Goal: Information Seeking & Learning: Learn about a topic

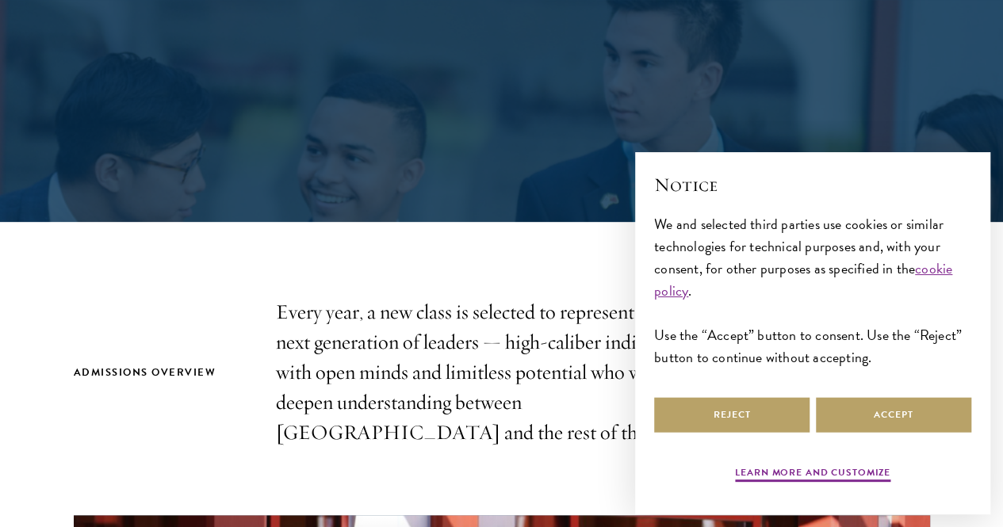
scroll to position [397, 0]
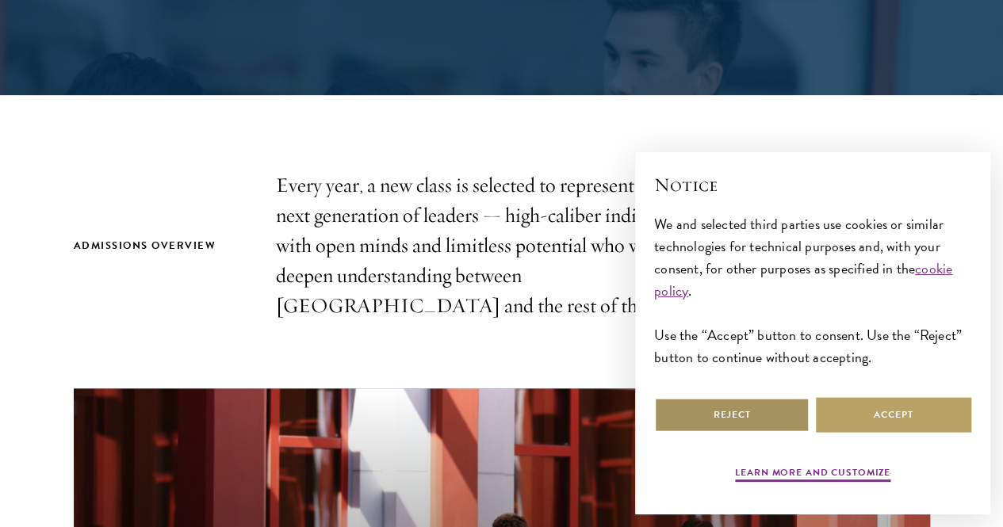
click at [737, 421] on button "Reject" at bounding box center [731, 415] width 155 height 36
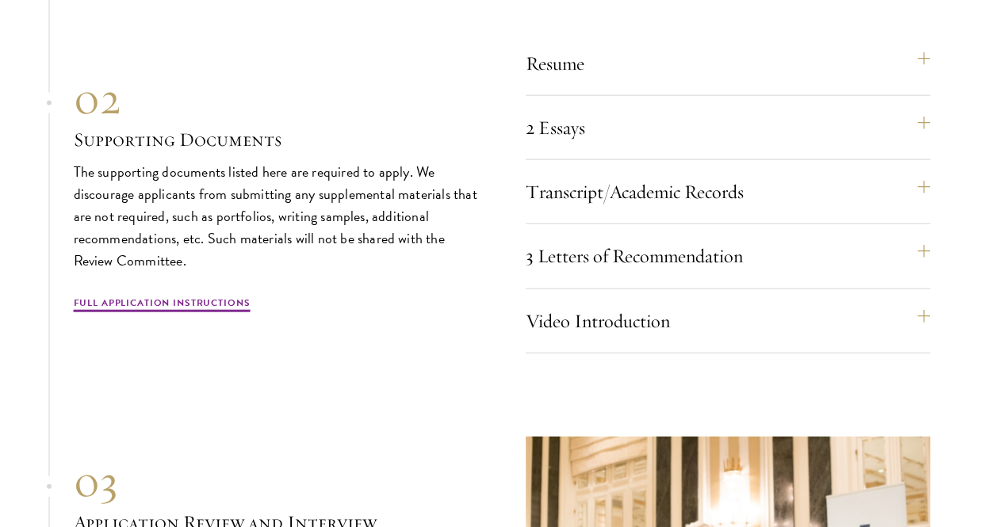
scroll to position [4838, 0]
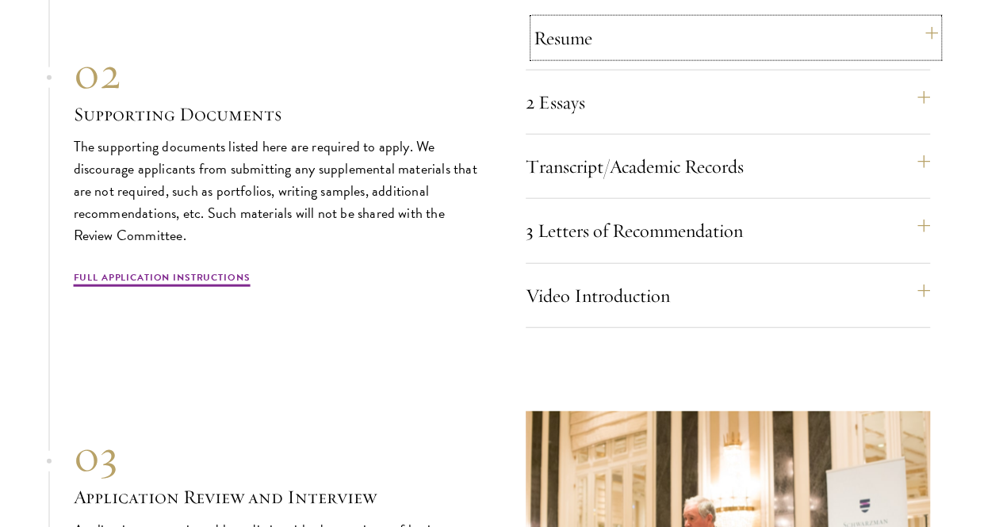
click at [573, 57] on button "Resume" at bounding box center [736, 38] width 404 height 38
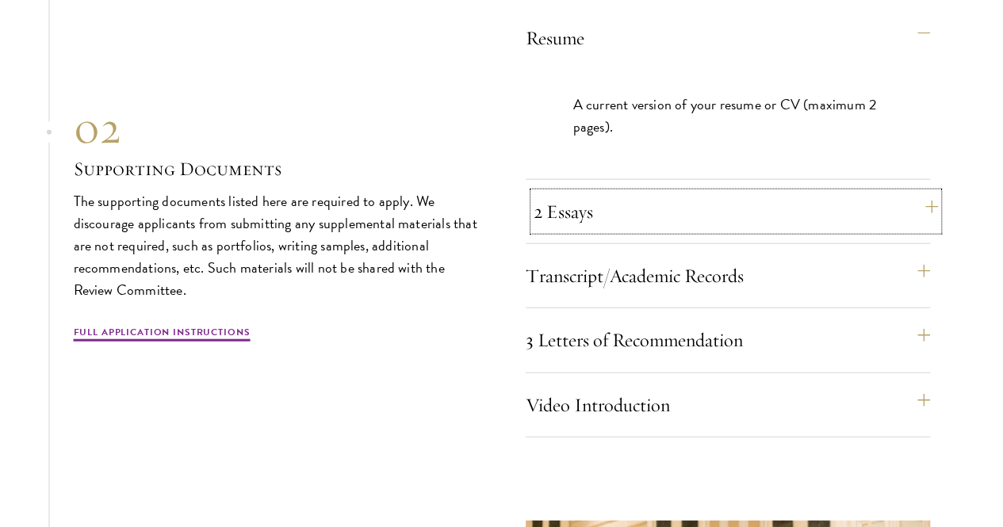
click at [577, 231] on button "2 Essays" at bounding box center [736, 212] width 404 height 38
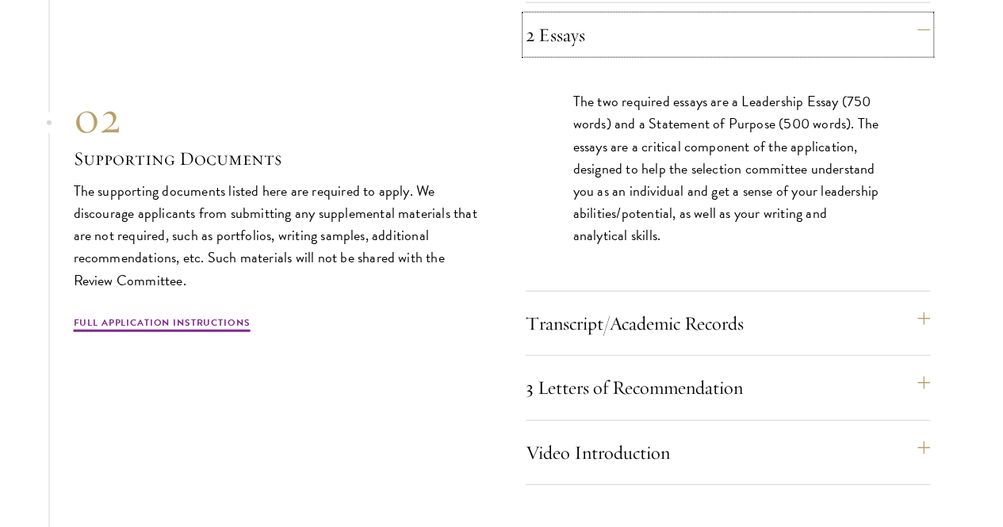
scroll to position [4997, 0]
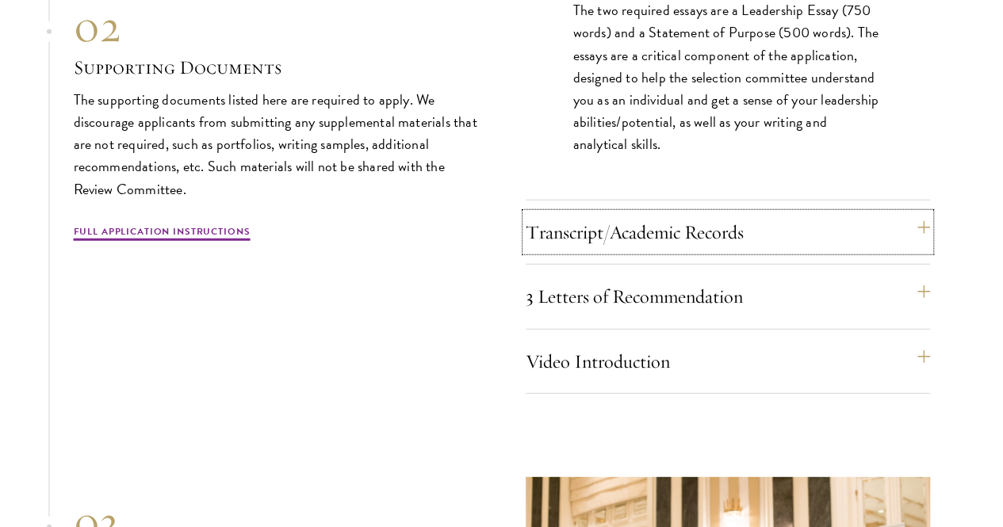
click at [577, 251] on button "Transcript/Academic Records" at bounding box center [728, 232] width 404 height 38
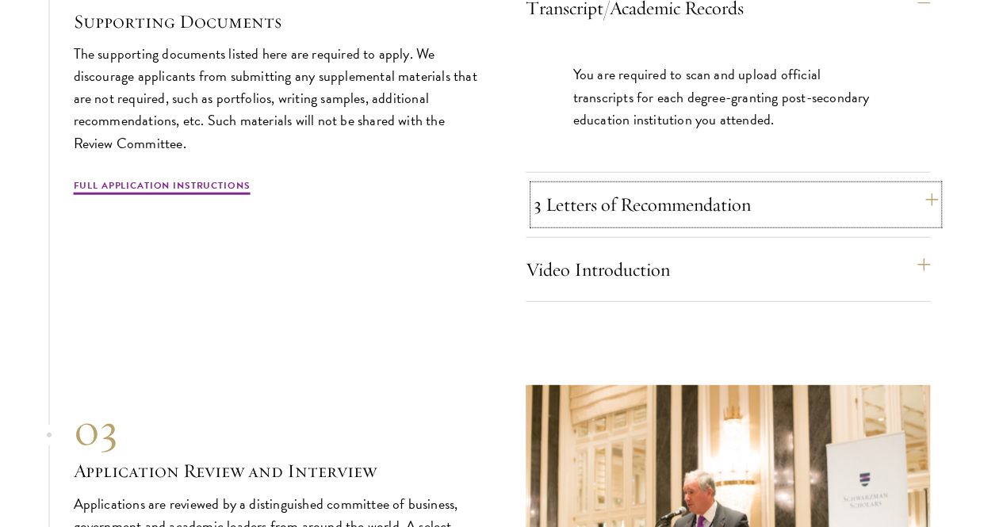
click at [582, 224] on button "3 Letters of Recommendation" at bounding box center [736, 205] width 404 height 38
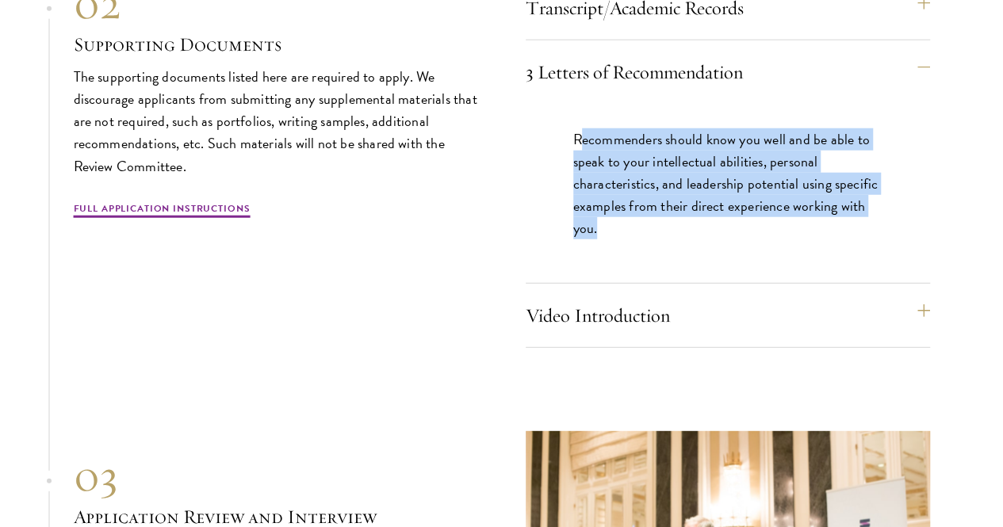
drag, startPoint x: 577, startPoint y: 220, endPoint x: 746, endPoint y: 332, distance: 203.0
click at [746, 240] on p "Recommenders should know you well and be able to speak to your intellectual abi…" at bounding box center [727, 183] width 309 height 111
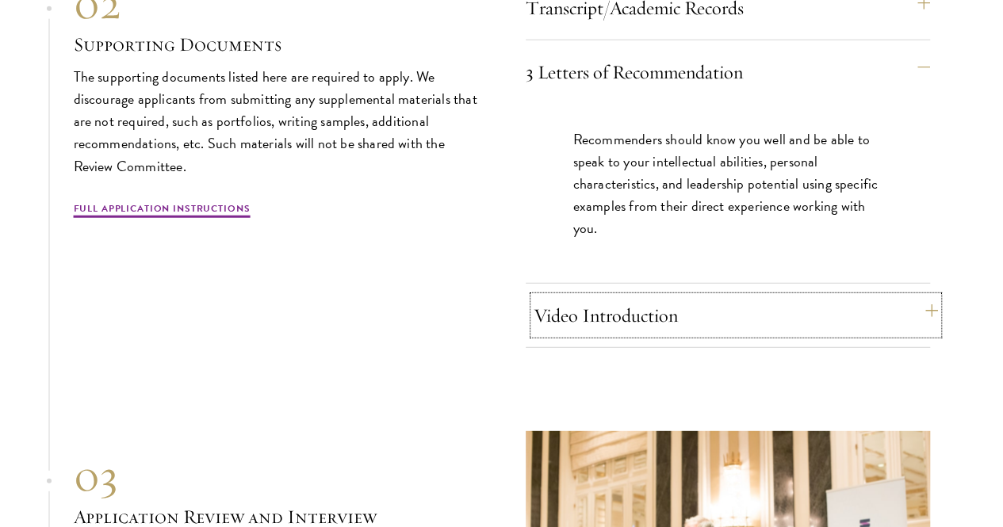
click at [701, 335] on button "Video Introduction" at bounding box center [736, 316] width 404 height 38
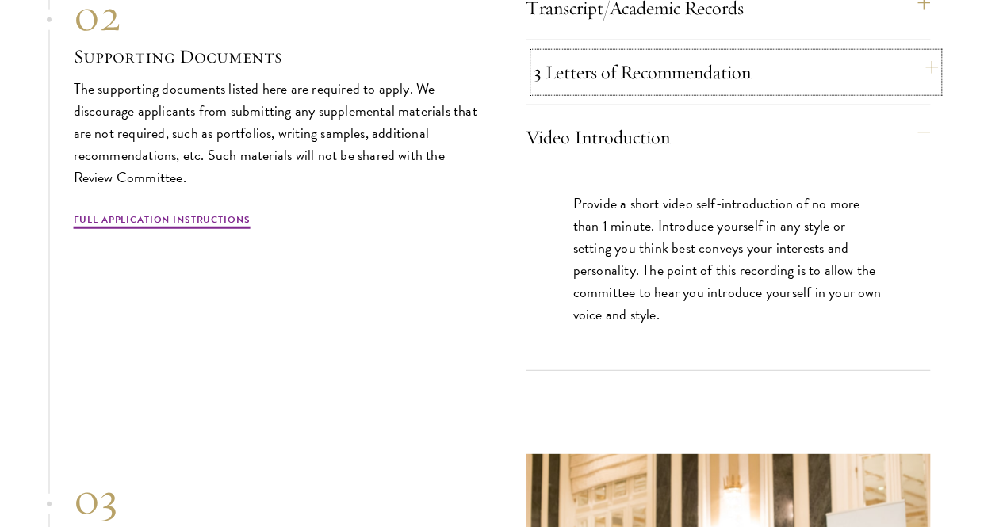
click at [687, 91] on button "3 Letters of Recommendation" at bounding box center [736, 72] width 404 height 38
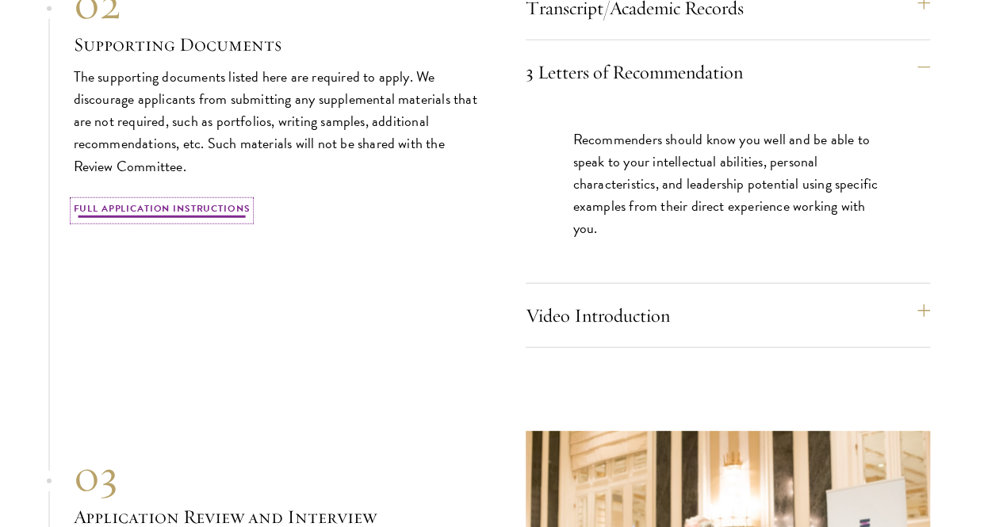
click at [209, 220] on link "Full Application Instructions" at bounding box center [162, 210] width 177 height 19
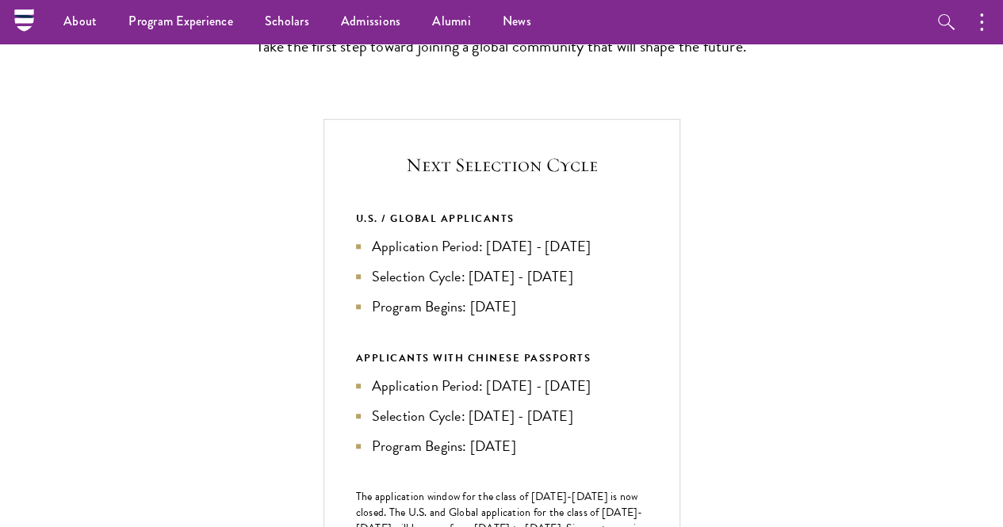
scroll to position [397, 0]
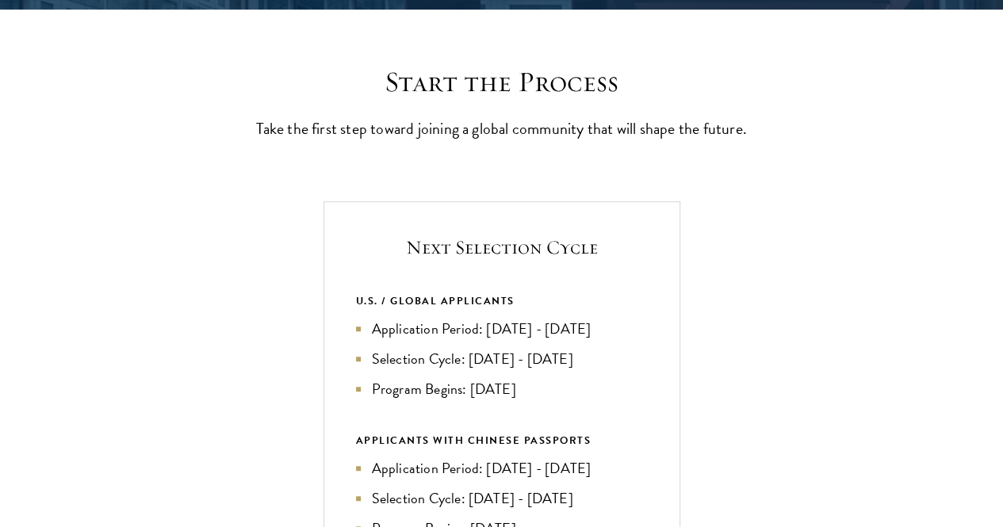
scroll to position [634, 0]
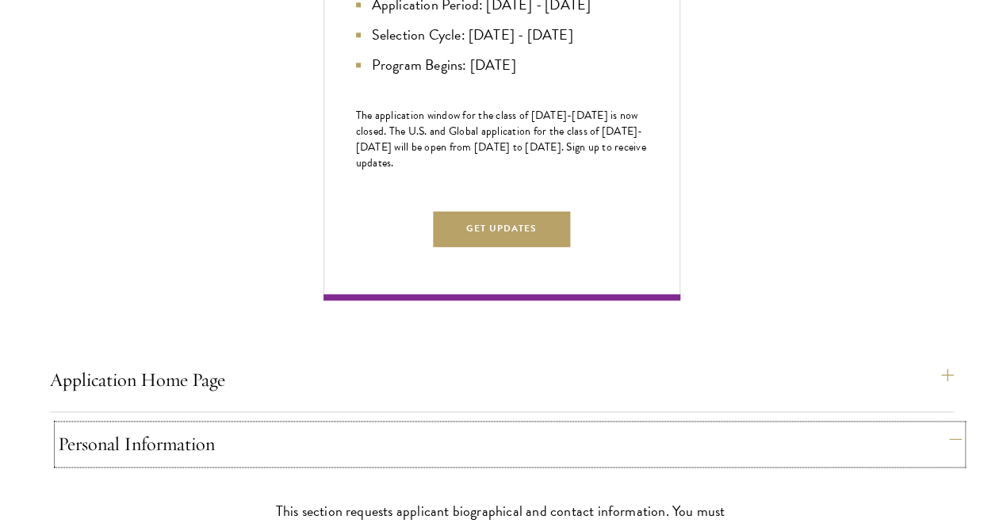
scroll to position [872, 0]
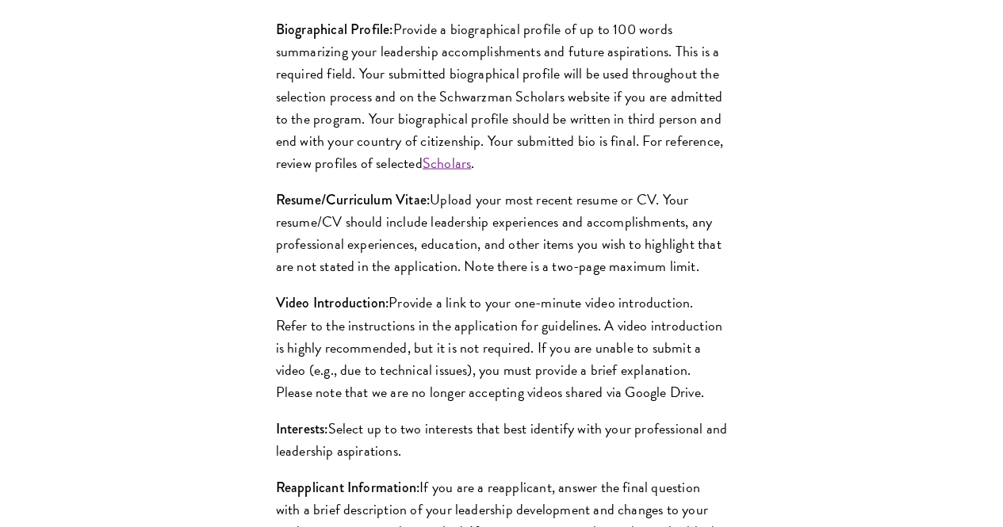
scroll to position [1428, 0]
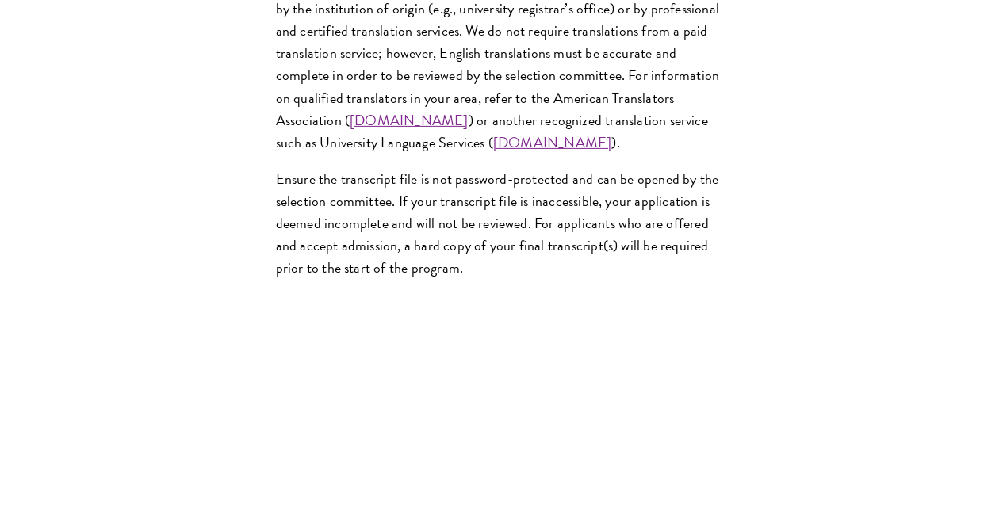
scroll to position [2697, 0]
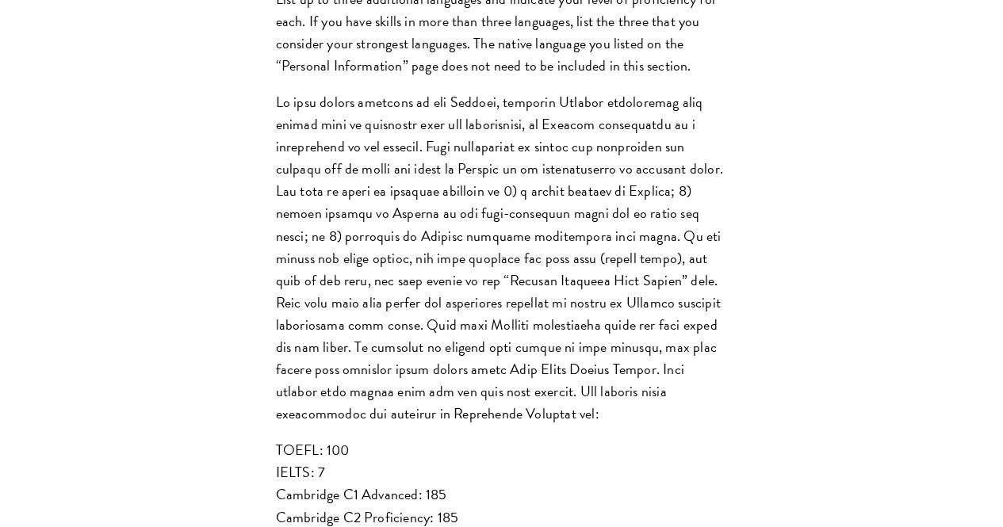
scroll to position [1586, 0]
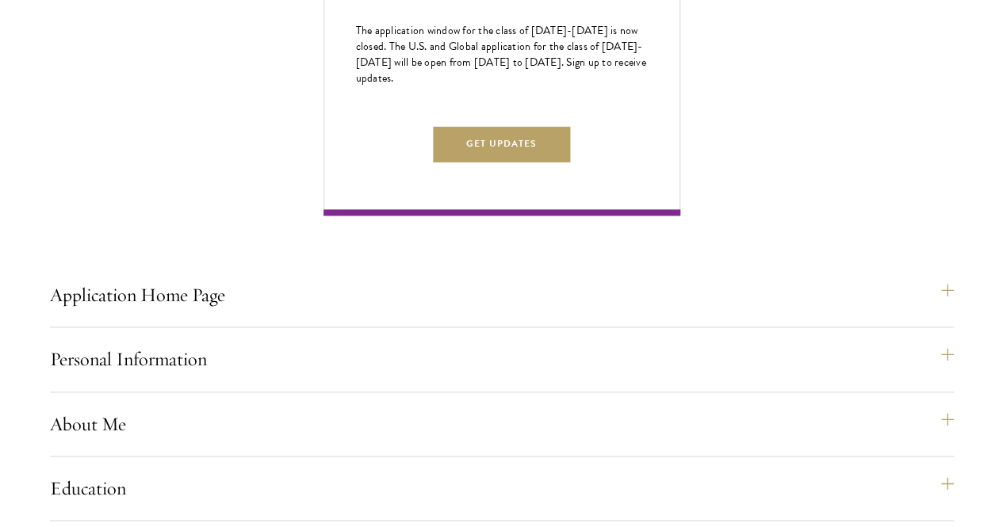
scroll to position [952, 0]
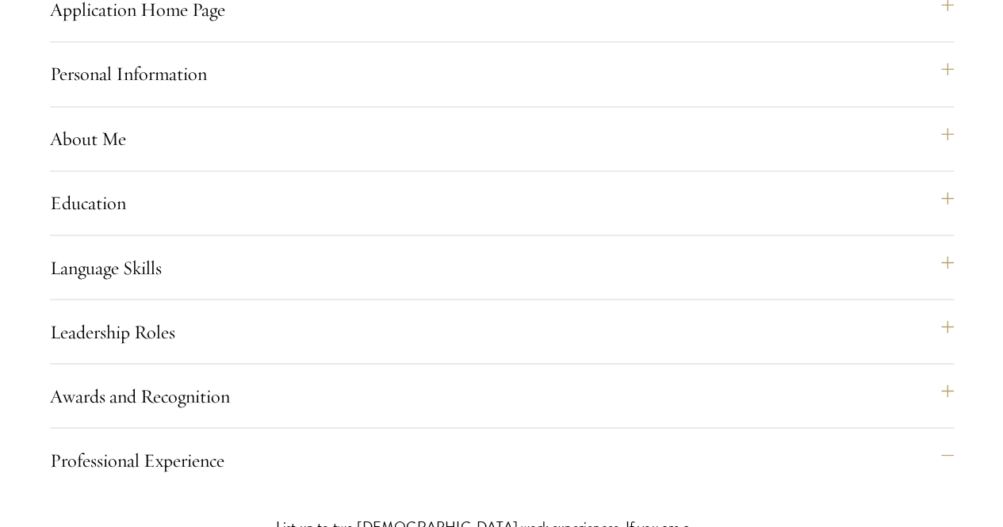
scroll to position [1507, 0]
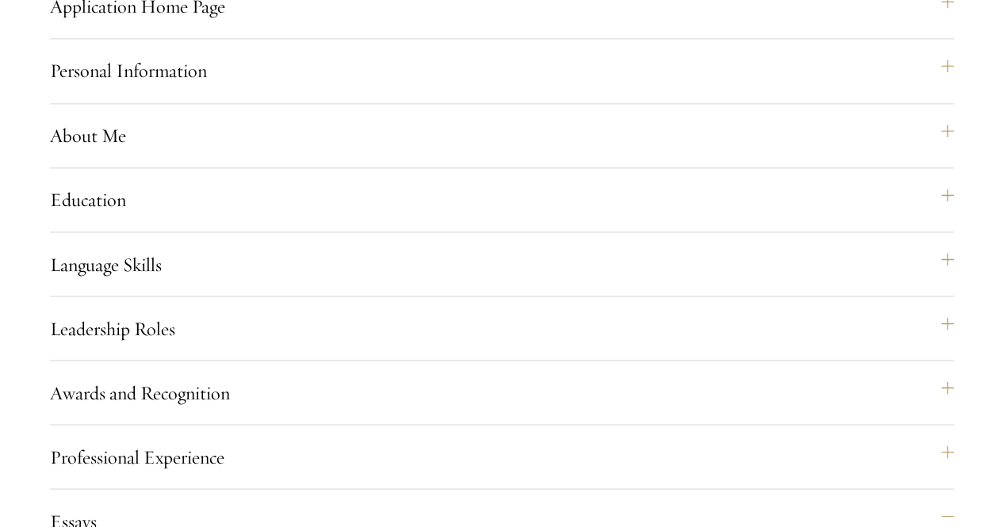
scroll to position [1269, 0]
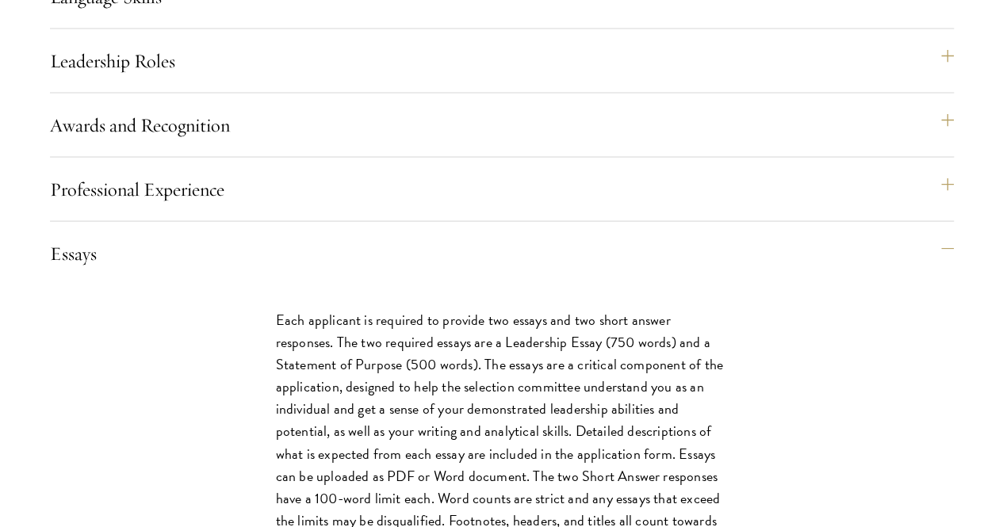
scroll to position [1507, 0]
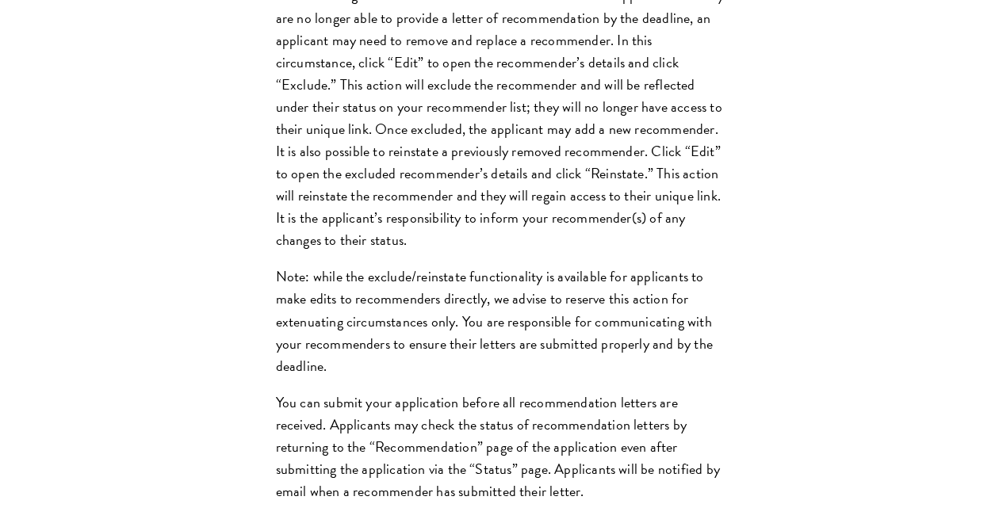
scroll to position [2300, 0]
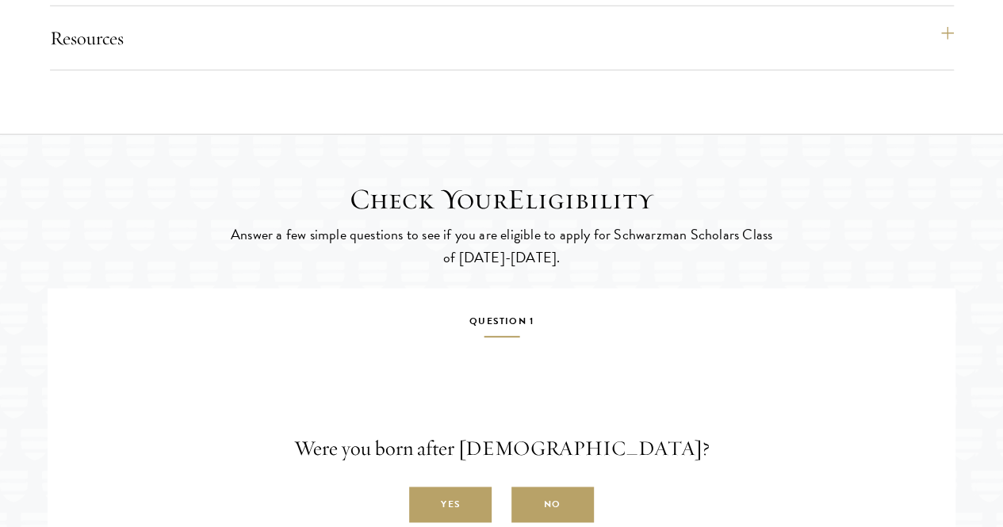
drag, startPoint x: 526, startPoint y: 461, endPoint x: 144, endPoint y: 305, distance: 412.7
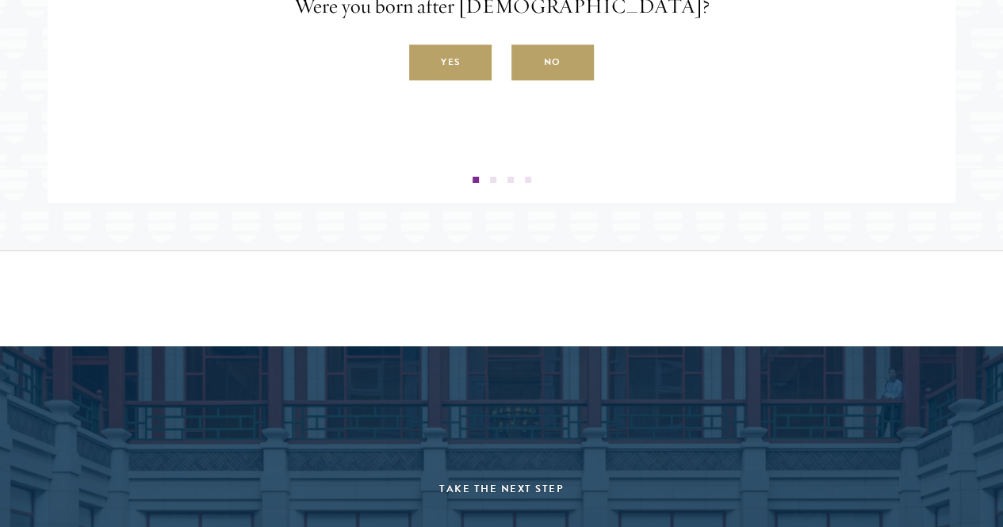
scroll to position [2823, 0]
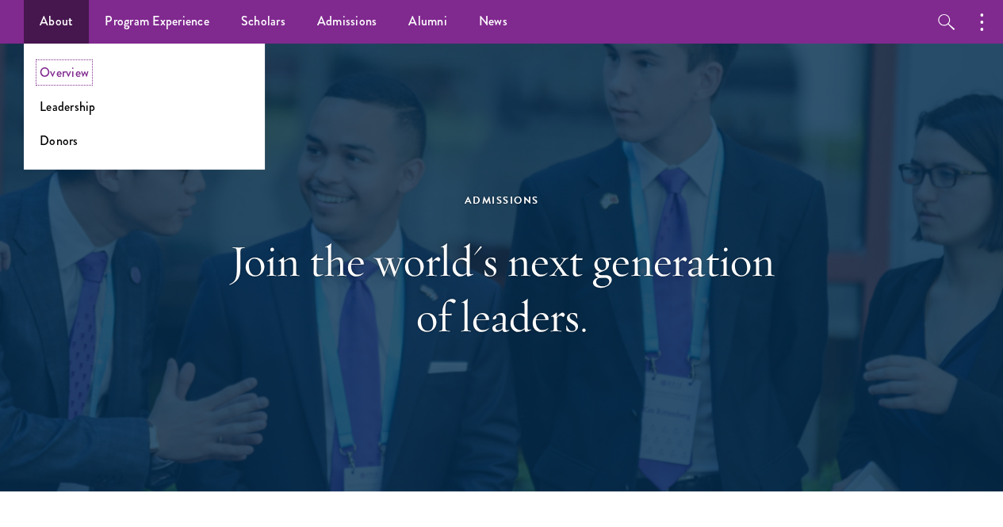
click at [88, 75] on link "Overview" at bounding box center [64, 72] width 49 height 18
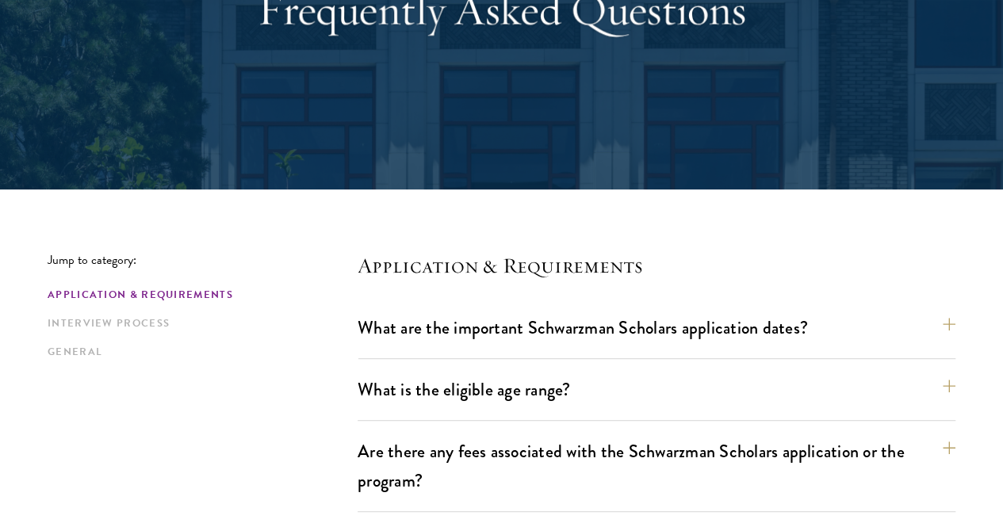
scroll to position [397, 0]
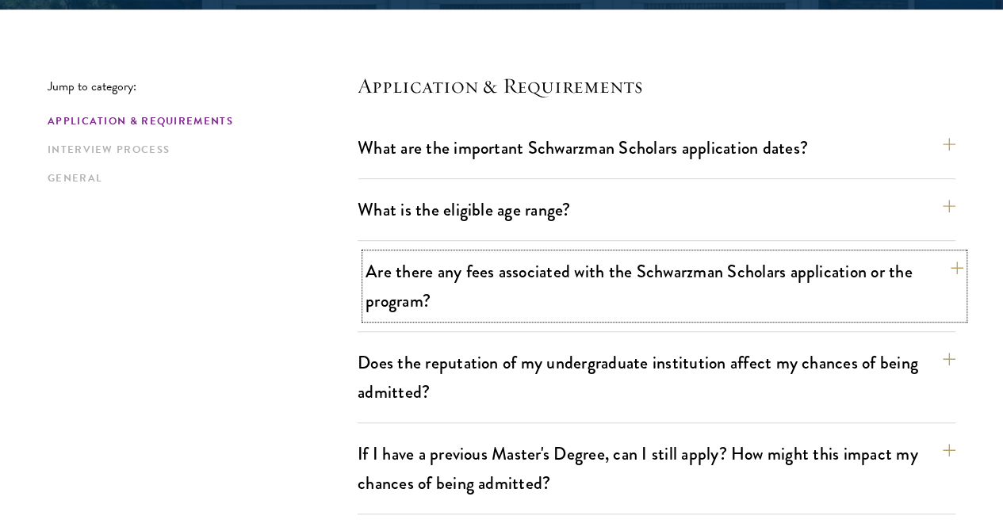
click at [477, 286] on button "Are there any fees associated with the Schwarzman Scholars application or the p…" at bounding box center [665, 286] width 598 height 65
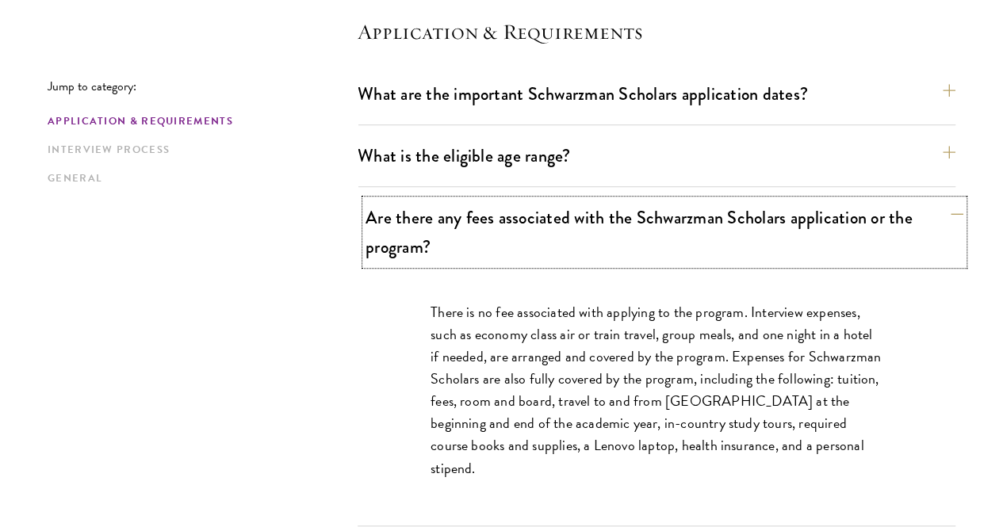
scroll to position [476, 0]
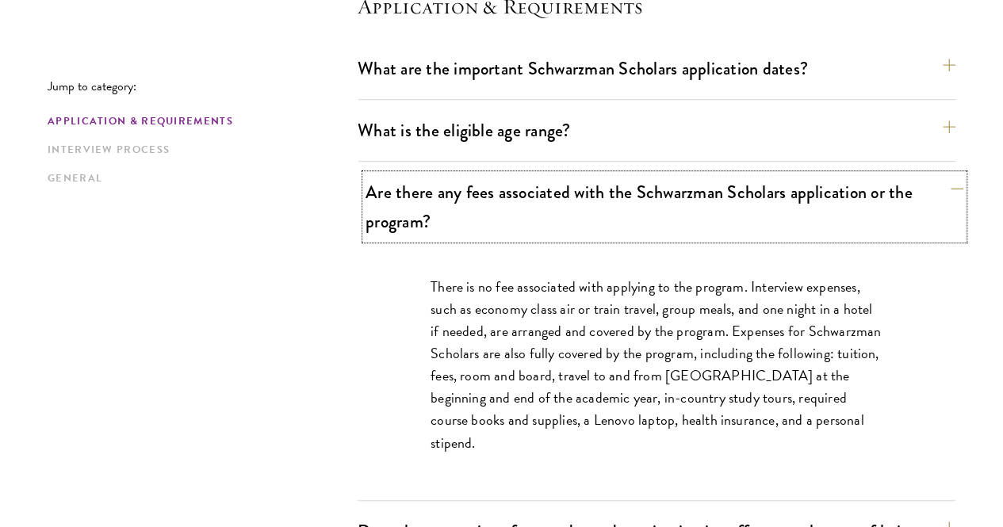
click at [465, 215] on button "Are there any fees associated with the Schwarzman Scholars application or the p…" at bounding box center [665, 206] width 598 height 65
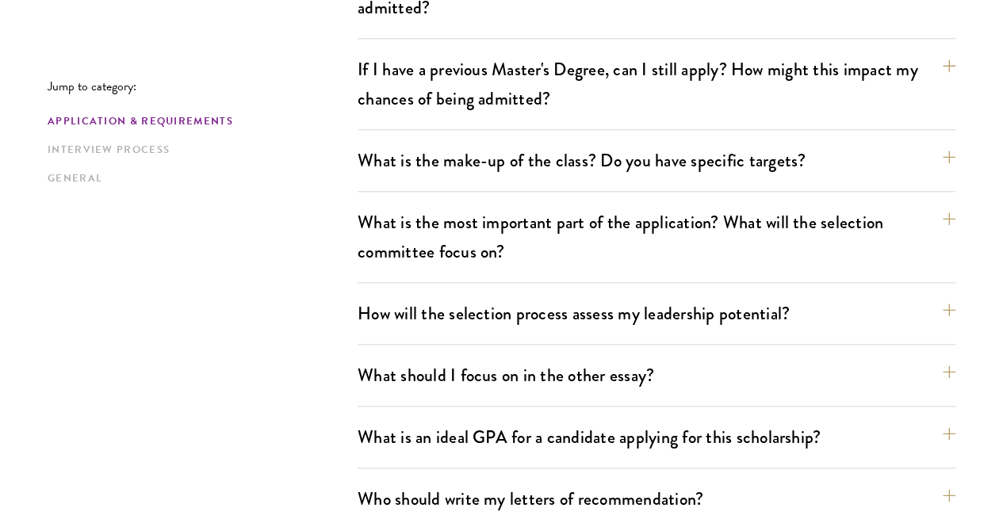
scroll to position [872, 0]
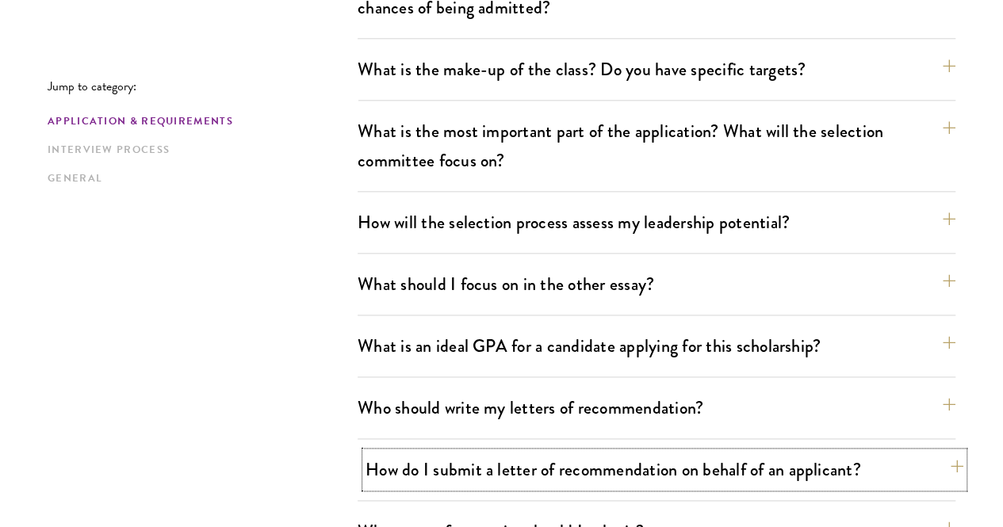
click at [379, 452] on button "How do I submit a letter of recommendation on behalf of an applicant?" at bounding box center [665, 470] width 598 height 36
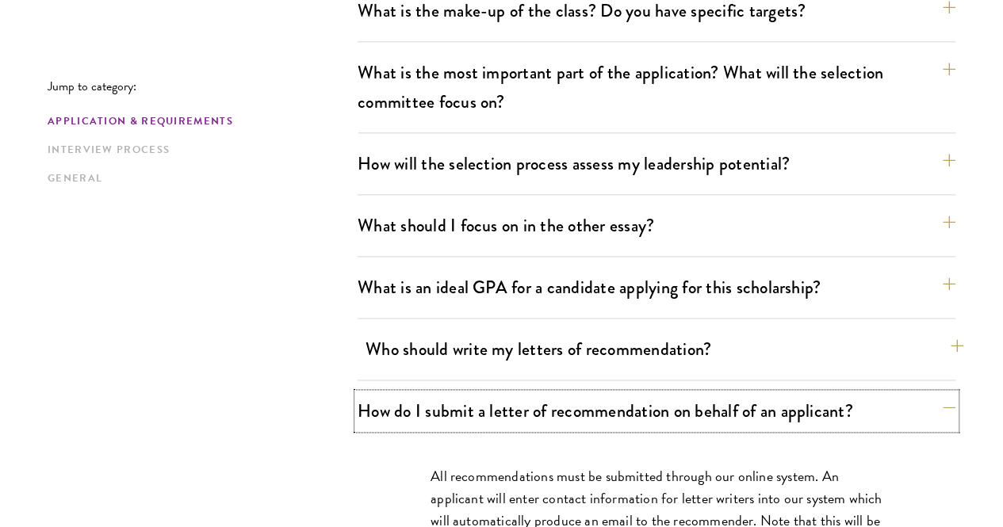
scroll to position [952, 0]
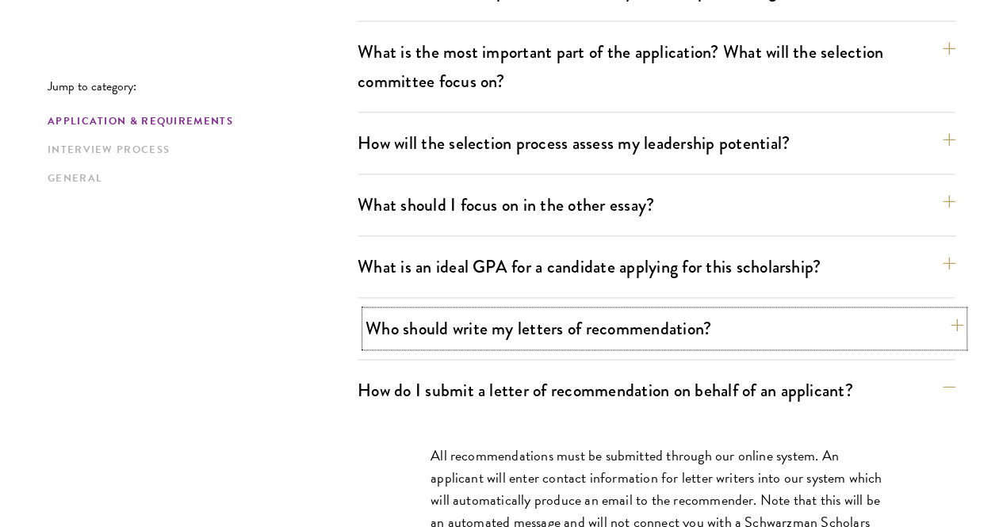
click at [418, 311] on button "Who should write my letters of recommendation?" at bounding box center [665, 329] width 598 height 36
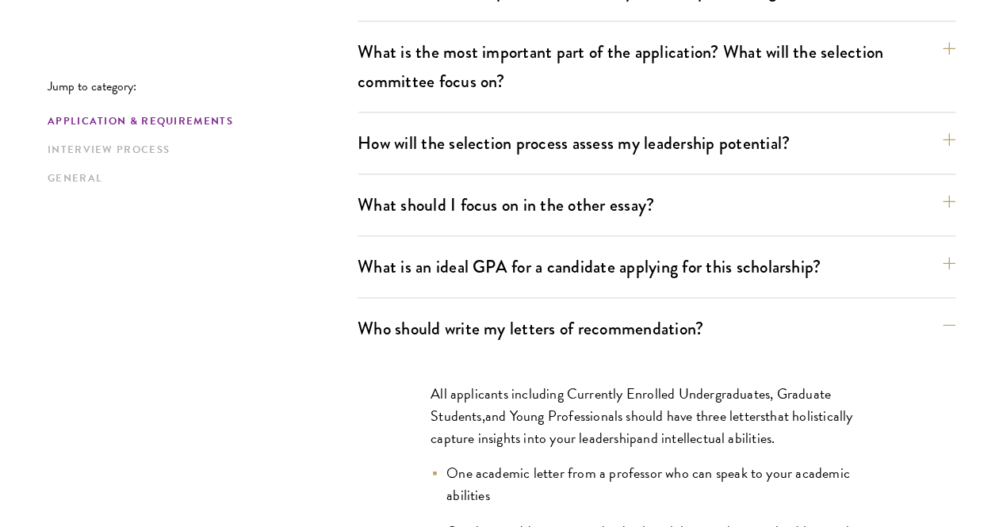
click at [432, 383] on span "All applicants including Currently Enrolled Undergraduates, Graduate Students" at bounding box center [631, 405] width 401 height 44
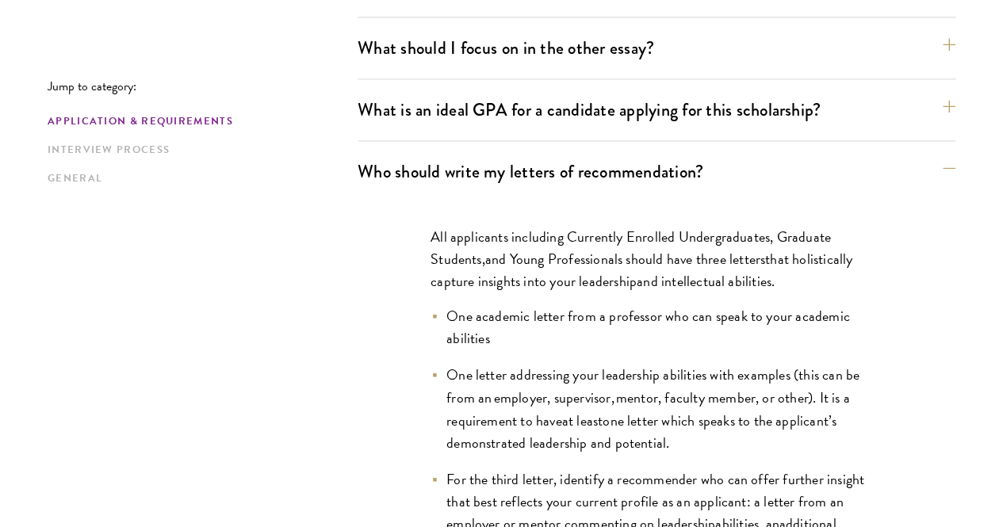
scroll to position [1110, 0]
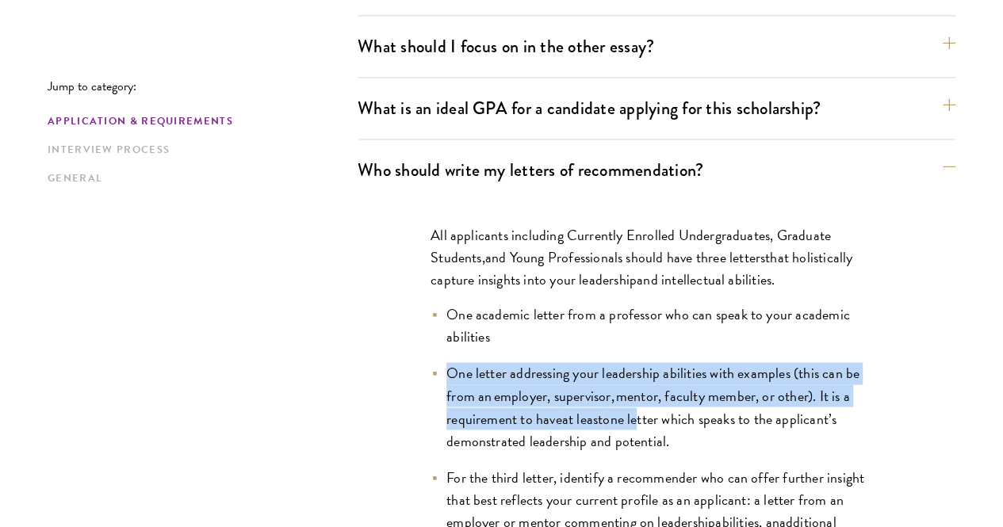
drag, startPoint x: 440, startPoint y: 293, endPoint x: 644, endPoint y: 357, distance: 213.7
click at [644, 362] on li "One letter addressing your leadership abilities with examples (this can be from…" at bounding box center [657, 406] width 452 height 89
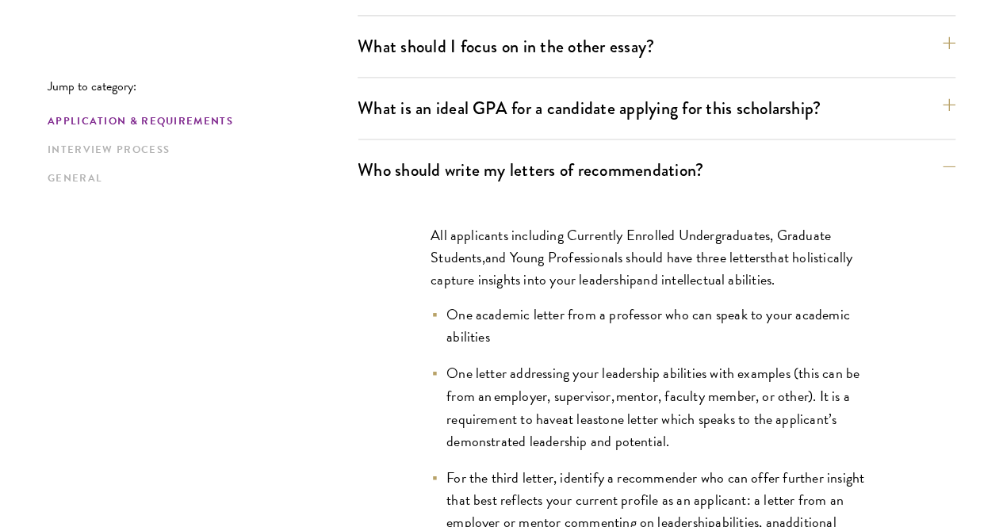
click at [658, 408] on span "one letter which speaks to the applicant’s demonstrated leadership and potentia…" at bounding box center [642, 430] width 390 height 44
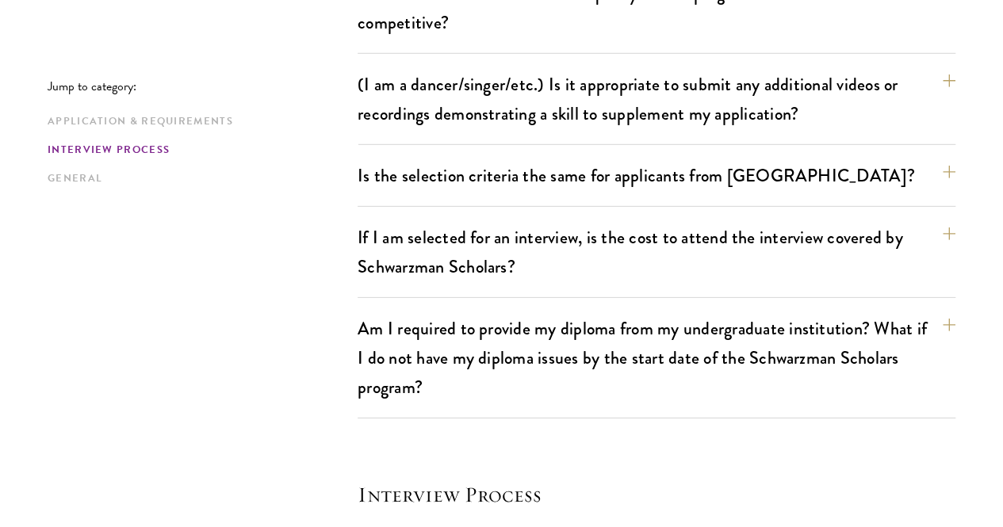
scroll to position [2617, 0]
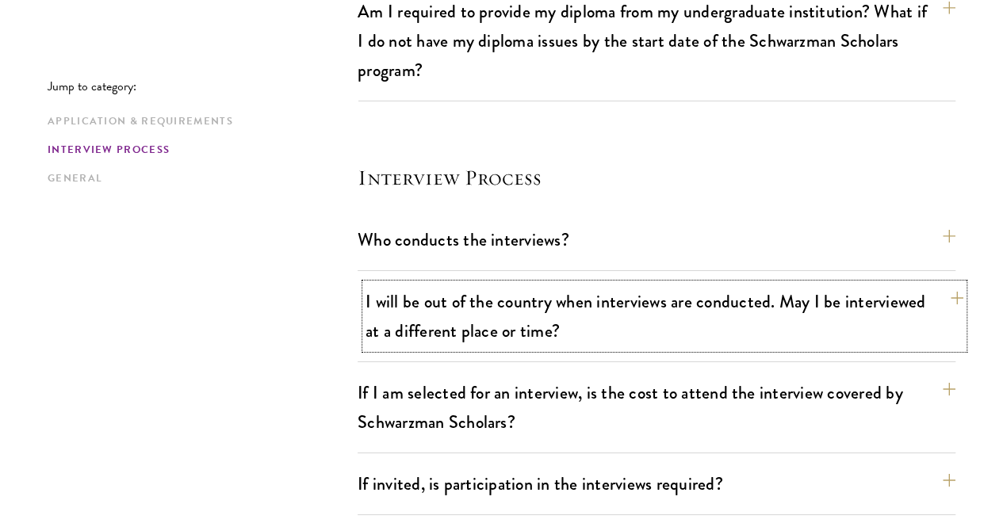
click at [557, 284] on button "I will be out of the country when interviews are conducted. May I be interviewe…" at bounding box center [665, 316] width 598 height 65
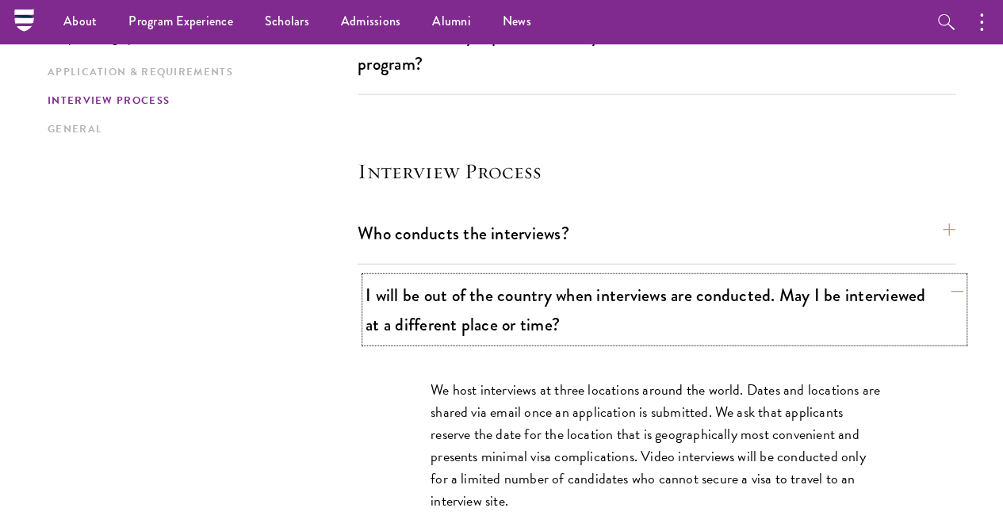
scroll to position [1881, 0]
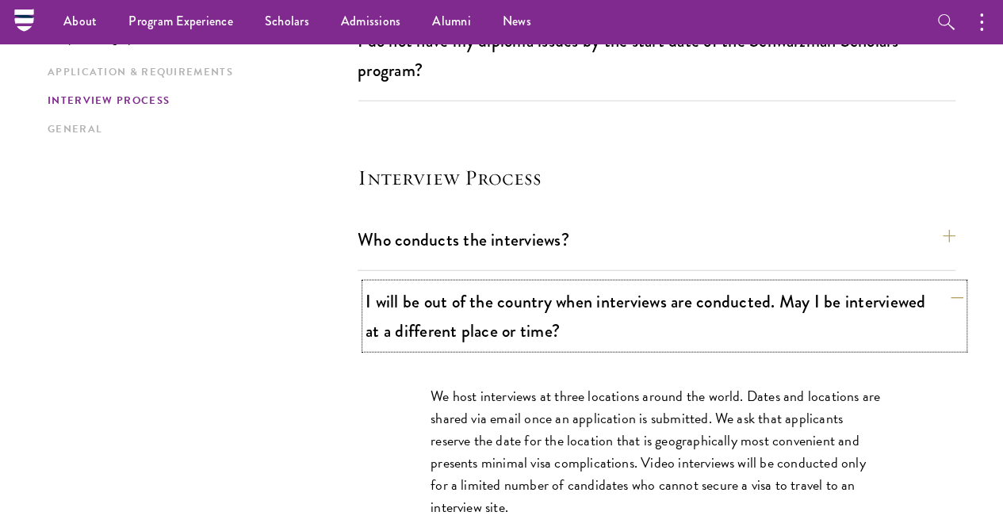
click at [557, 284] on button "I will be out of the country when interviews are conducted. May I be interviewe…" at bounding box center [665, 316] width 598 height 65
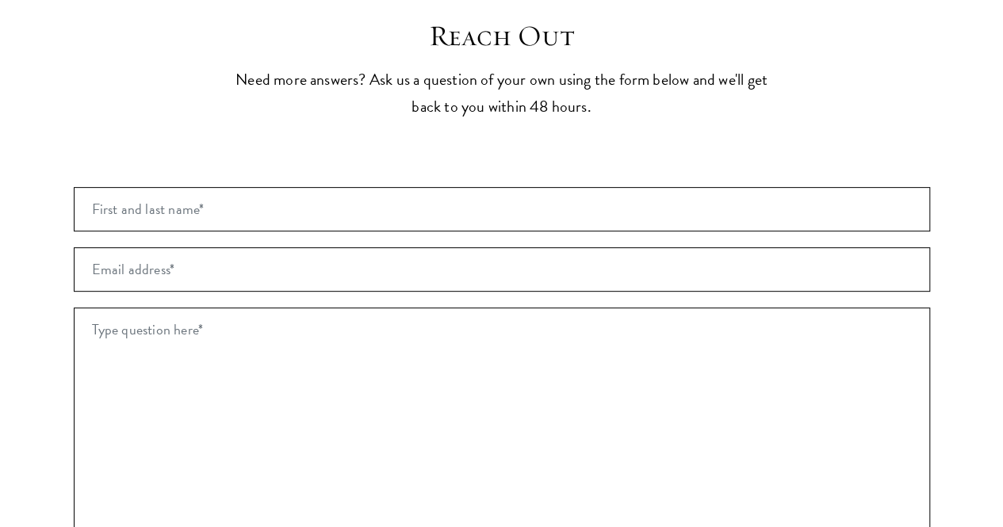
scroll to position [3230, 0]
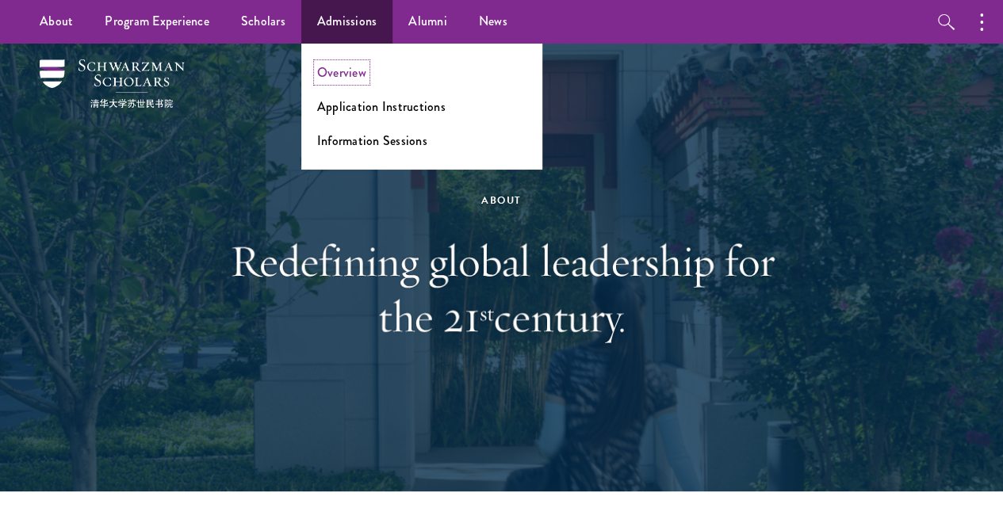
click at [332, 77] on link "Overview" at bounding box center [341, 72] width 49 height 18
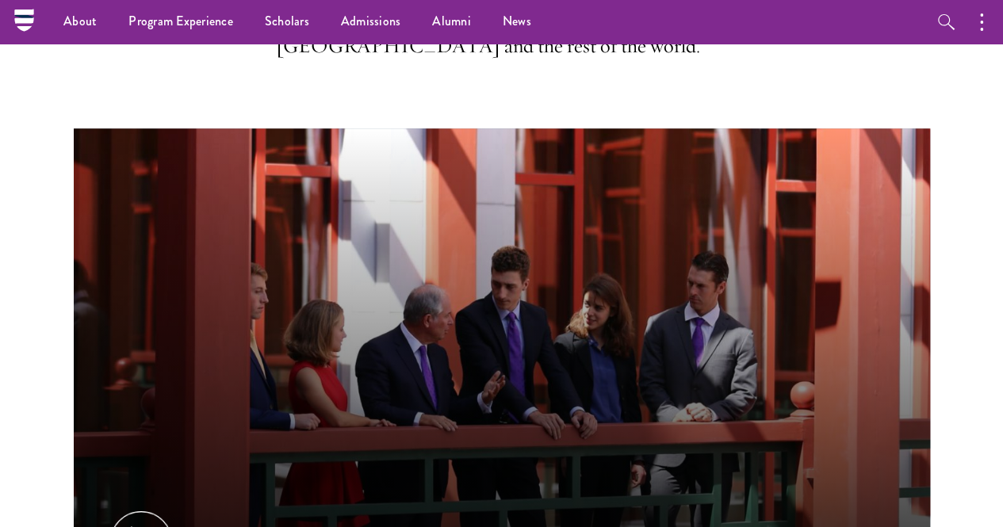
scroll to position [476, 0]
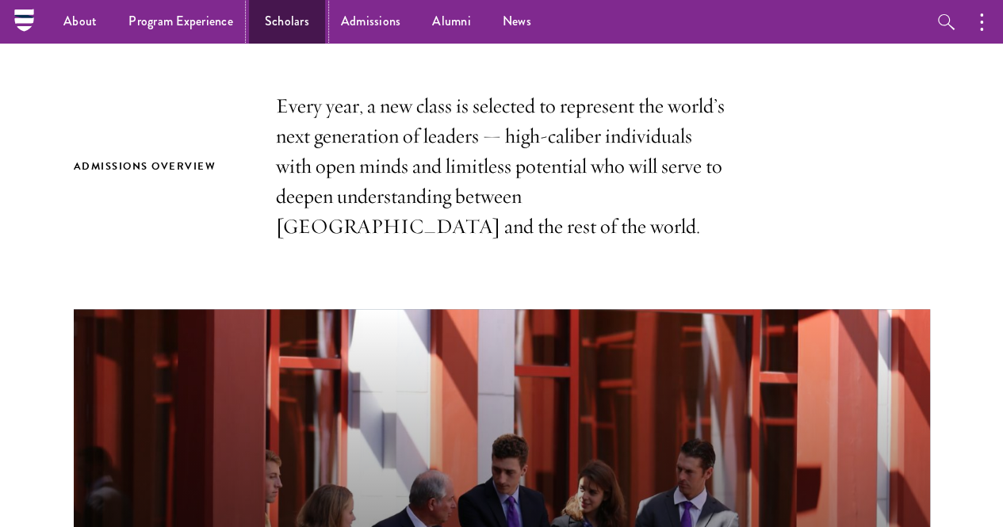
click at [302, 31] on link "Scholars" at bounding box center [287, 22] width 76 height 44
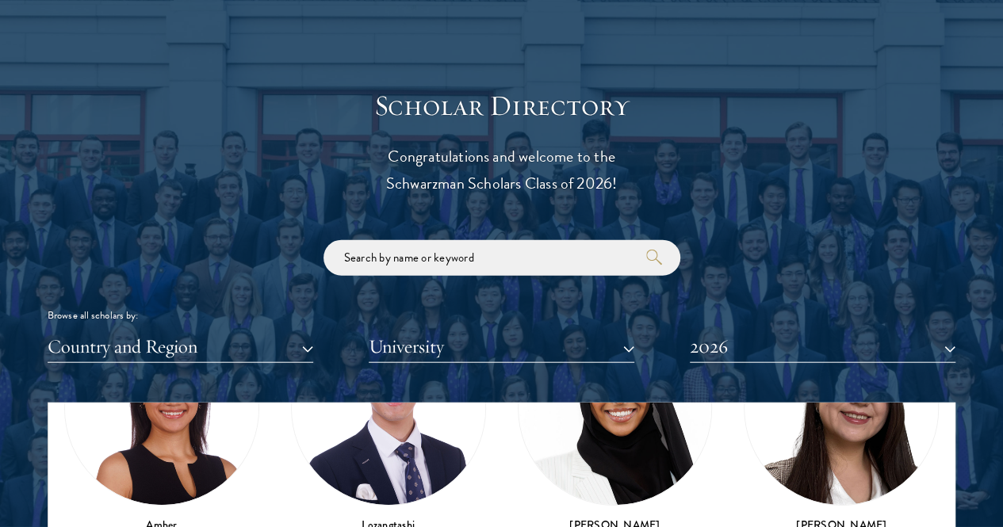
scroll to position [1903, 0]
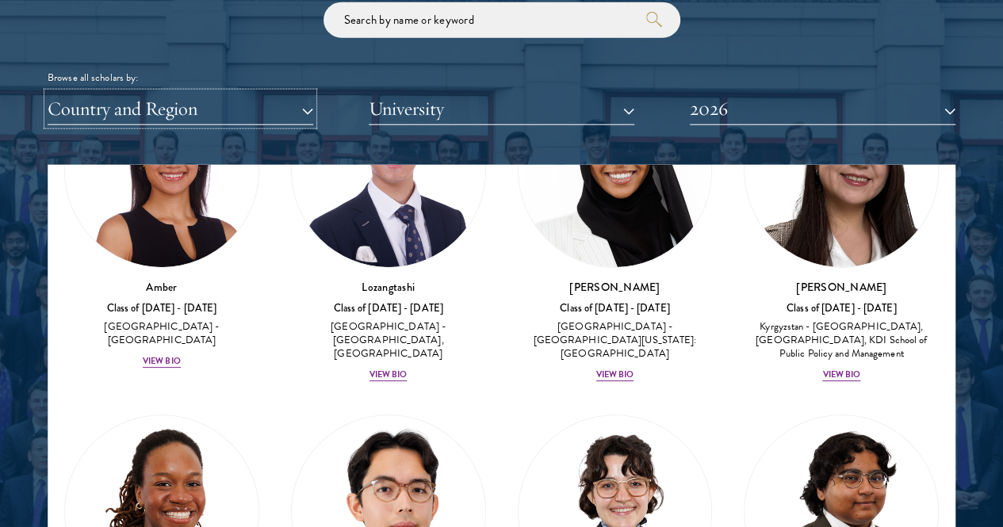
click at [293, 93] on button "Country and Region" at bounding box center [181, 109] width 266 height 33
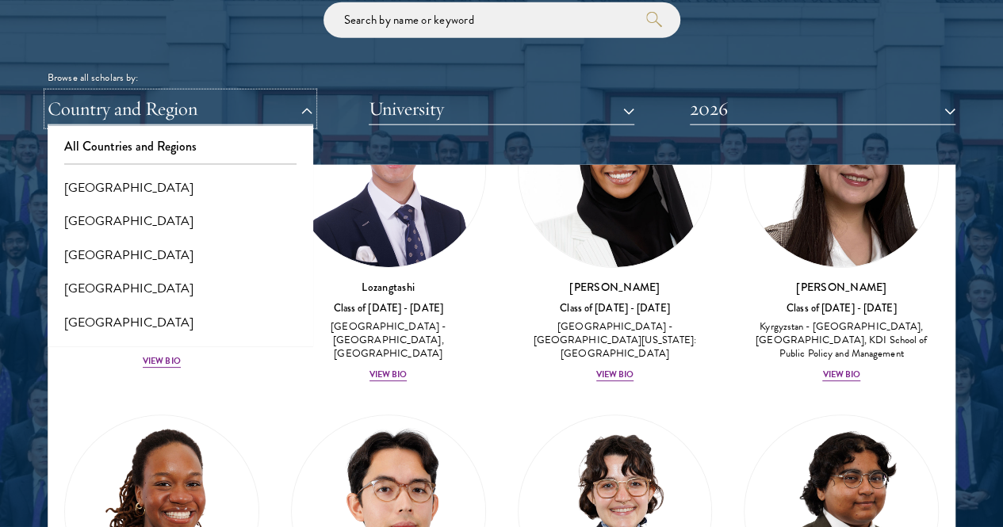
click at [260, 93] on button "Country and Region" at bounding box center [181, 109] width 266 height 33
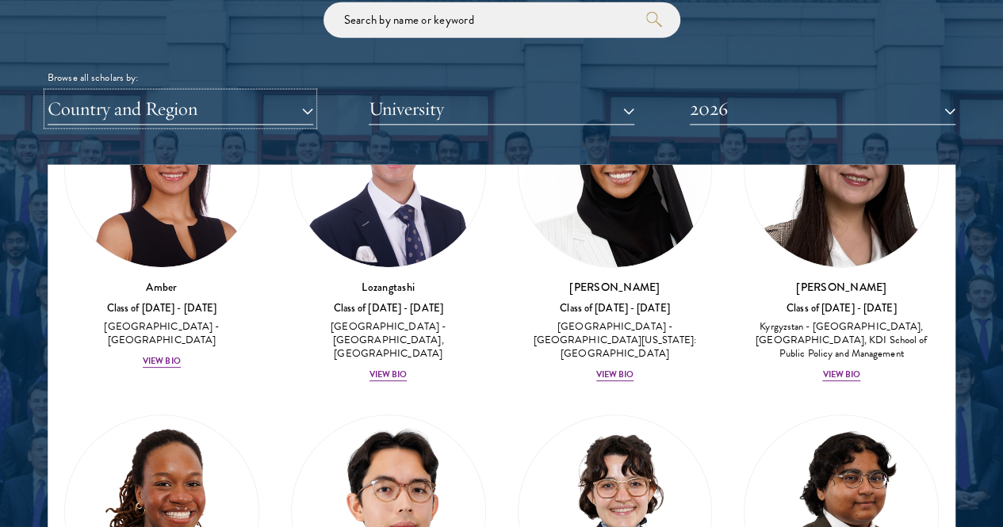
click at [260, 93] on button "Country and Region" at bounding box center [181, 109] width 266 height 33
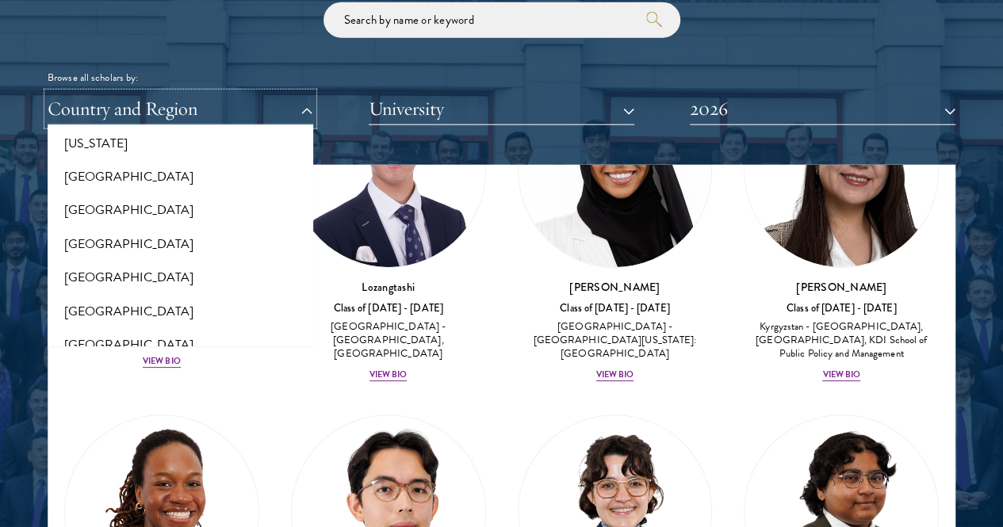
scroll to position [634, 0]
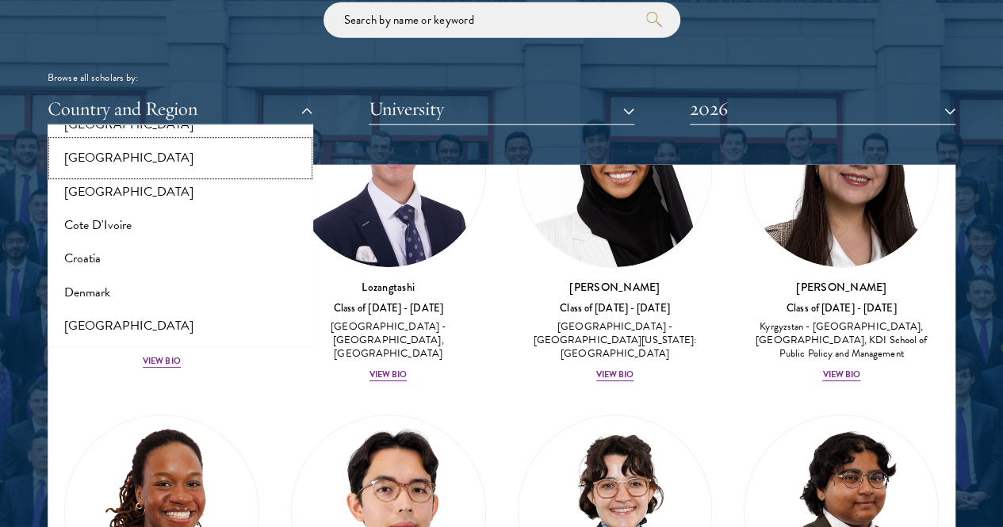
click at [238, 142] on button "[GEOGRAPHIC_DATA]" at bounding box center [180, 158] width 256 height 33
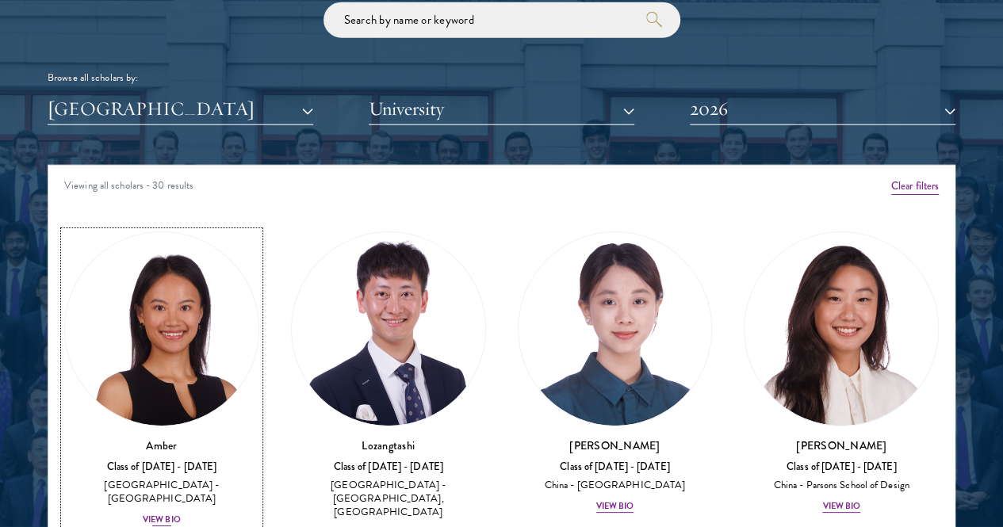
click at [181, 514] on div "View Bio" at bounding box center [162, 520] width 38 height 13
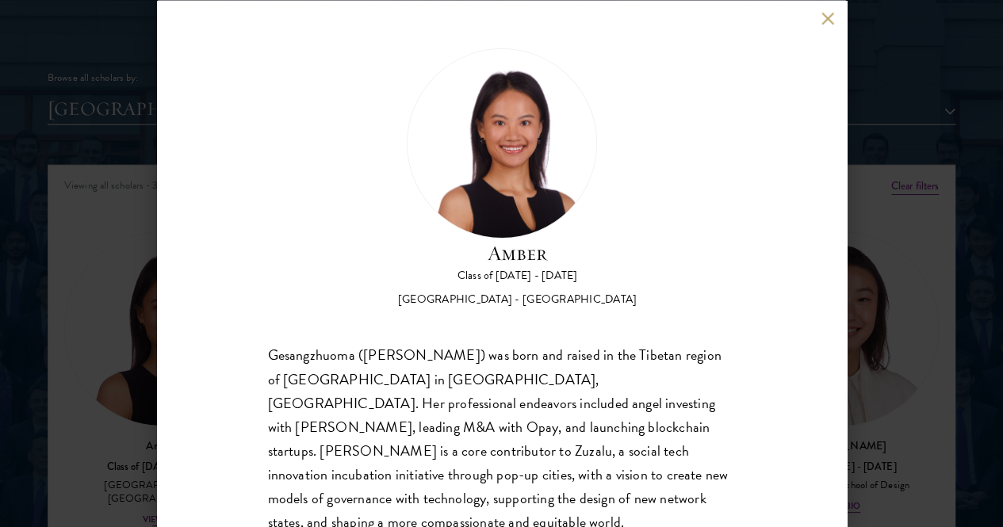
scroll to position [82, 0]
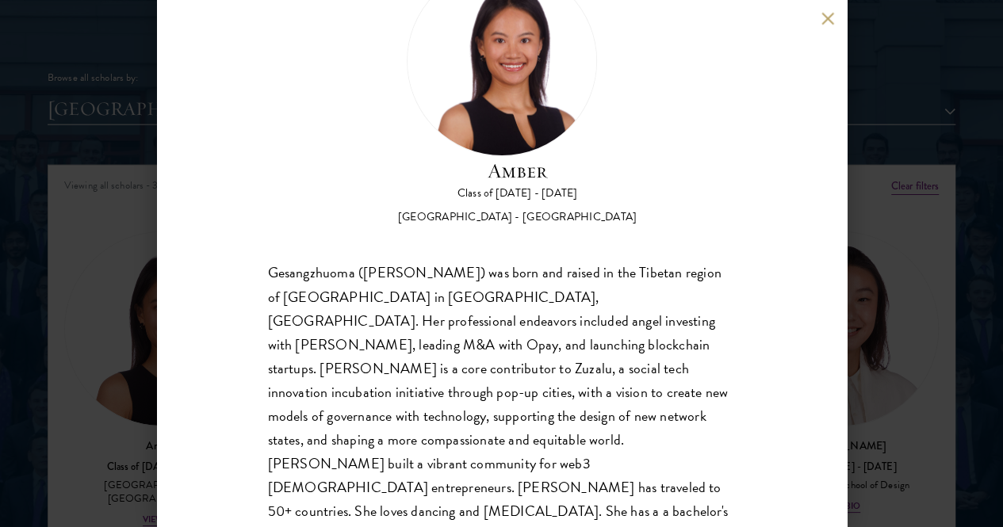
click at [101, 403] on div "Amber Class of [DATE] - [DATE] [GEOGRAPHIC_DATA] - [GEOGRAPHIC_DATA] Gesangzhuo…" at bounding box center [501, 263] width 1003 height 527
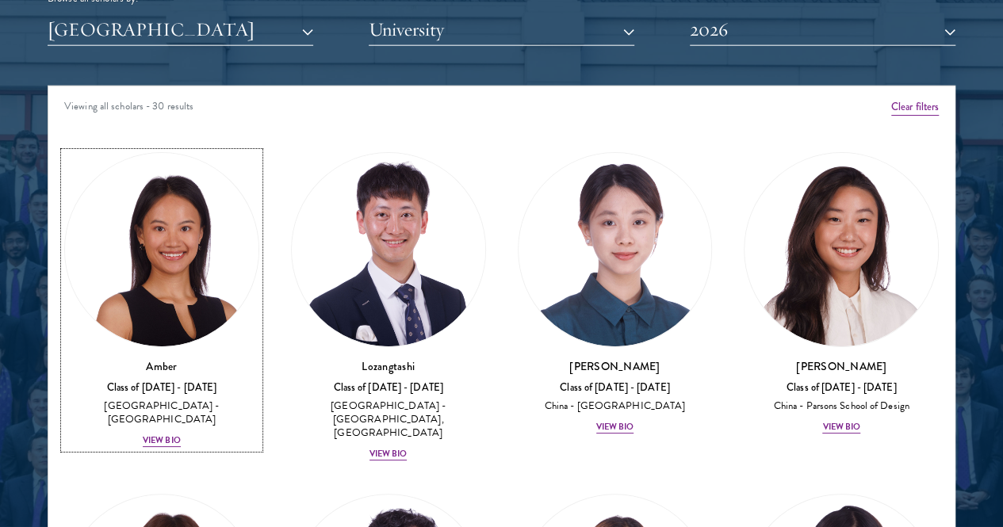
scroll to position [2062, 0]
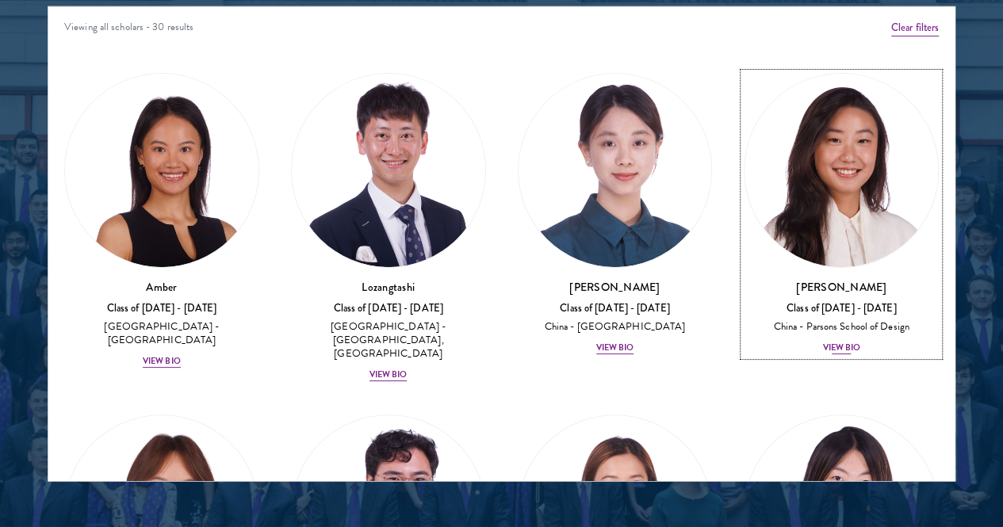
click at [822, 342] on div "View Bio" at bounding box center [841, 348] width 38 height 13
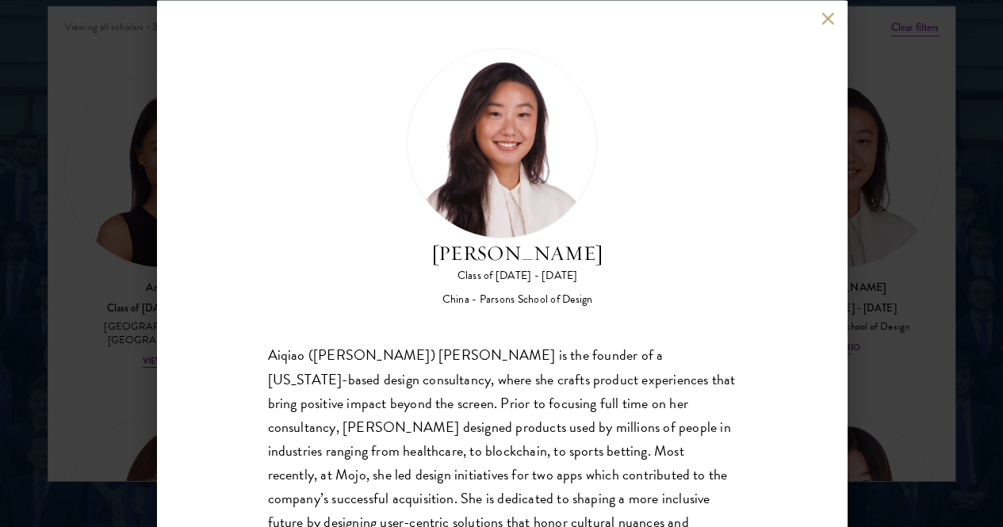
scroll to position [56, 0]
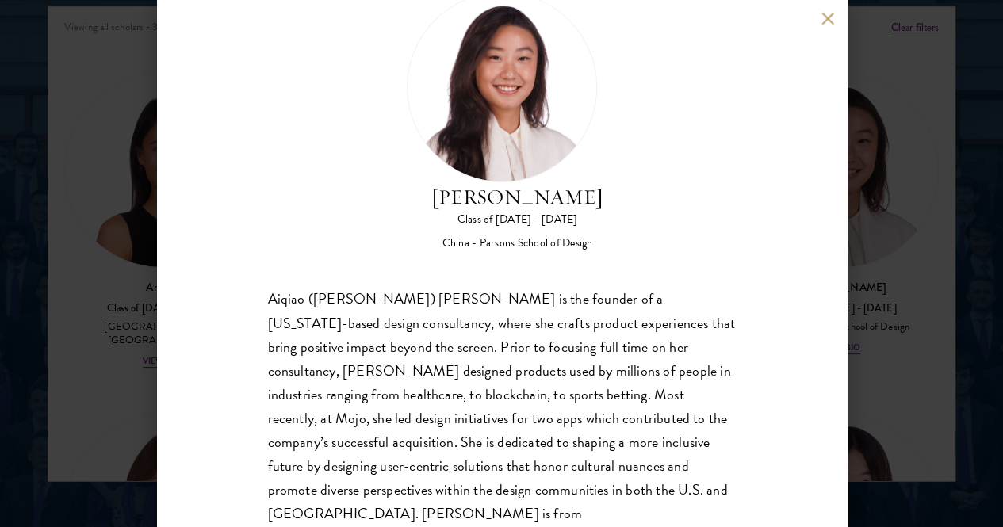
click at [831, 17] on button at bounding box center [828, 18] width 13 height 13
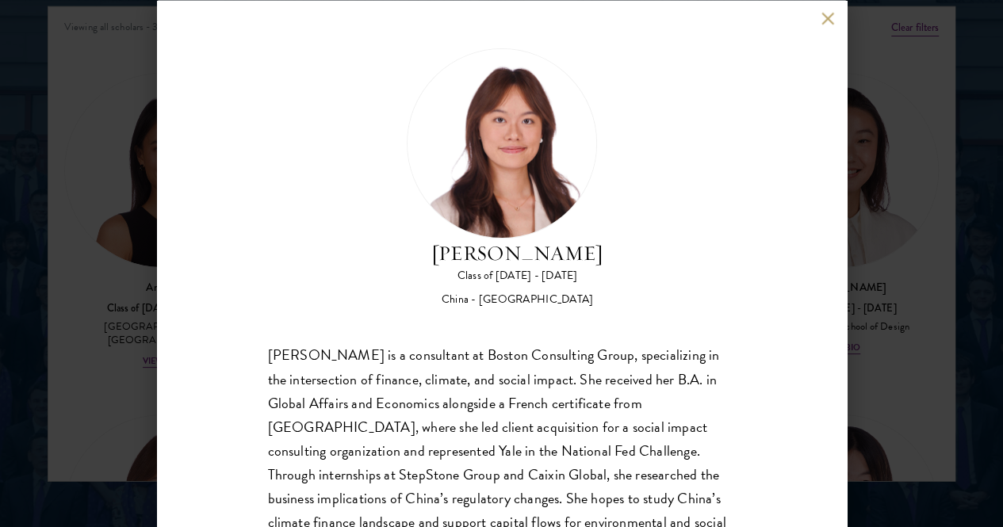
click at [823, 18] on button at bounding box center [828, 18] width 13 height 13
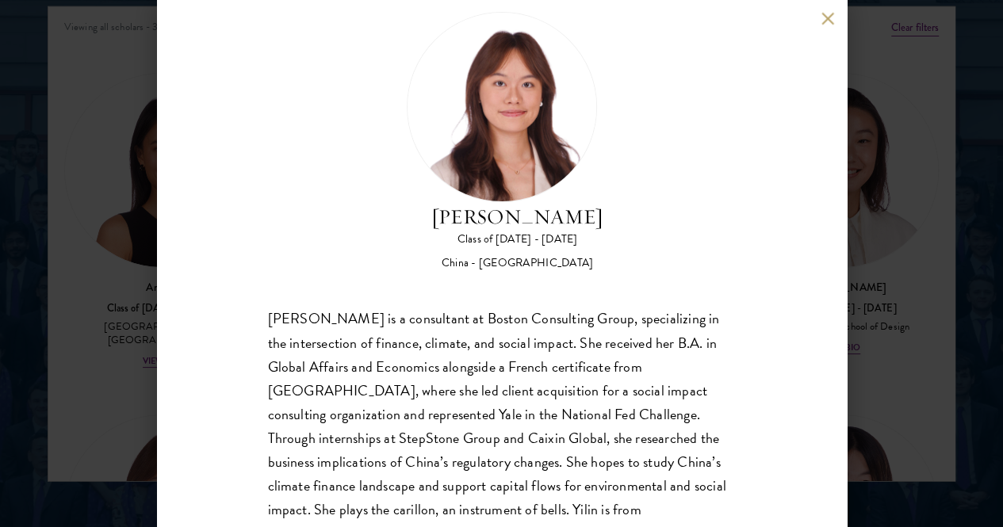
scroll to position [56, 0]
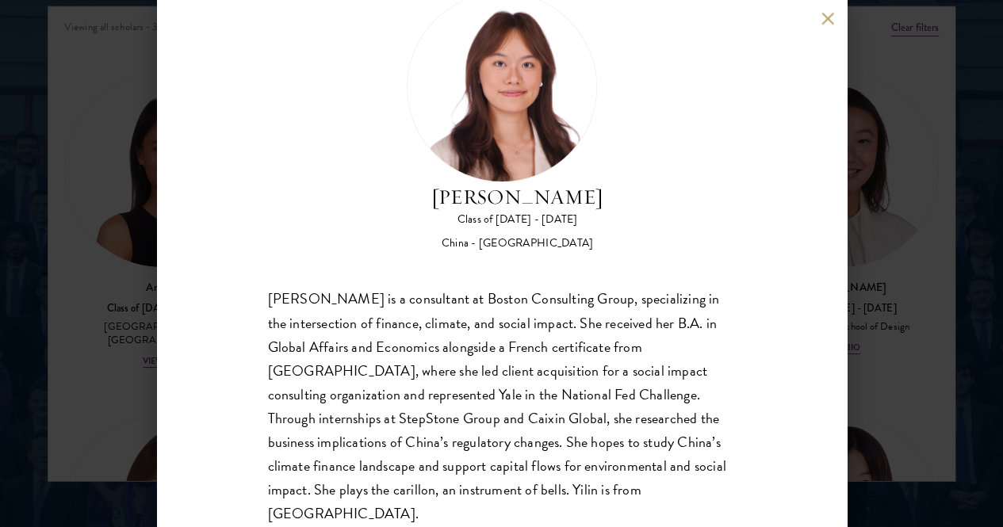
click at [926, 249] on div "[PERSON_NAME] Class of [DATE] - [DATE] [GEOGRAPHIC_DATA] - [GEOGRAPHIC_DATA] [P…" at bounding box center [501, 263] width 1003 height 527
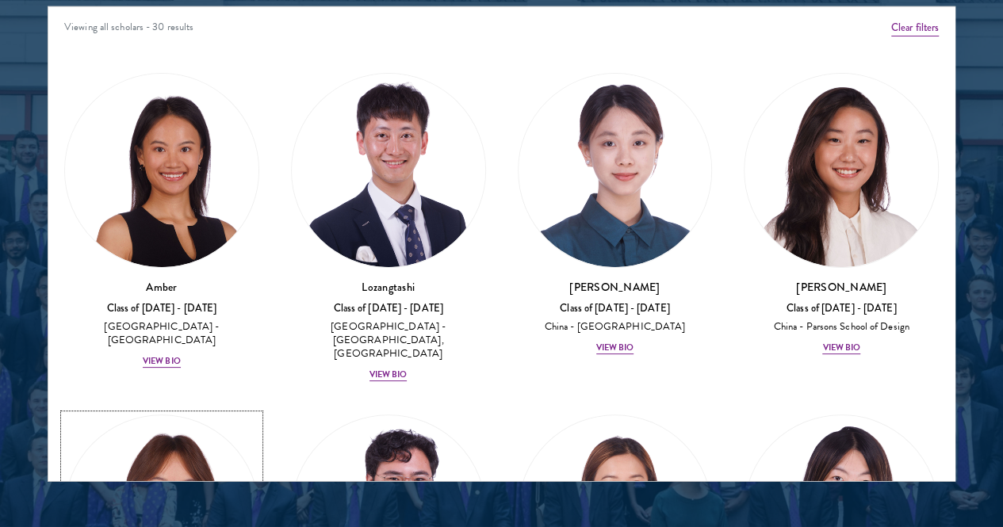
scroll to position [159, 0]
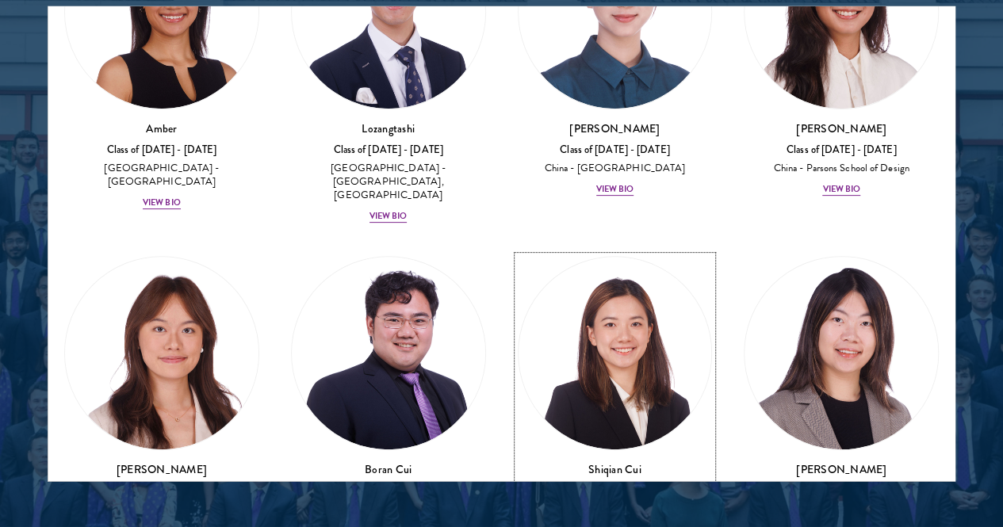
click at [596, 525] on div "View Bio" at bounding box center [615, 531] width 38 height 13
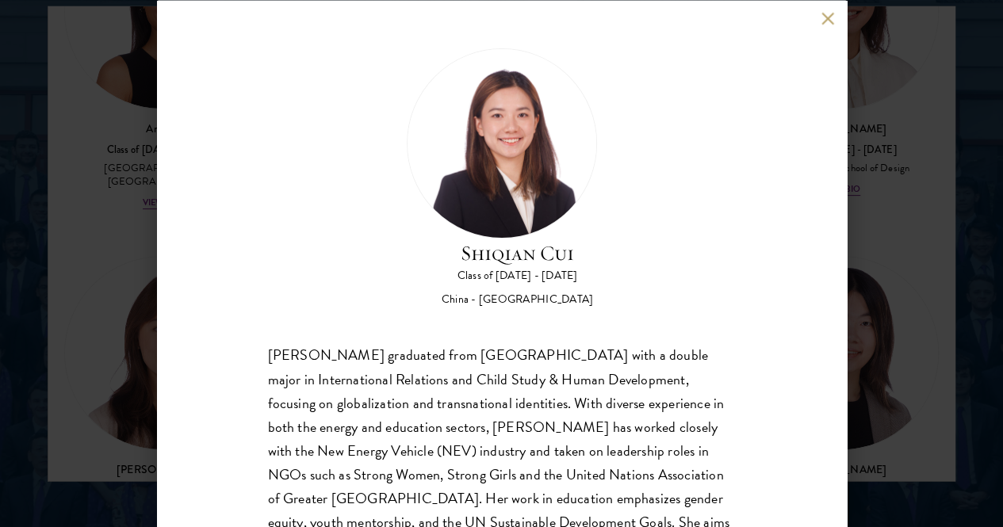
scroll to position [79, 0]
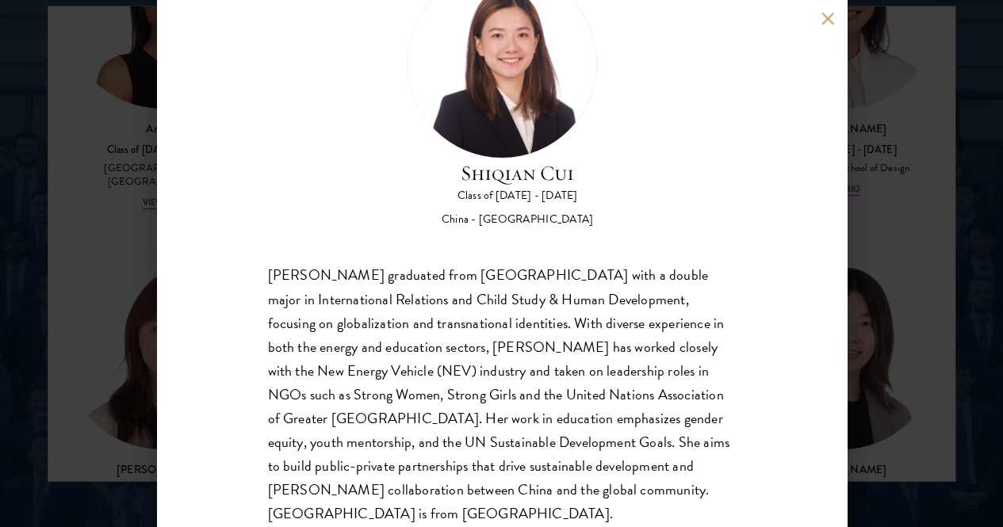
click at [150, 374] on div "[PERSON_NAME] Class of [DATE] - [DATE] [GEOGRAPHIC_DATA] - [GEOGRAPHIC_DATA] [P…" at bounding box center [501, 263] width 1003 height 527
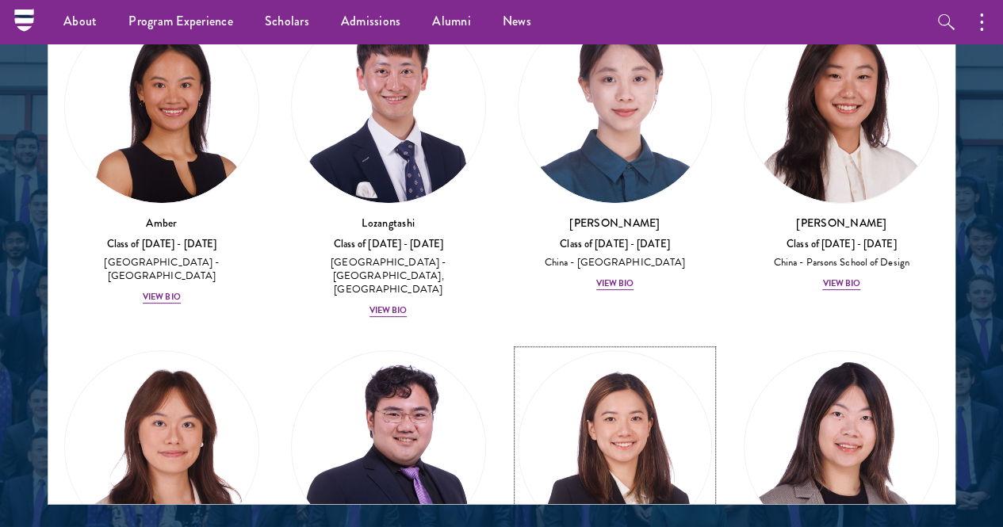
scroll to position [167, 0]
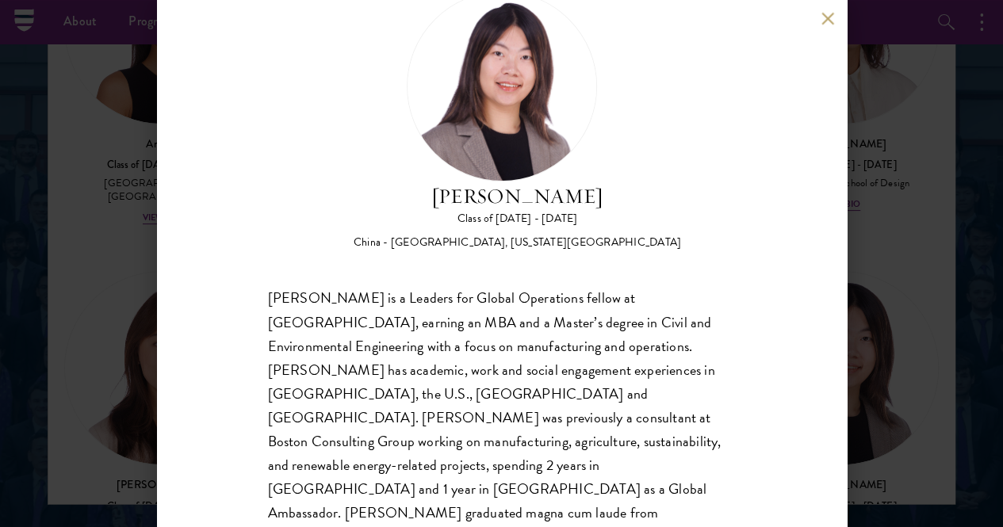
scroll to position [79, 0]
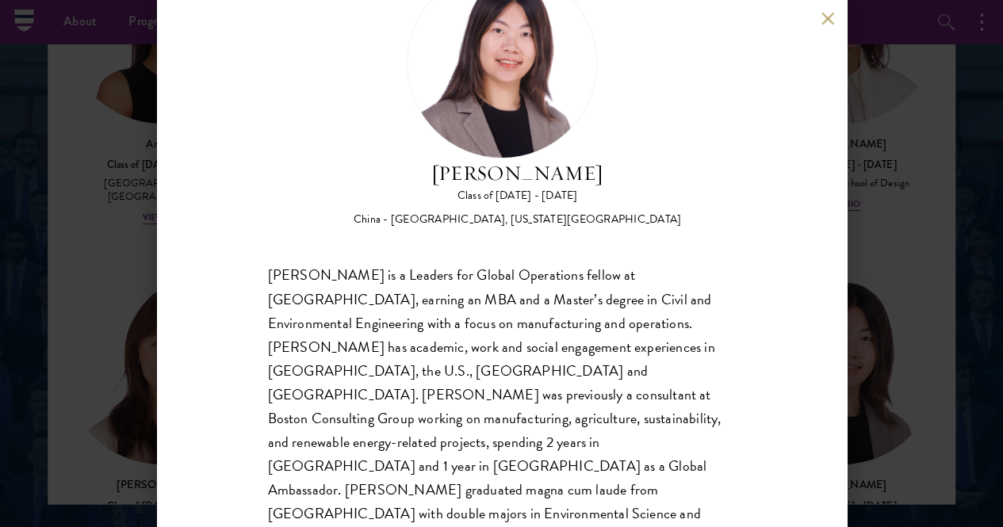
click at [86, 321] on div "[PERSON_NAME] Class of [DATE] - [DATE] [GEOGRAPHIC_DATA] - [GEOGRAPHIC_DATA], […" at bounding box center [501, 263] width 1003 height 527
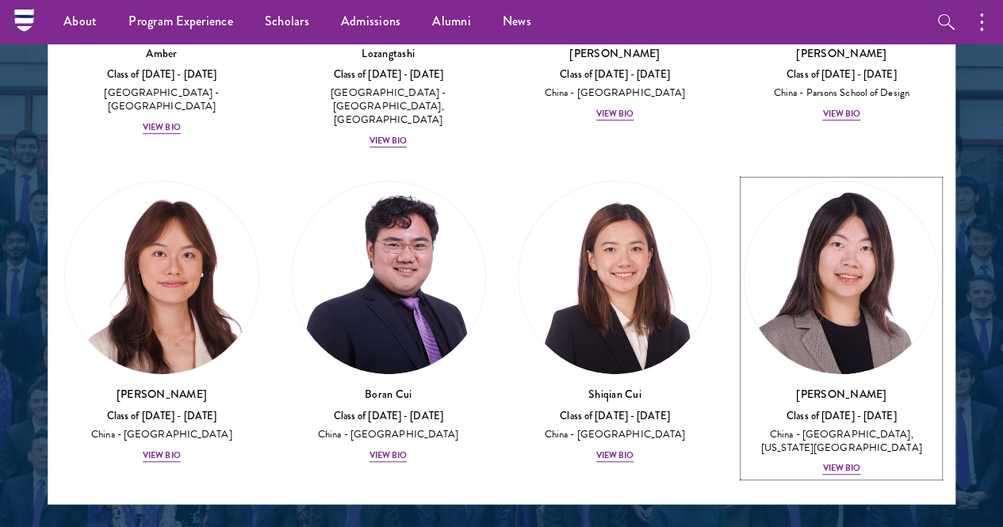
scroll to position [279, 0]
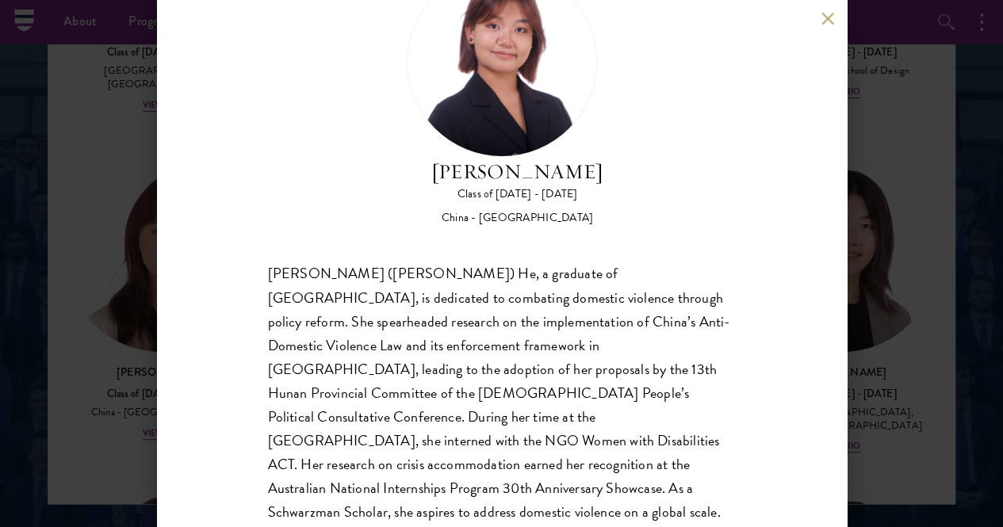
scroll to position [82, 0]
click at [880, 313] on div "[PERSON_NAME] Class of [DATE] - [DATE] [GEOGRAPHIC_DATA] - [GEOGRAPHIC_DATA] [P…" at bounding box center [501, 263] width 1003 height 527
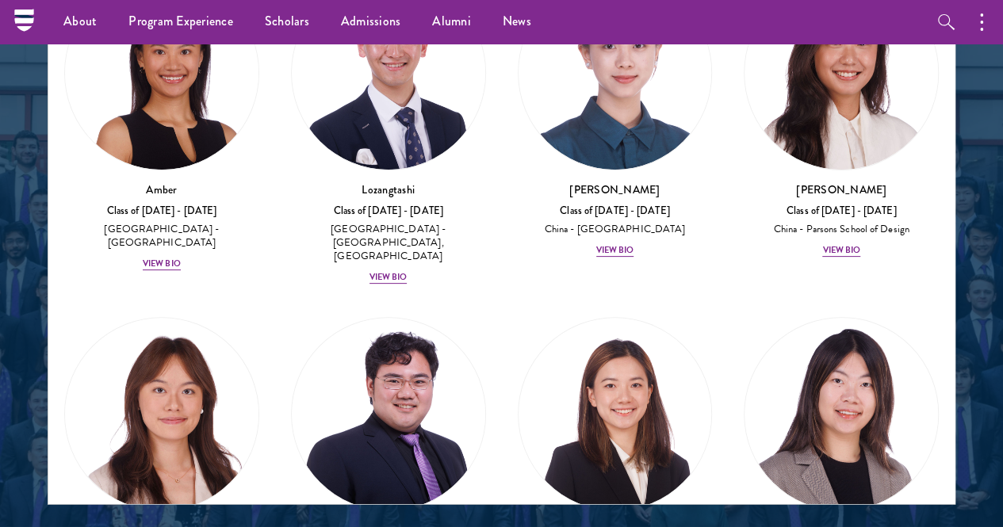
scroll to position [279, 0]
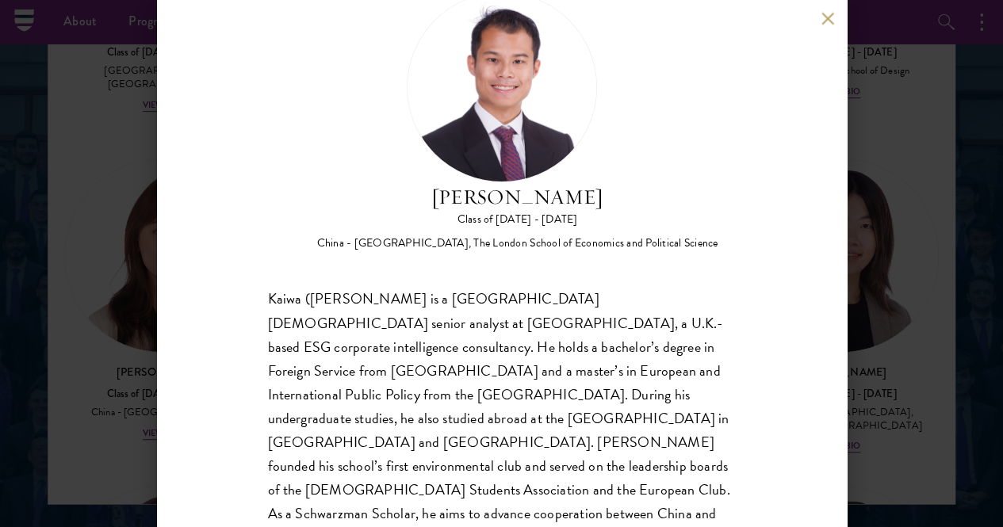
scroll to position [79, 0]
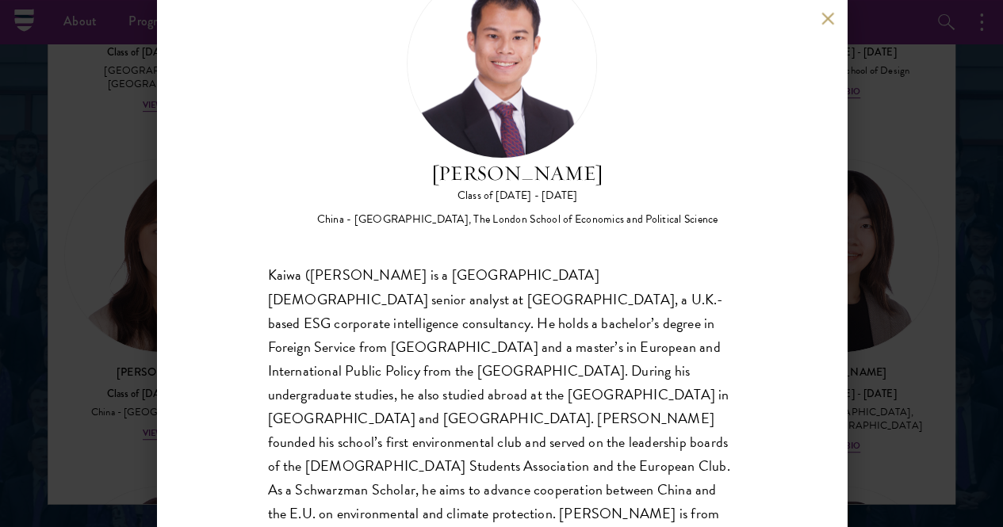
click at [919, 339] on div "[PERSON_NAME] Class of [DATE] - [DATE] [GEOGRAPHIC_DATA] - [GEOGRAPHIC_DATA], T…" at bounding box center [501, 263] width 1003 height 527
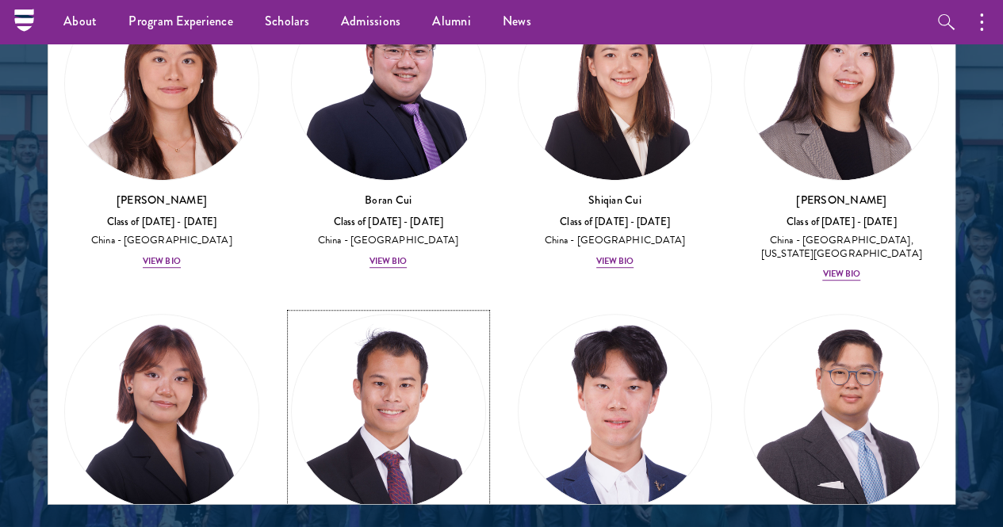
scroll to position [454, 0]
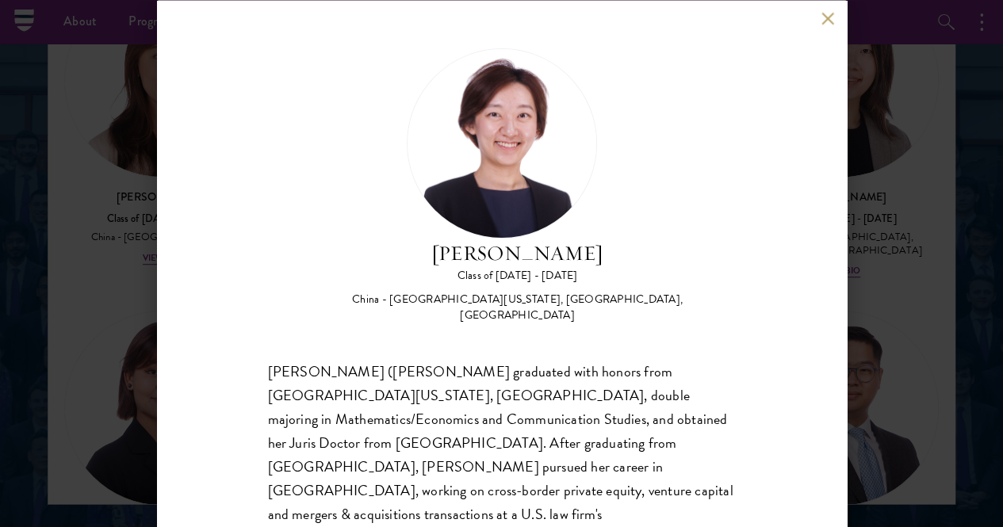
scroll to position [56, 0]
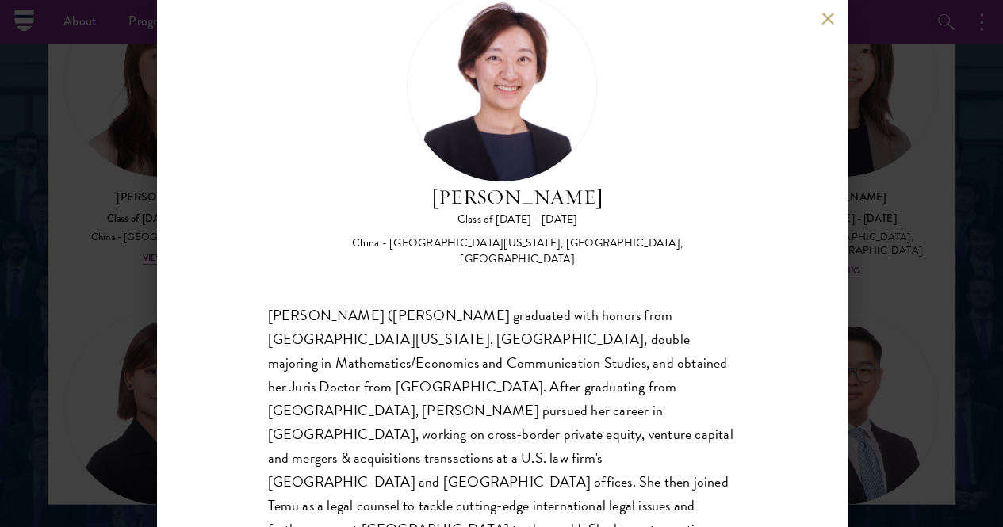
click at [889, 393] on div "[PERSON_NAME] Class of [DATE] - [DATE] [GEOGRAPHIC_DATA] - [GEOGRAPHIC_DATA][US…" at bounding box center [501, 263] width 1003 height 527
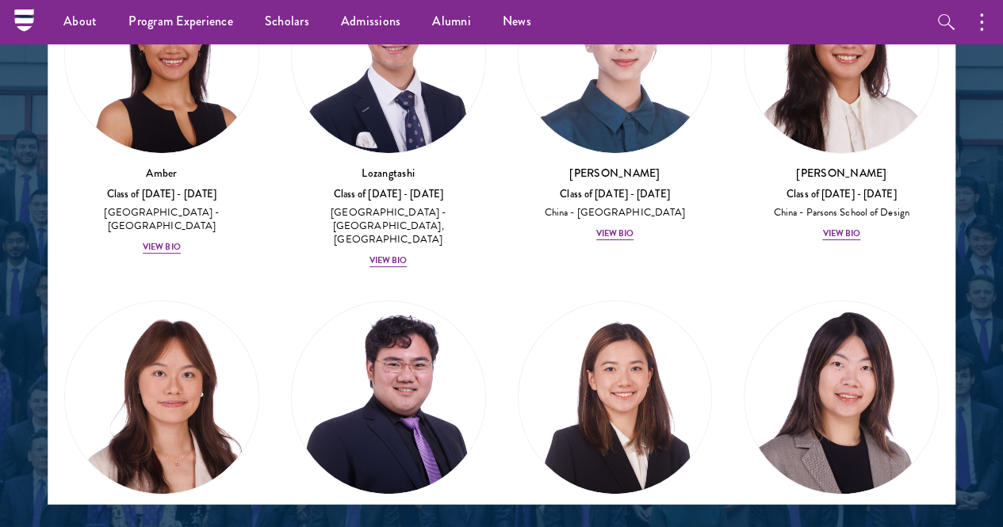
scroll to position [531, 0]
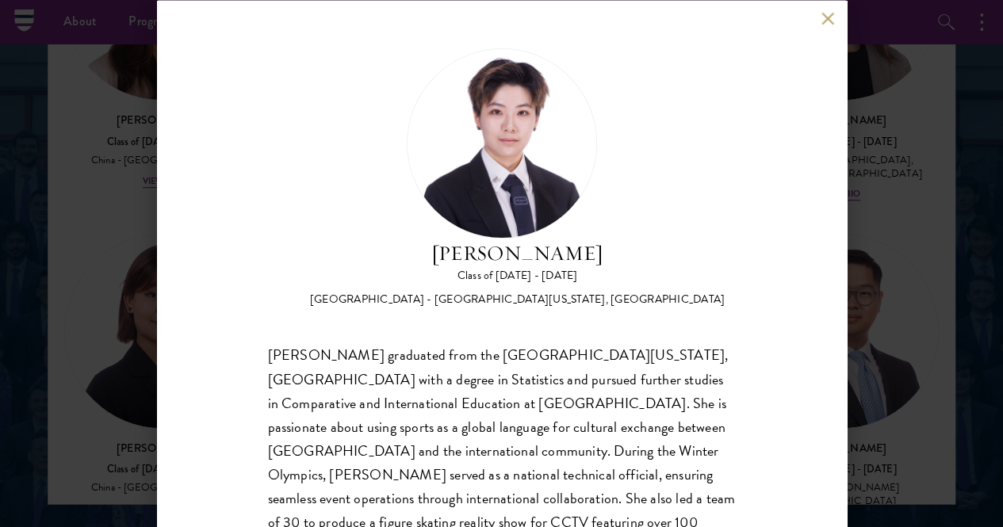
scroll to position [56, 0]
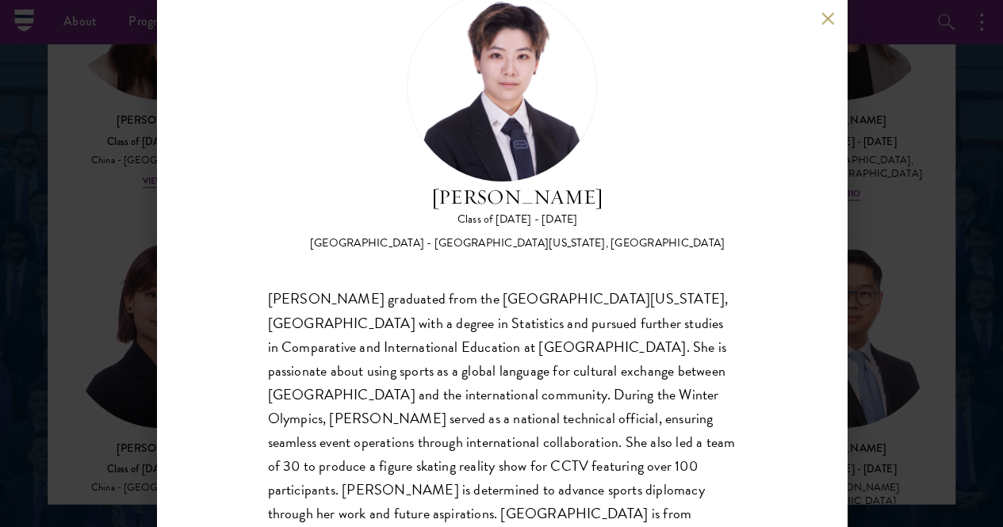
click at [890, 350] on div "[PERSON_NAME] Class of [DATE] - [DATE] [GEOGRAPHIC_DATA] - [GEOGRAPHIC_DATA][US…" at bounding box center [501, 263] width 1003 height 527
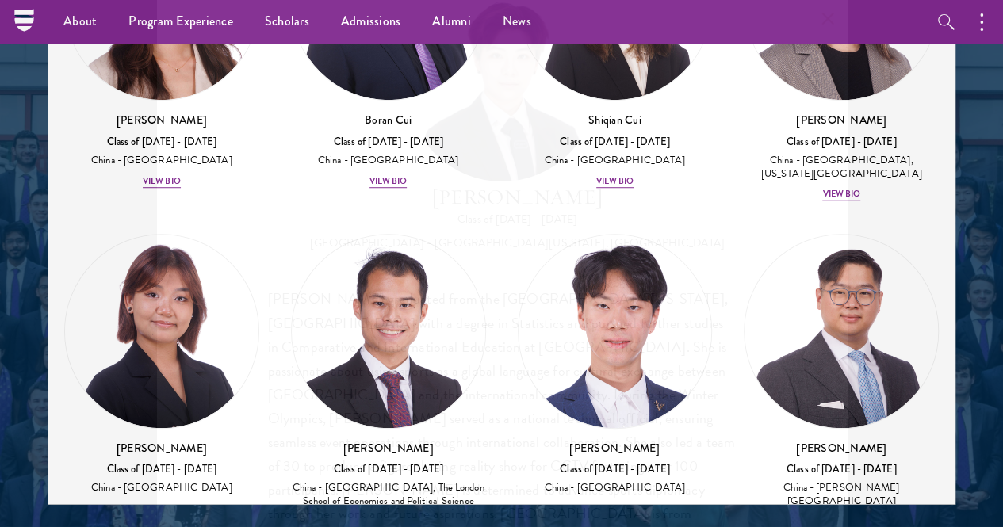
scroll to position [531, 0]
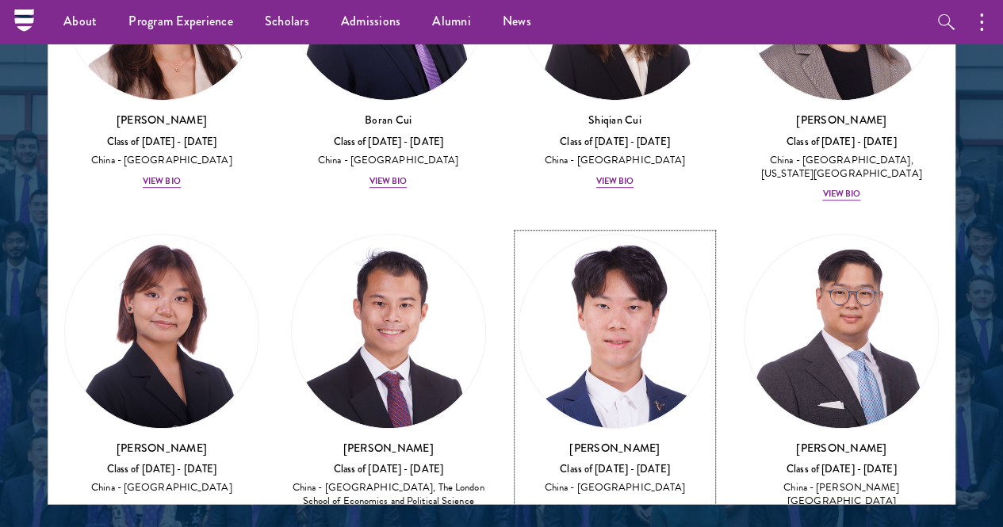
click at [596, 503] on div "View Bio" at bounding box center [615, 509] width 38 height 13
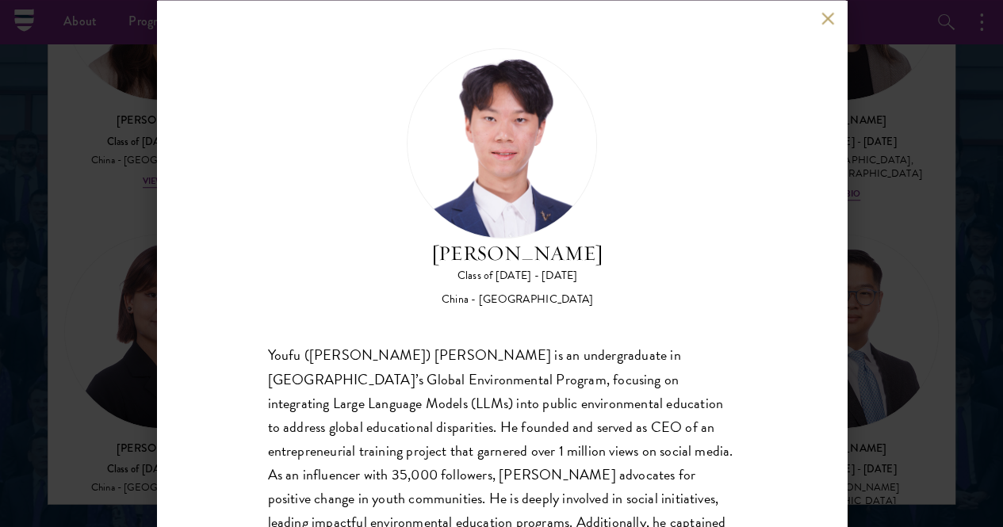
click at [125, 326] on div "[PERSON_NAME] Class of [DATE] - [DATE] [GEOGRAPHIC_DATA] - [GEOGRAPHIC_DATA] [P…" at bounding box center [501, 263] width 1003 height 527
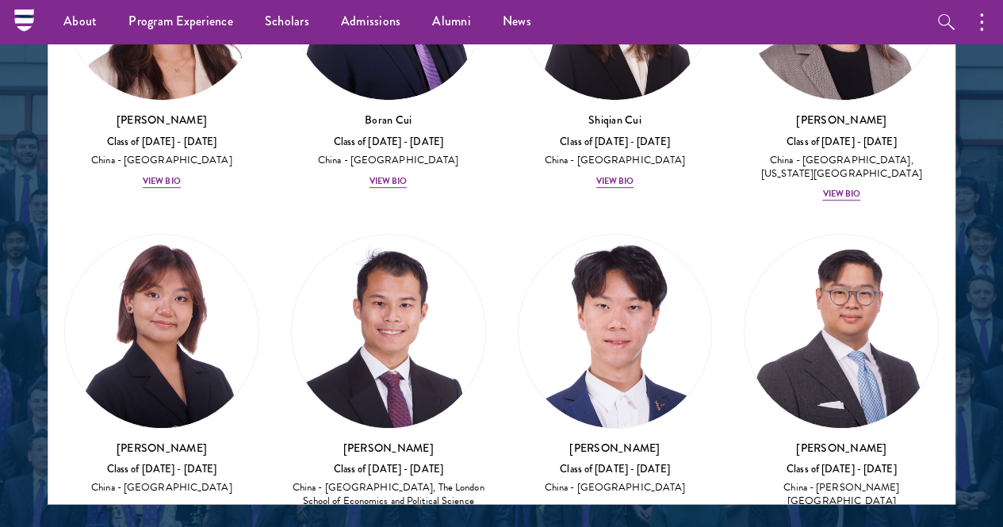
scroll to position [515, 0]
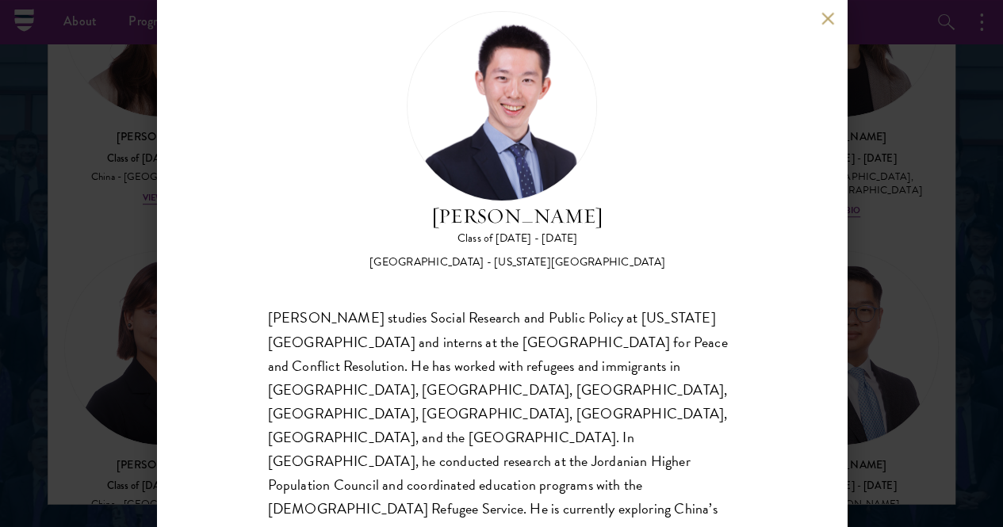
scroll to position [56, 0]
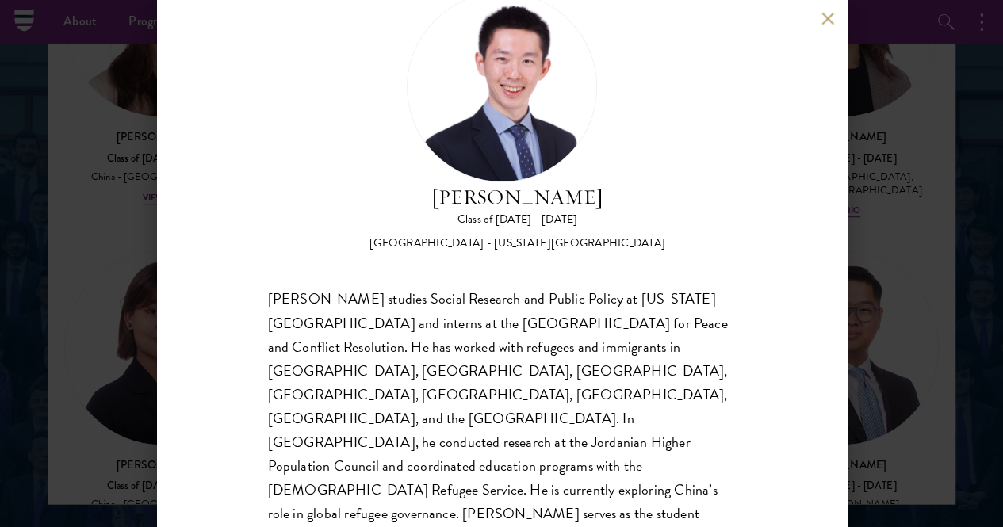
click at [888, 247] on div "[PERSON_NAME] Class of [DATE] - [DATE] [GEOGRAPHIC_DATA] - [US_STATE][GEOGRAPHI…" at bounding box center [501, 263] width 1003 height 527
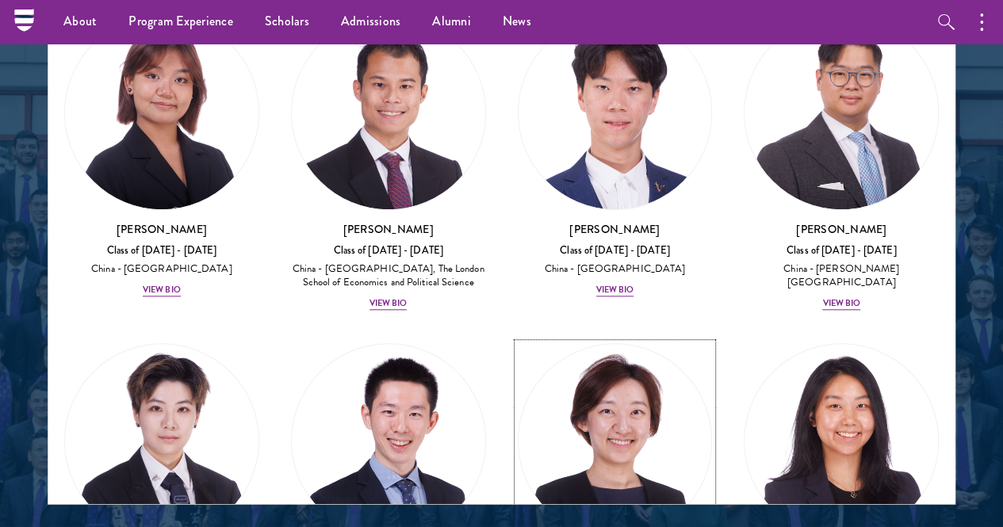
scroll to position [753, 0]
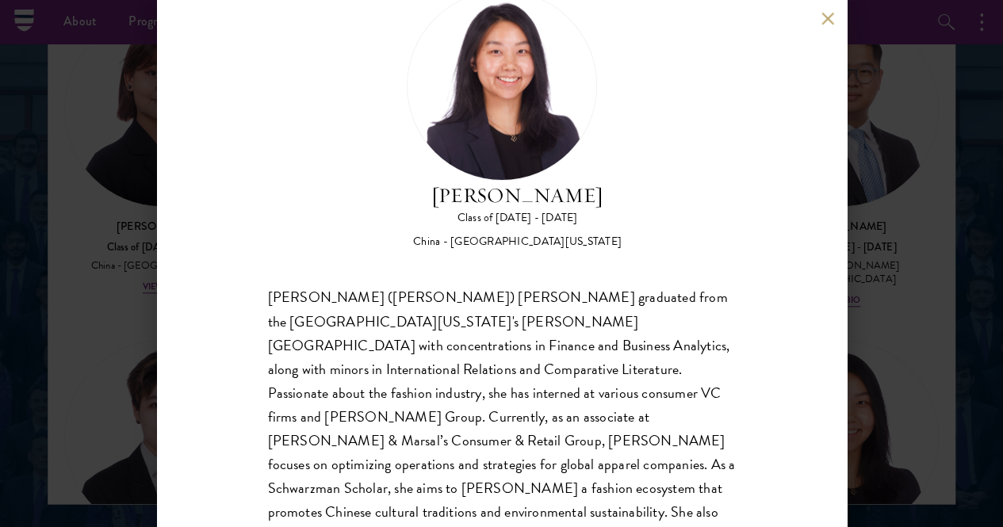
scroll to position [79, 0]
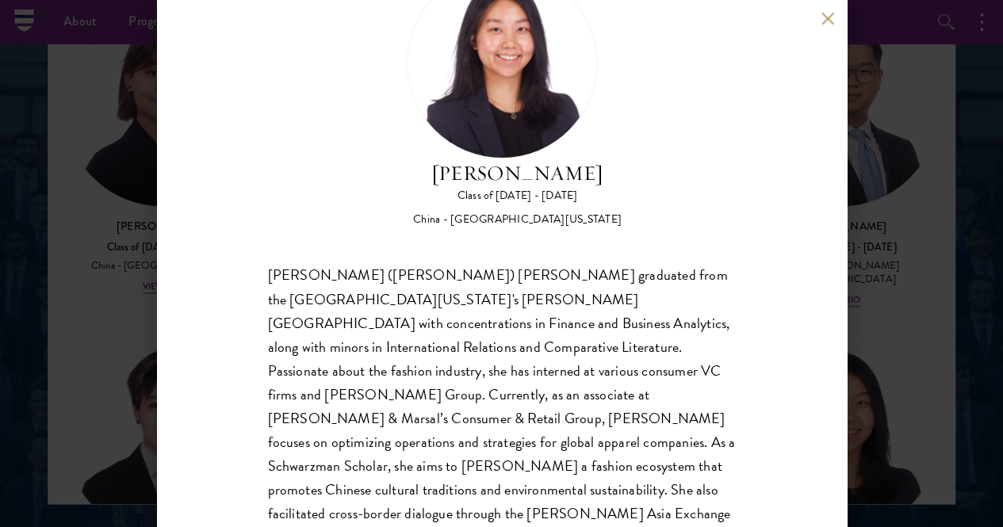
click at [906, 309] on div "[PERSON_NAME] Class of [DATE] - [DATE] [GEOGRAPHIC_DATA] - [GEOGRAPHIC_DATA][US…" at bounding box center [501, 263] width 1003 height 527
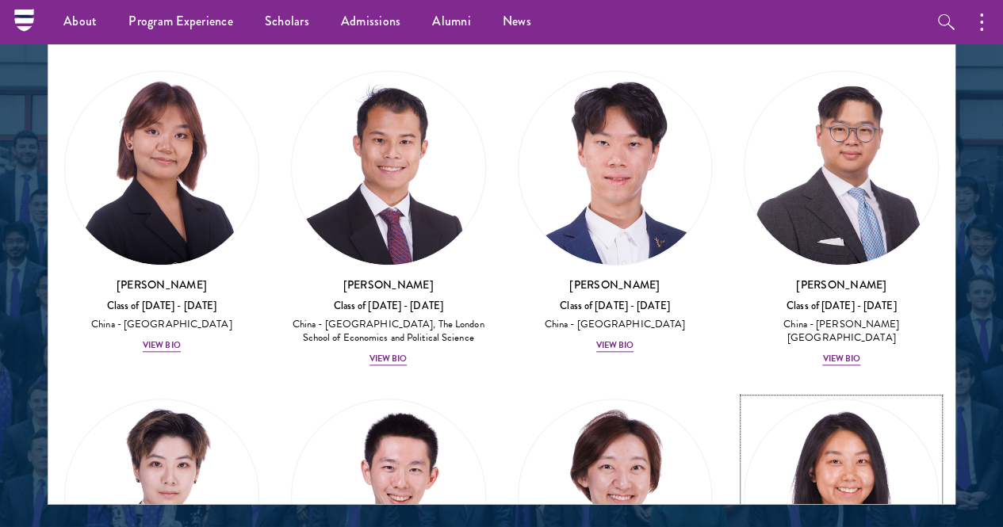
scroll to position [698, 0]
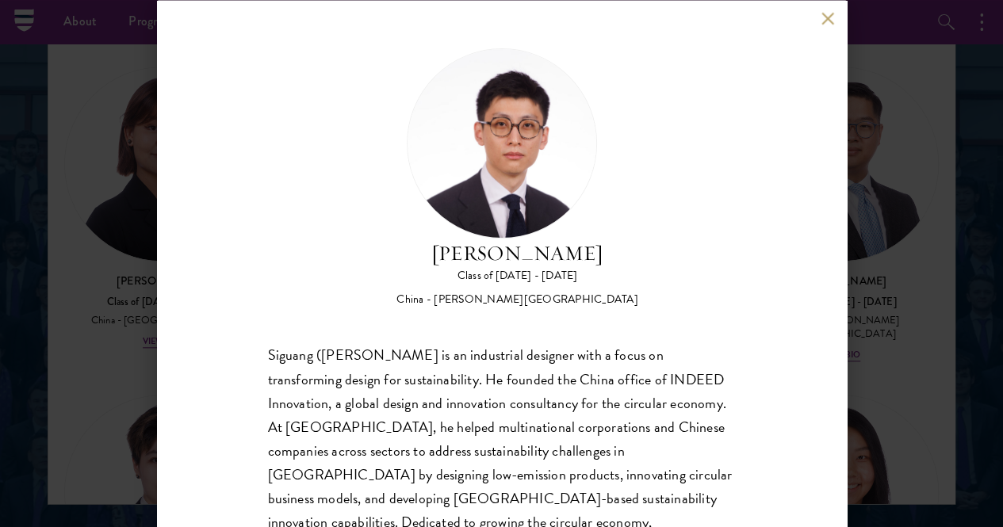
scroll to position [79, 0]
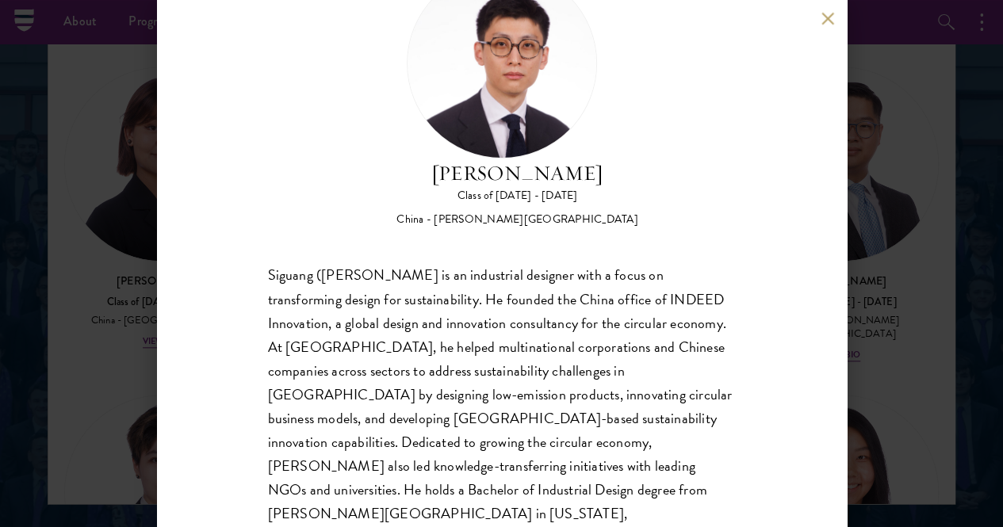
click at [891, 389] on div "[PERSON_NAME] Class of [DATE] - [DATE] [GEOGRAPHIC_DATA] - [PERSON_NAME][GEOGRA…" at bounding box center [501, 263] width 1003 height 527
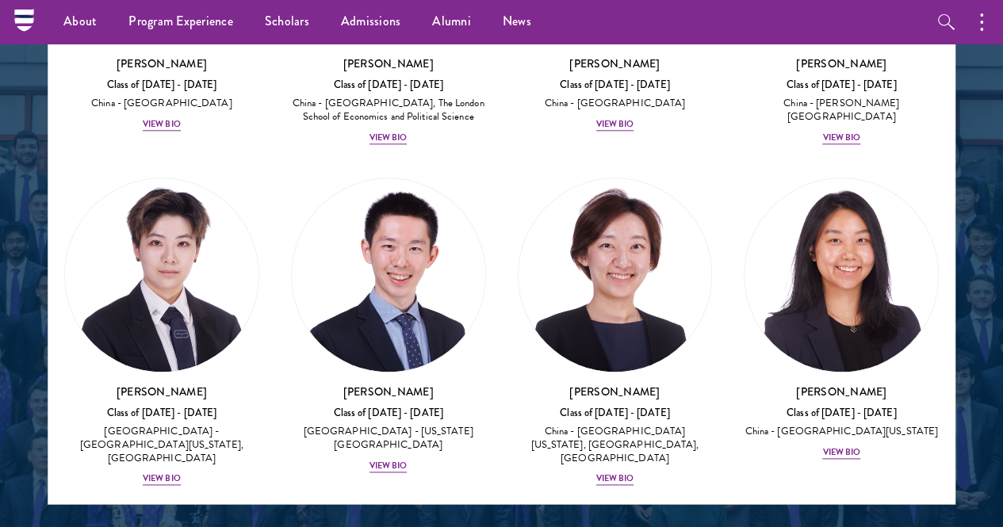
scroll to position [998, 0]
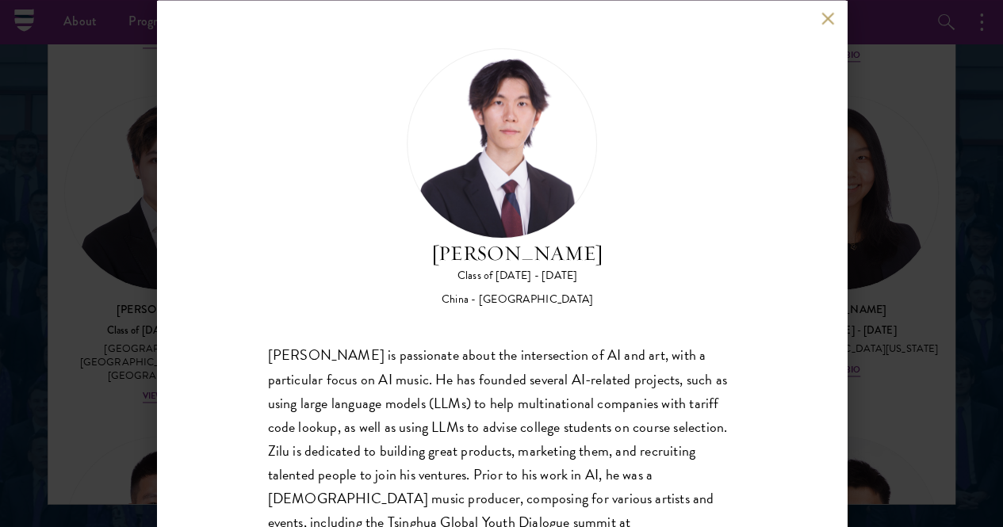
scroll to position [29, 0]
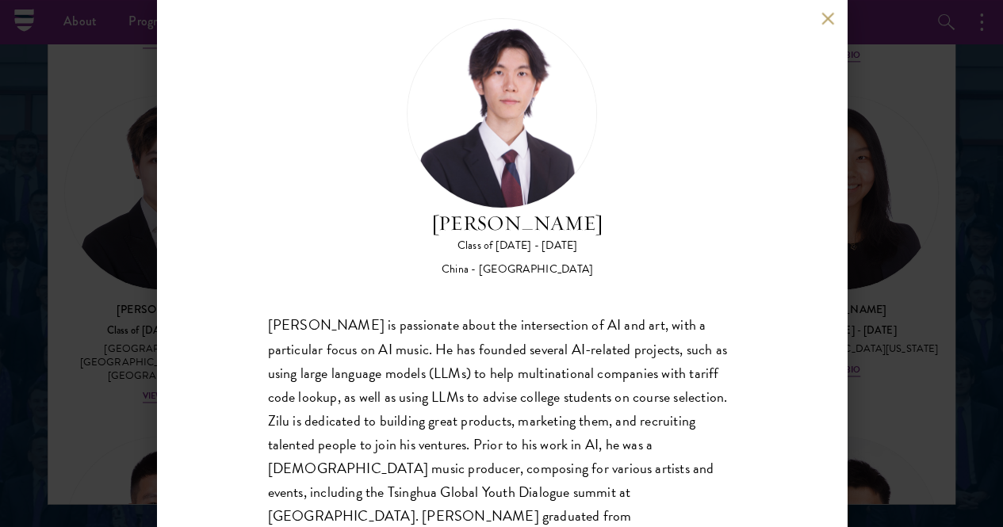
click at [879, 357] on div "[PERSON_NAME] Class of [DATE] - [DATE] [GEOGRAPHIC_DATA] - [GEOGRAPHIC_DATA] [P…" at bounding box center [501, 263] width 1003 height 527
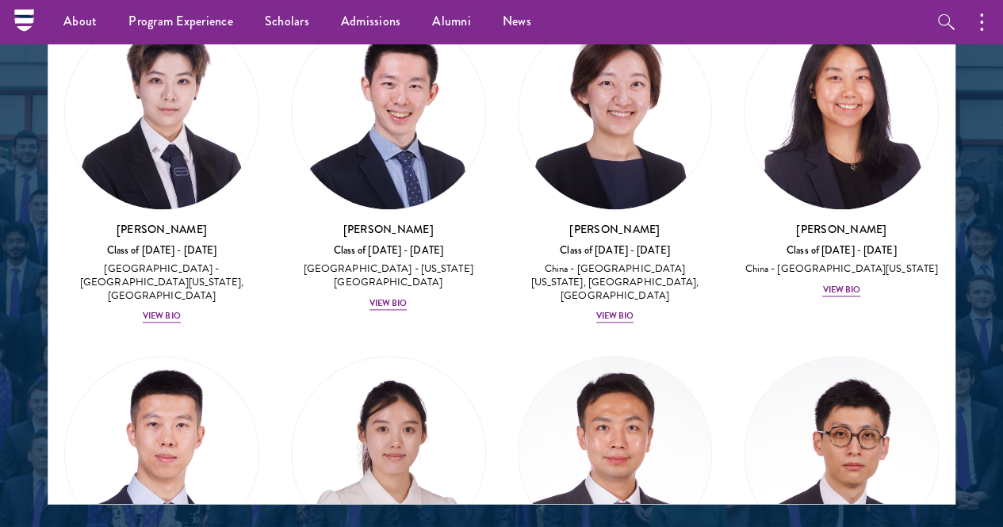
scroll to position [1316, 0]
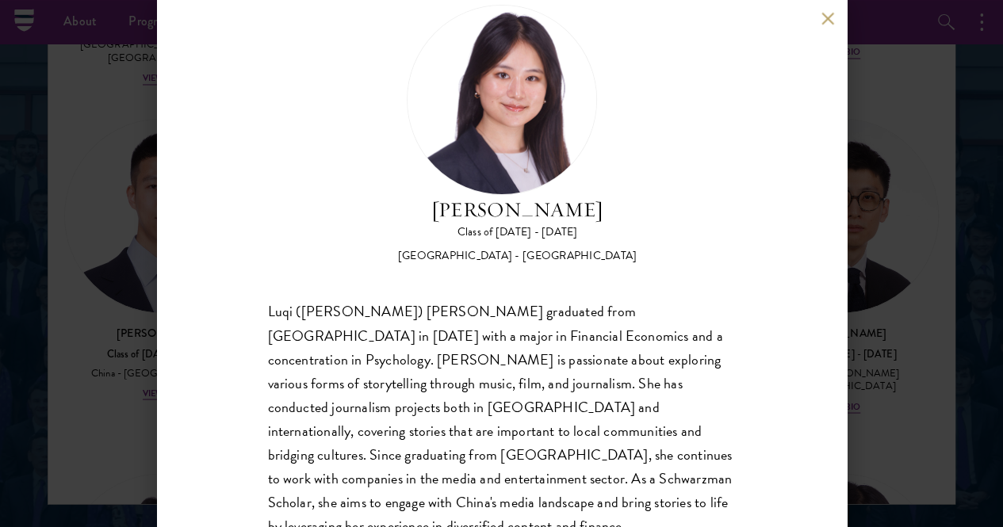
scroll to position [56, 0]
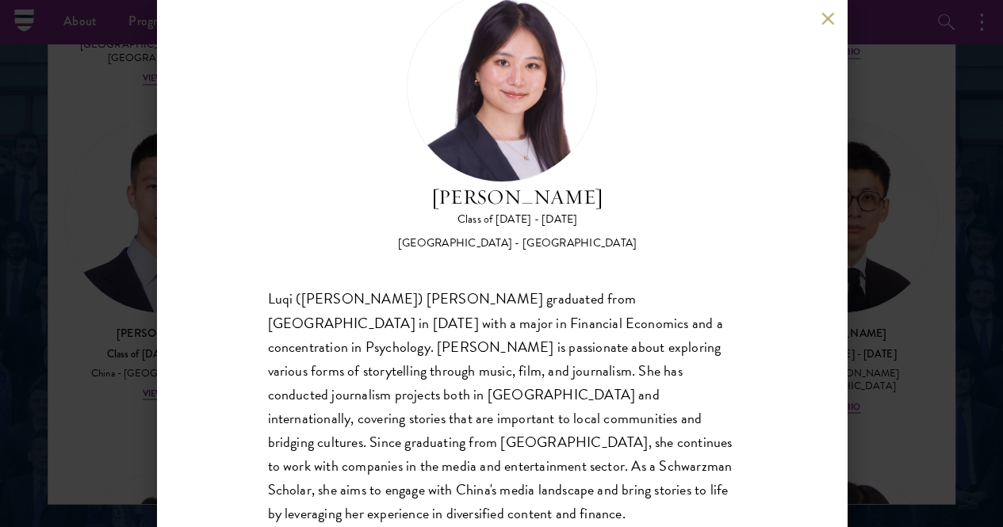
click at [930, 343] on div "[PERSON_NAME] Class of [DATE] - [DATE] [GEOGRAPHIC_DATA] - [GEOGRAPHIC_DATA] Lu…" at bounding box center [501, 263] width 1003 height 527
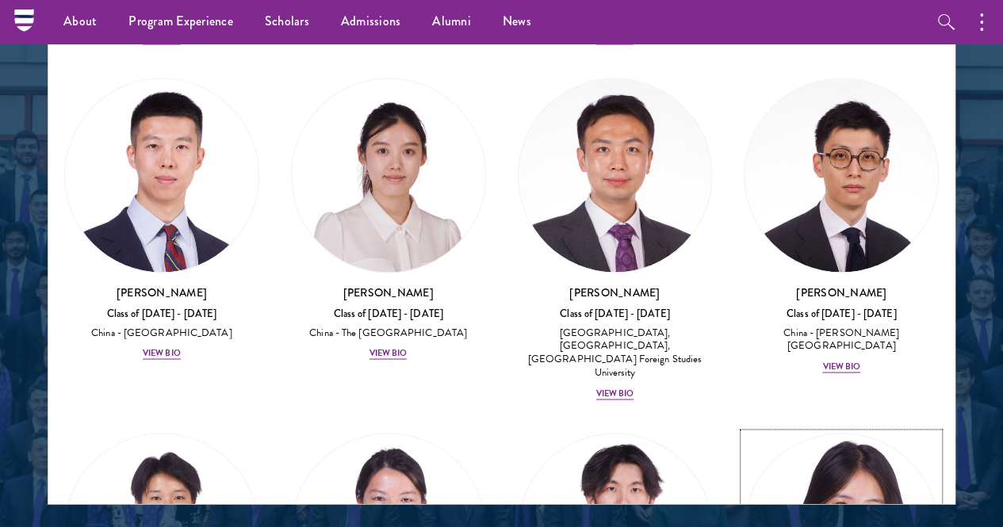
scroll to position [1361, 0]
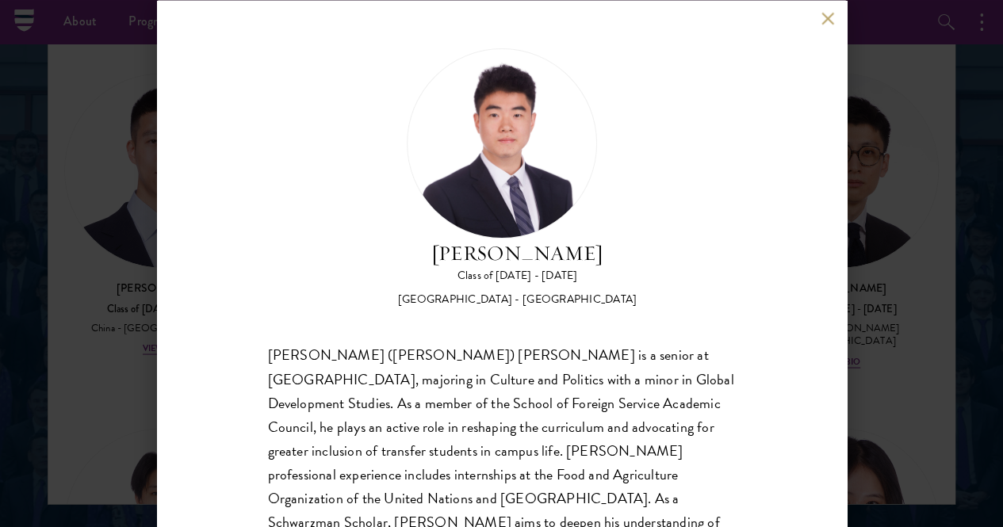
scroll to position [56, 0]
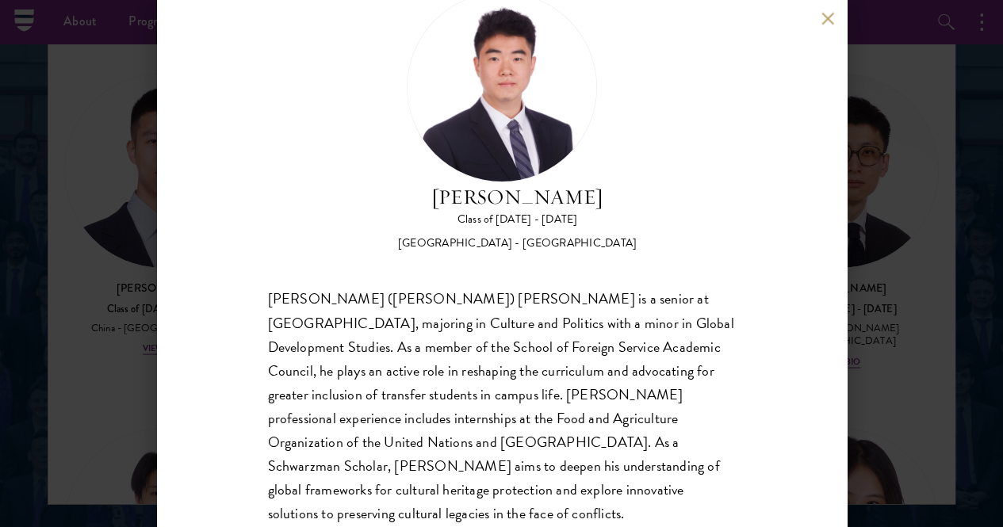
click at [71, 416] on div "[PERSON_NAME] Class of [DATE] - [DATE] [GEOGRAPHIC_DATA] - [GEOGRAPHIC_DATA] [P…" at bounding box center [501, 263] width 1003 height 527
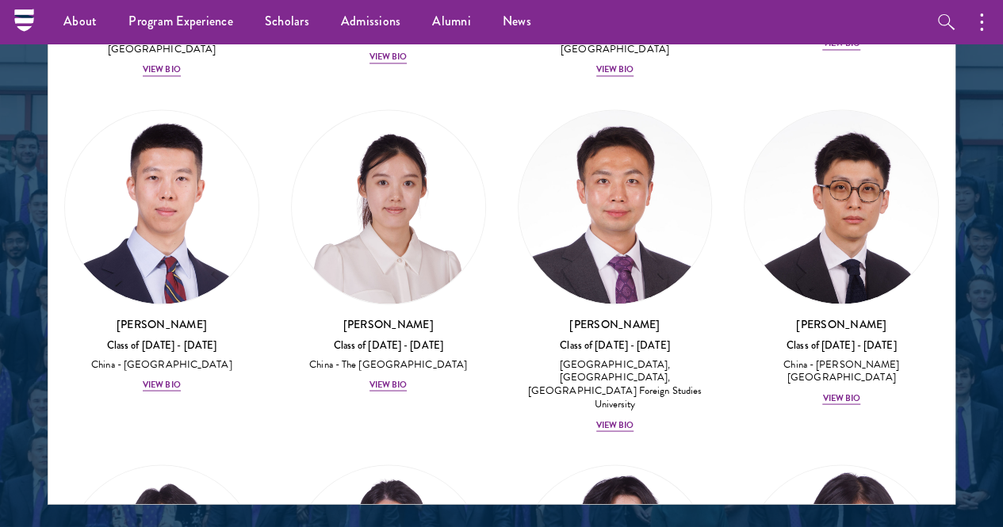
scroll to position [1361, 0]
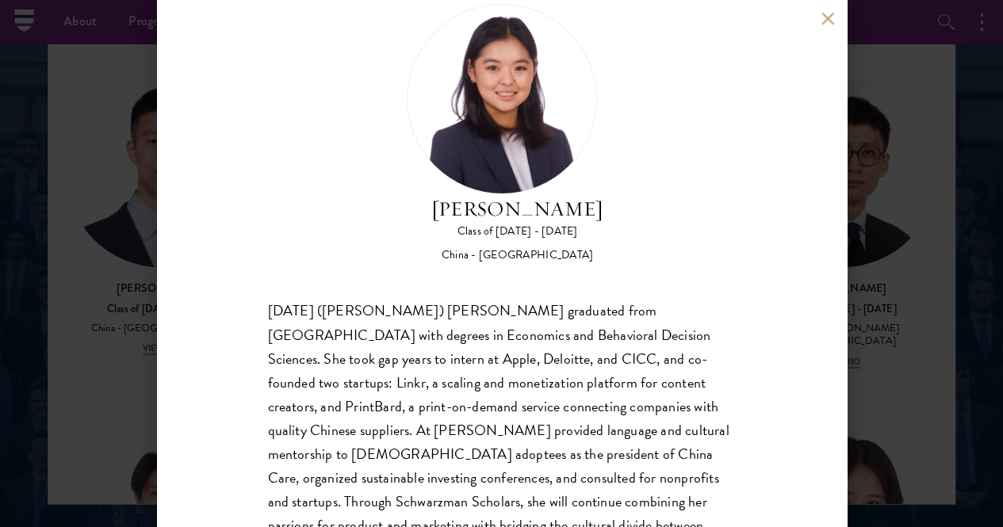
scroll to position [79, 0]
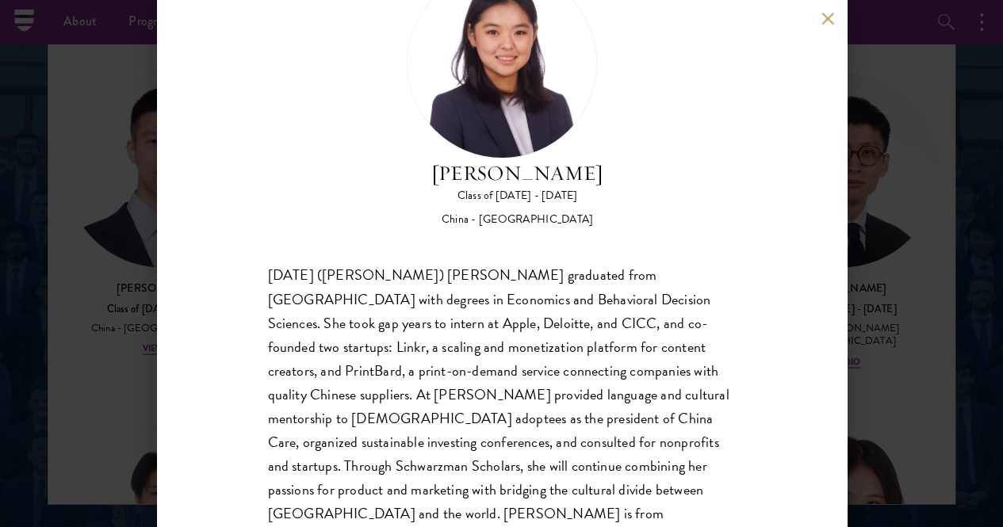
click at [913, 297] on div "[PERSON_NAME] Class of [DATE] - [DATE] [GEOGRAPHIC_DATA] - [GEOGRAPHIC_DATA] [D…" at bounding box center [501, 263] width 1003 height 527
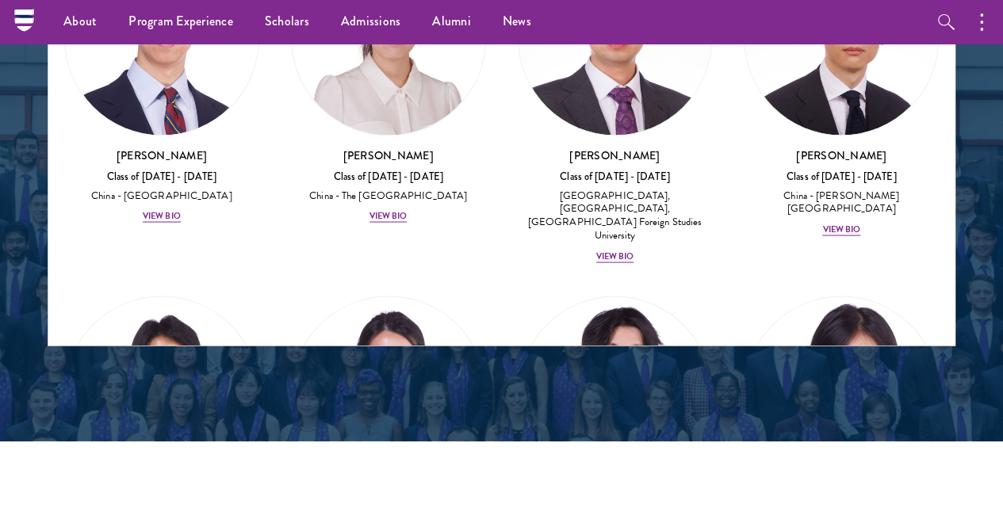
scroll to position [1359, 0]
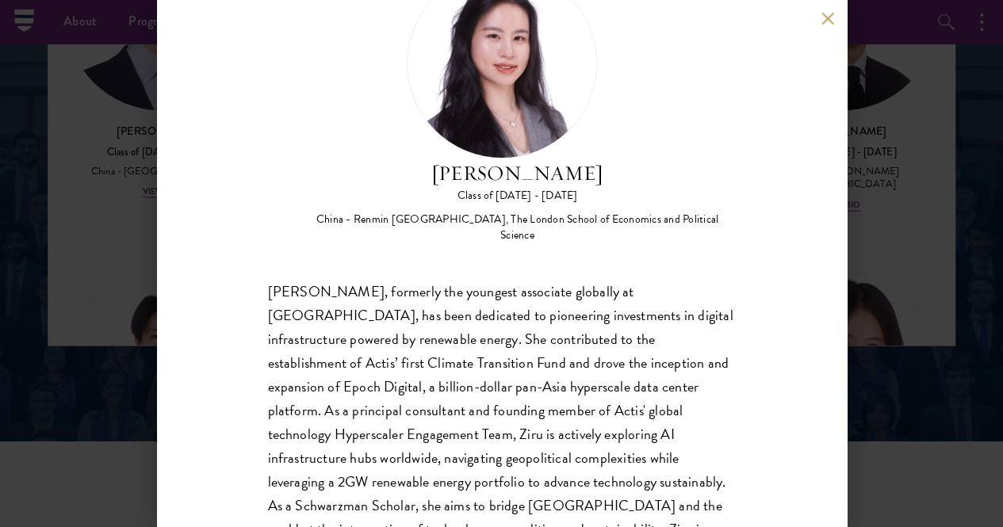
scroll to position [108, 0]
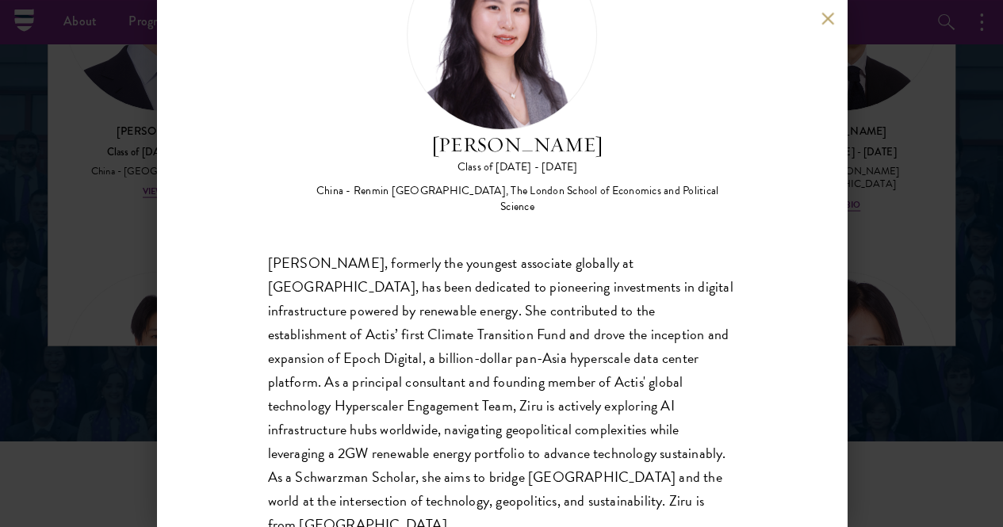
click at [893, 402] on div "[PERSON_NAME] Class of [DATE] - [DATE] [GEOGRAPHIC_DATA] - Renmin [GEOGRAPHIC_D…" at bounding box center [501, 263] width 1003 height 527
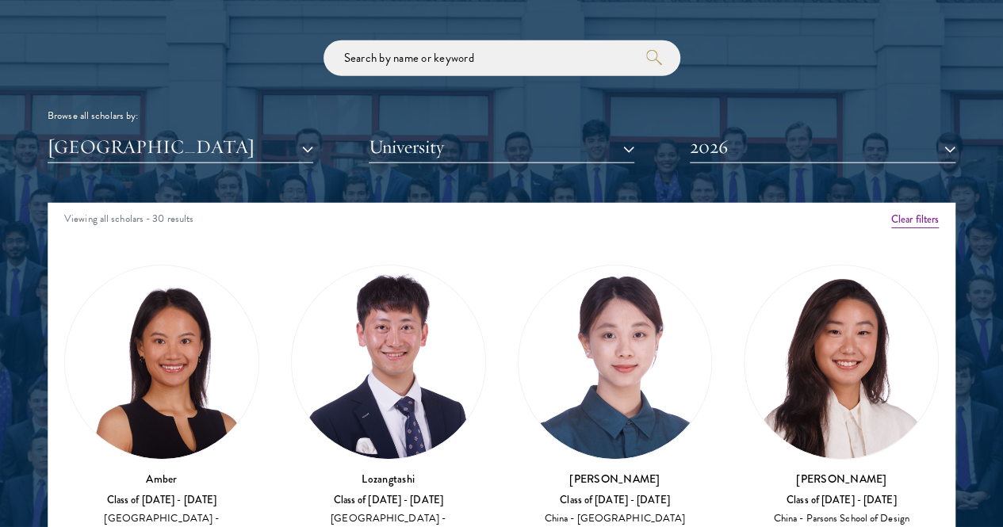
scroll to position [0, 0]
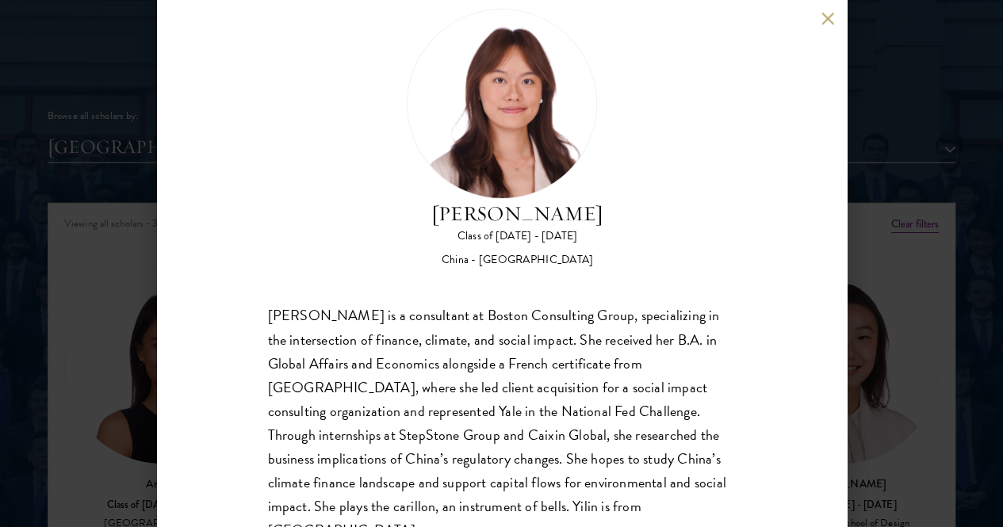
scroll to position [56, 0]
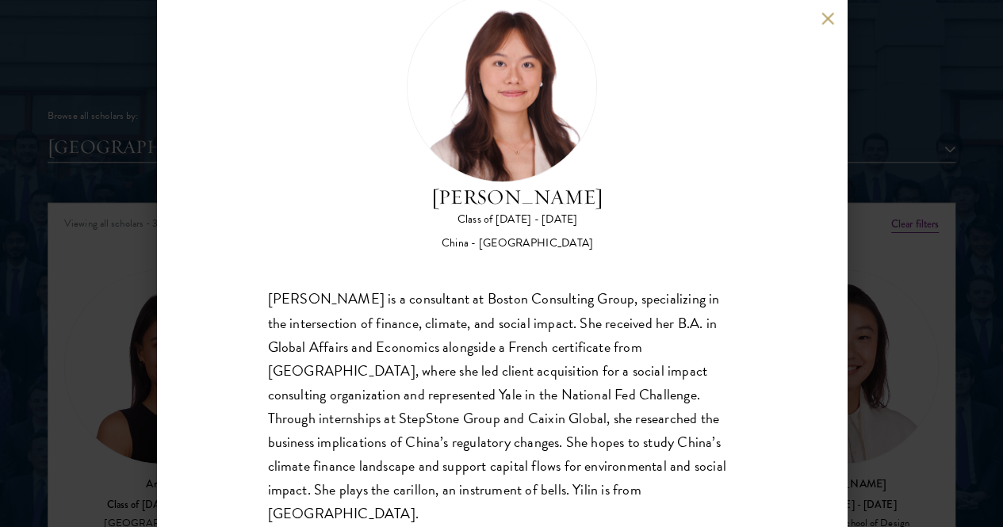
click at [890, 375] on div "[PERSON_NAME] Class of [DATE] - [DATE] [GEOGRAPHIC_DATA] - [GEOGRAPHIC_DATA] [P…" at bounding box center [501, 263] width 1003 height 527
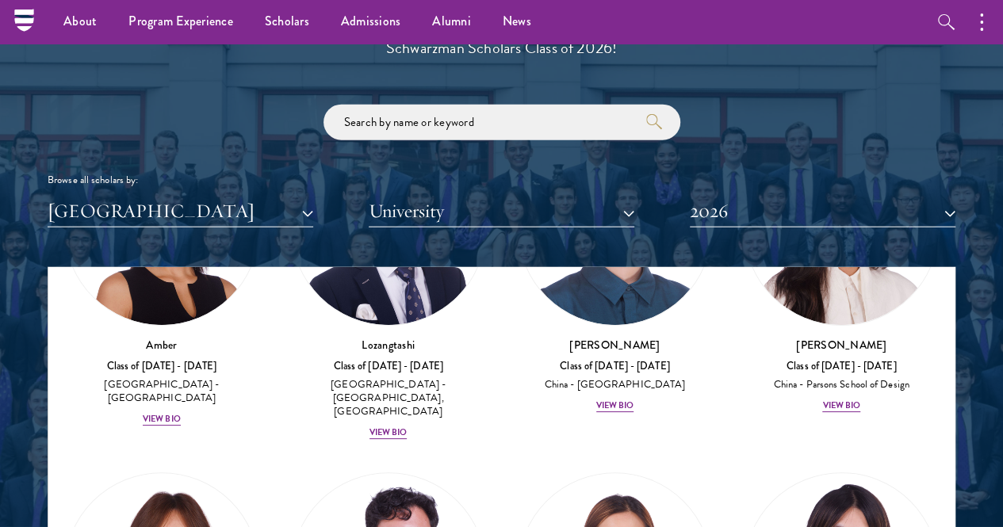
scroll to position [1669, 0]
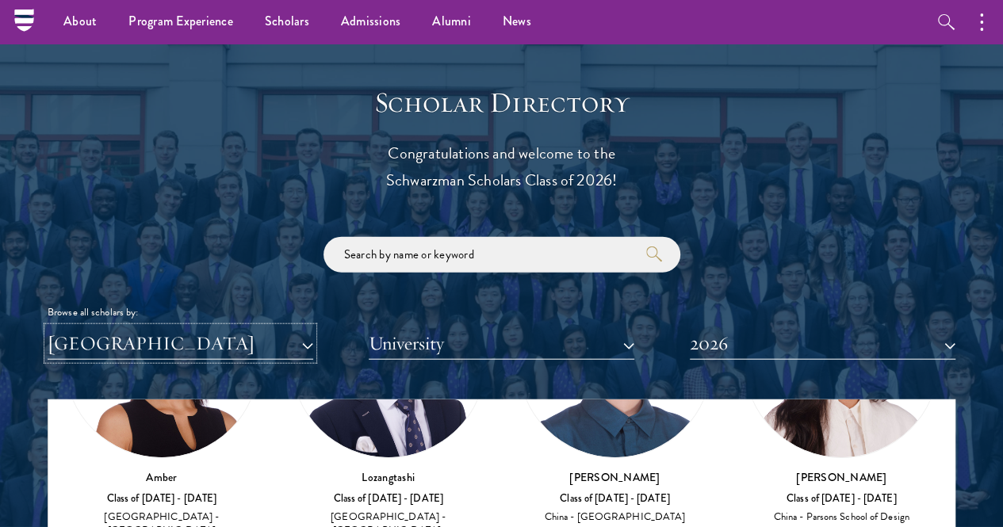
click at [117, 328] on button "[GEOGRAPHIC_DATA]" at bounding box center [181, 344] width 266 height 33
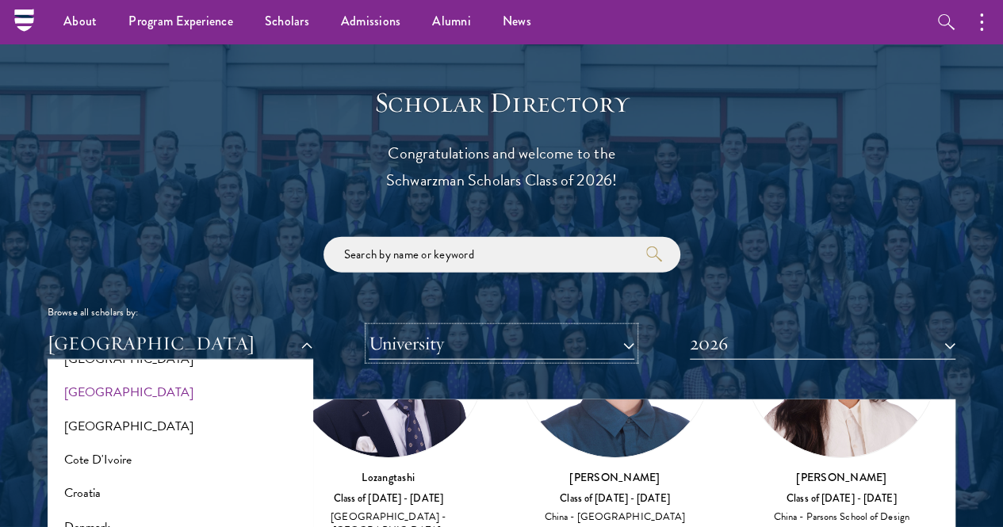
click at [404, 328] on button "University" at bounding box center [502, 344] width 266 height 33
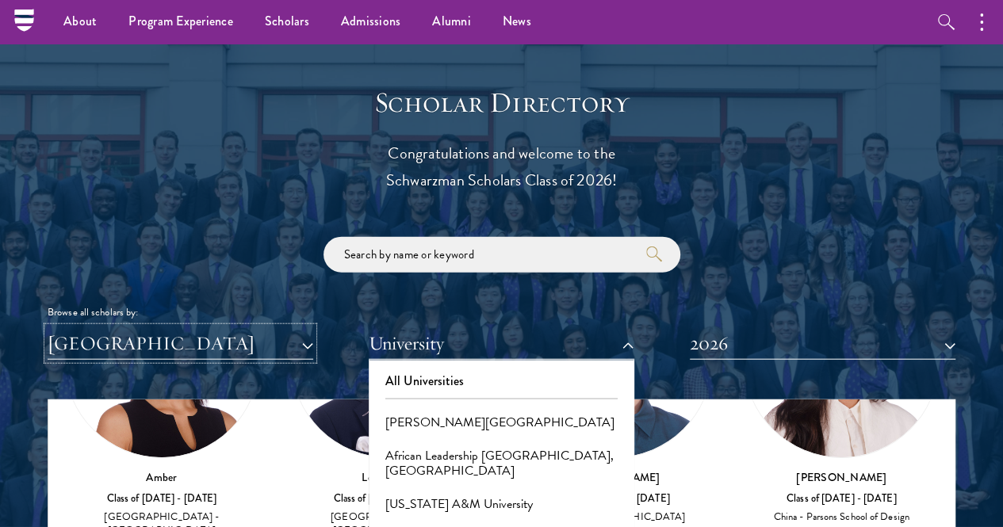
click at [222, 328] on button "[GEOGRAPHIC_DATA]" at bounding box center [181, 344] width 266 height 33
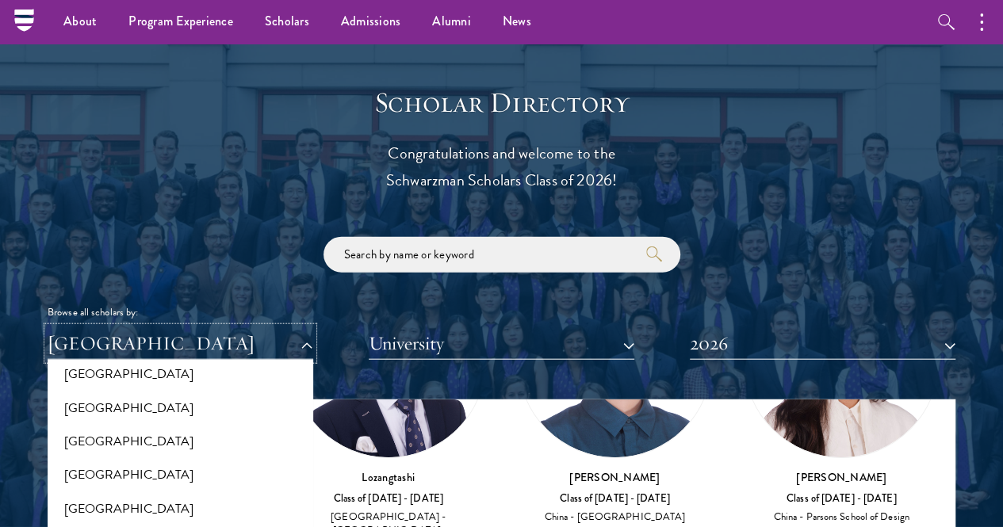
scroll to position [0, 0]
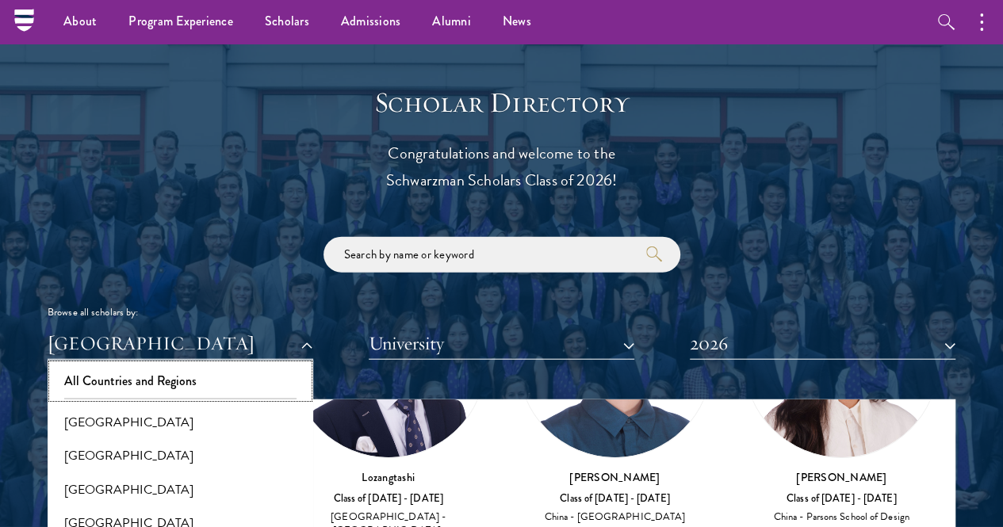
click at [203, 365] on button "All Countries and Regions" at bounding box center [180, 381] width 256 height 33
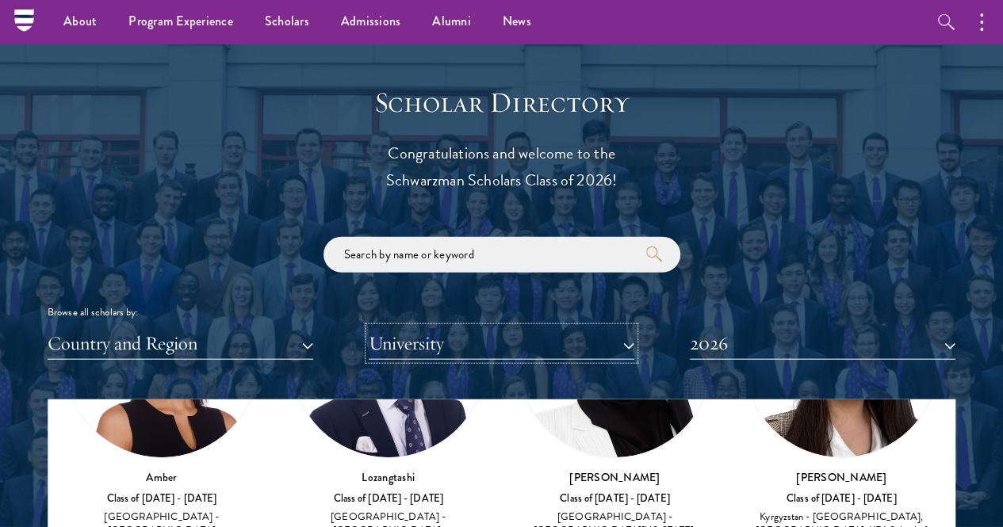
click at [411, 328] on button "University" at bounding box center [502, 344] width 266 height 33
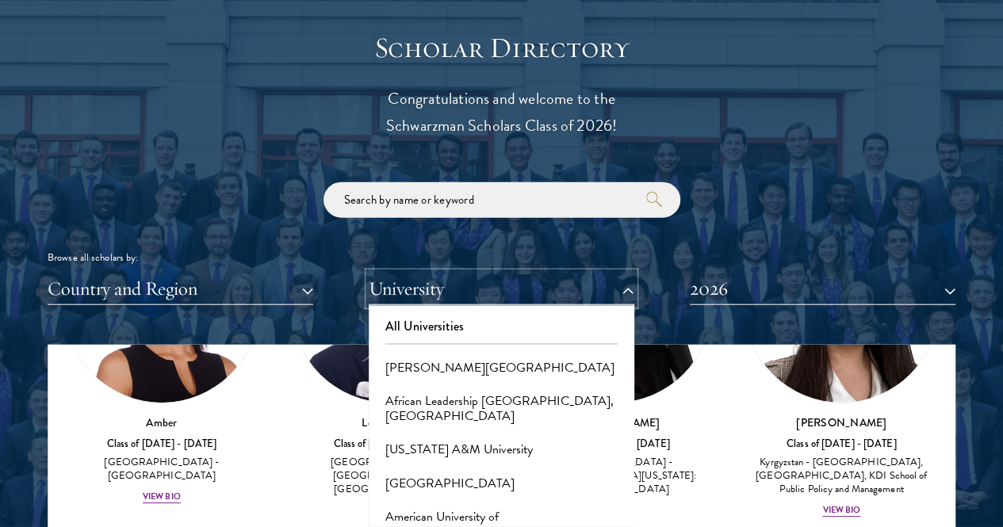
scroll to position [1748, 0]
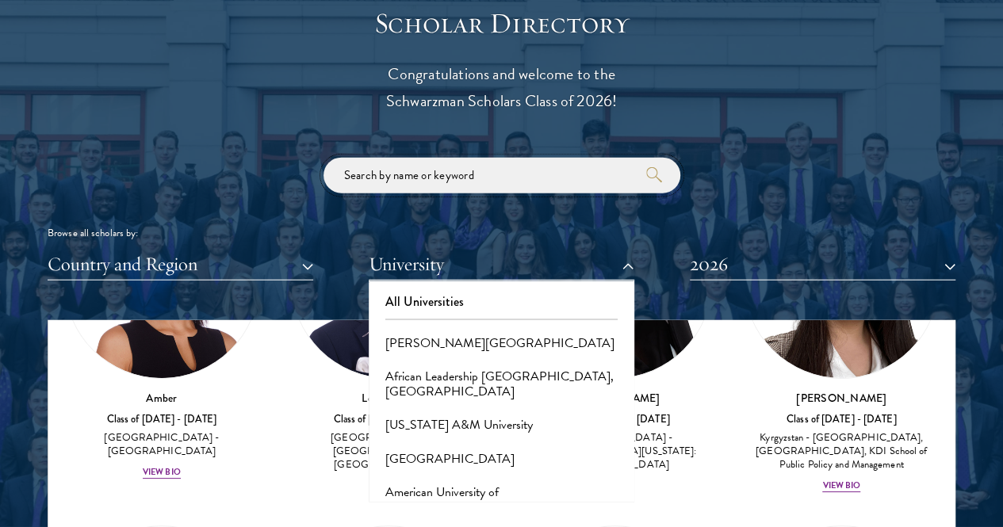
click at [452, 158] on input "search" at bounding box center [502, 176] width 357 height 36
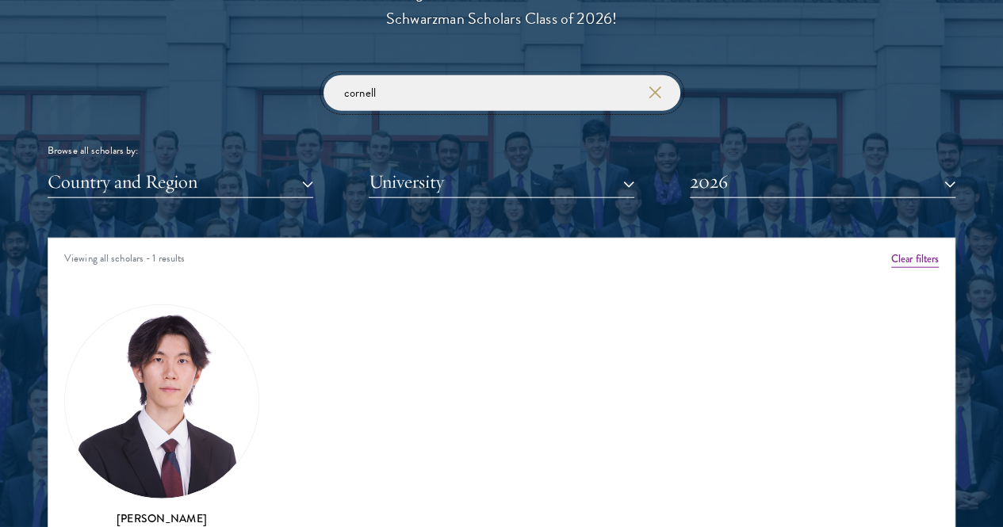
scroll to position [1907, 0]
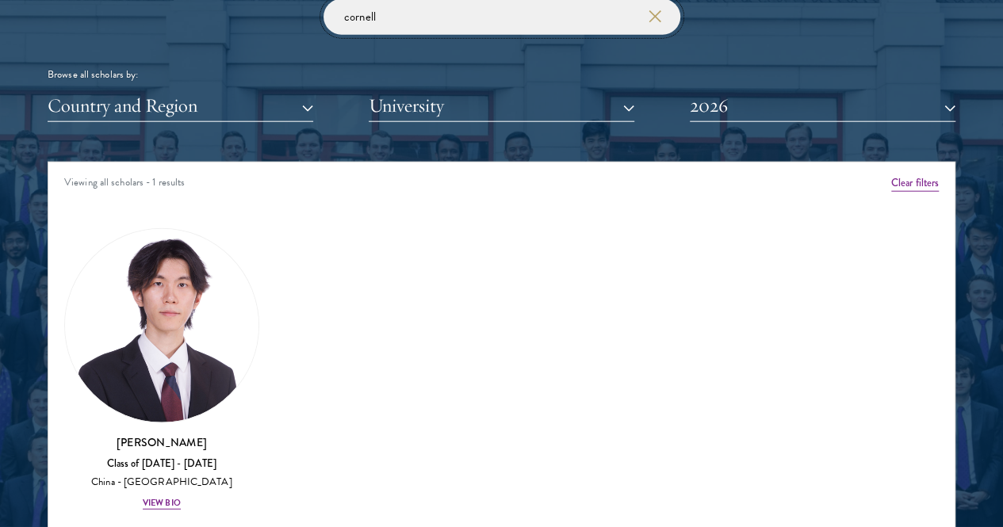
type input "cornell"
click at [500, 293] on div "Amber Class of [DATE] - [DATE] [GEOGRAPHIC_DATA] - [GEOGRAPHIC_DATA] View Bio C…" at bounding box center [501, 375] width 907 height 336
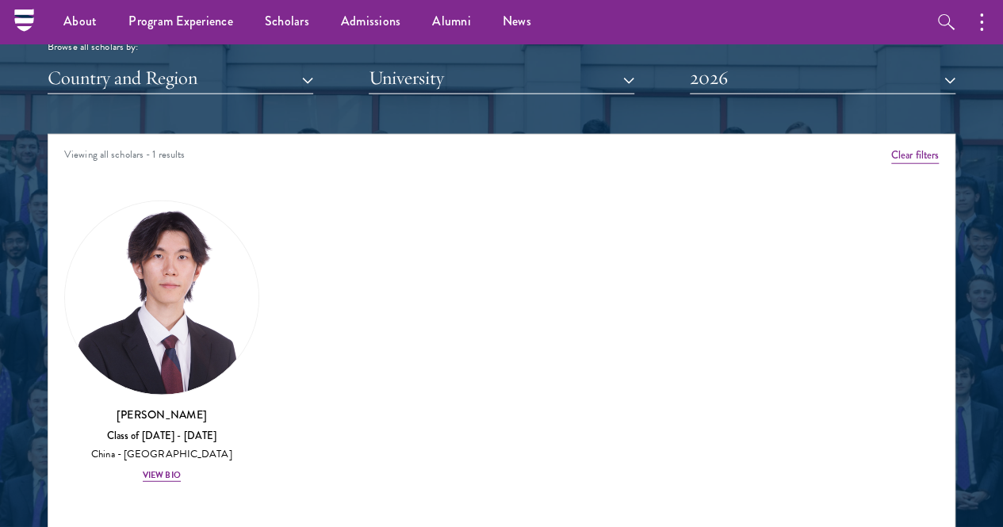
scroll to position [1827, 0]
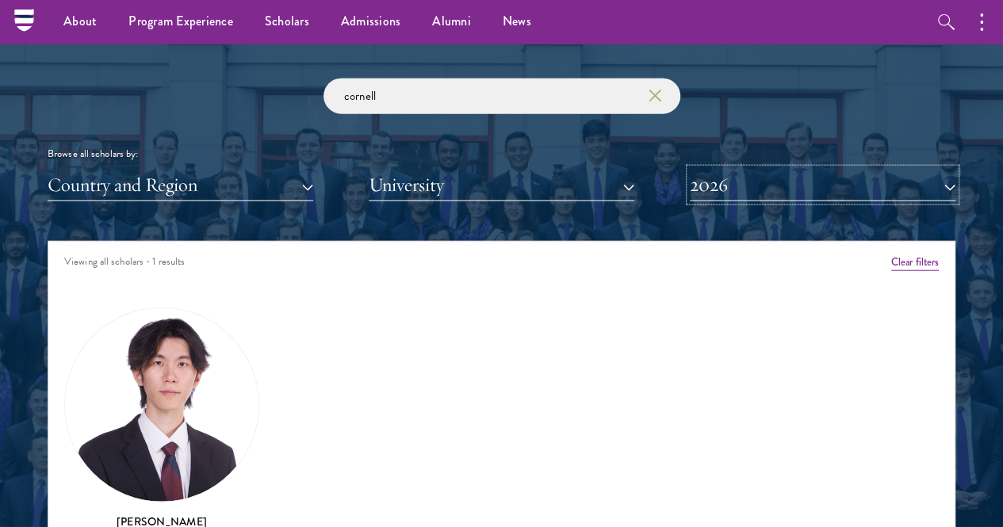
click at [793, 169] on button "2026" at bounding box center [823, 185] width 266 height 33
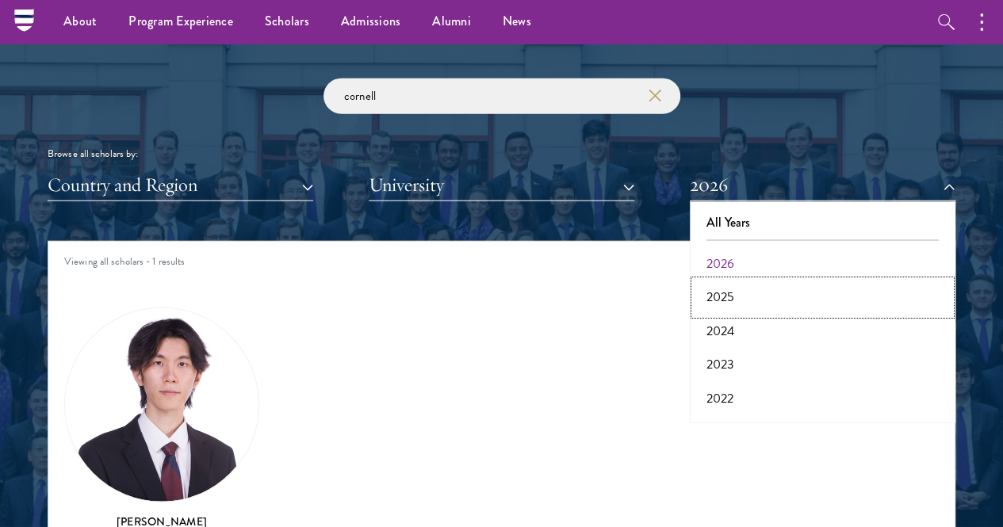
click at [754, 281] on button "2025" at bounding box center [823, 297] width 256 height 33
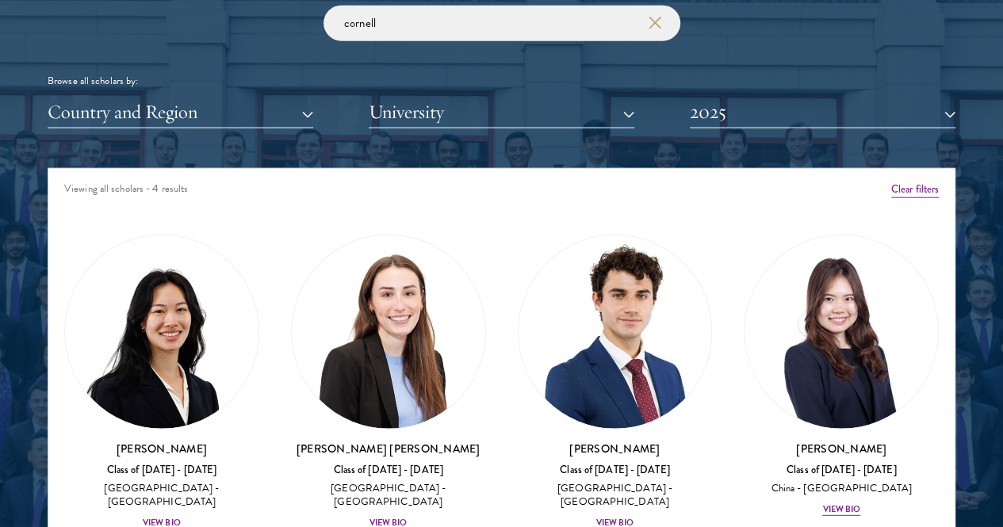
scroll to position [1986, 0]
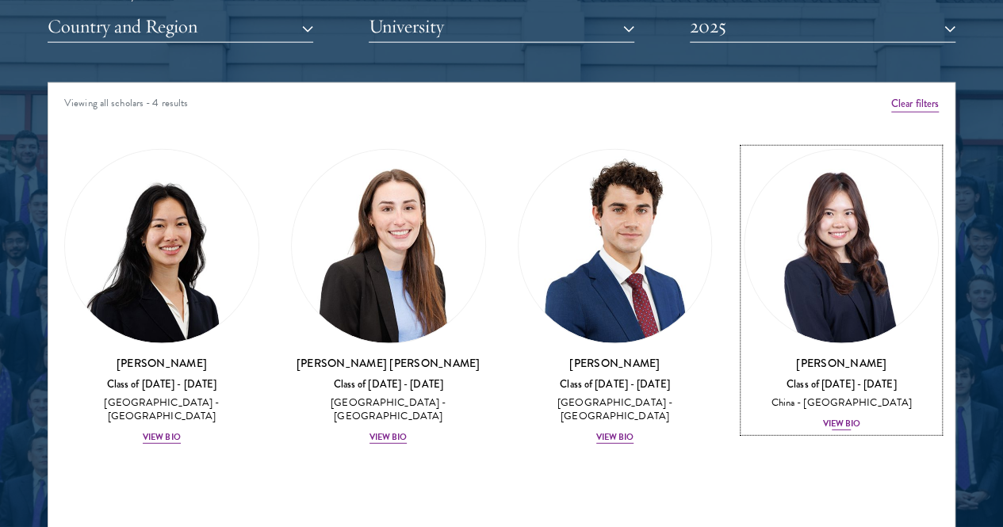
click at [822, 418] on div "View Bio" at bounding box center [841, 424] width 38 height 13
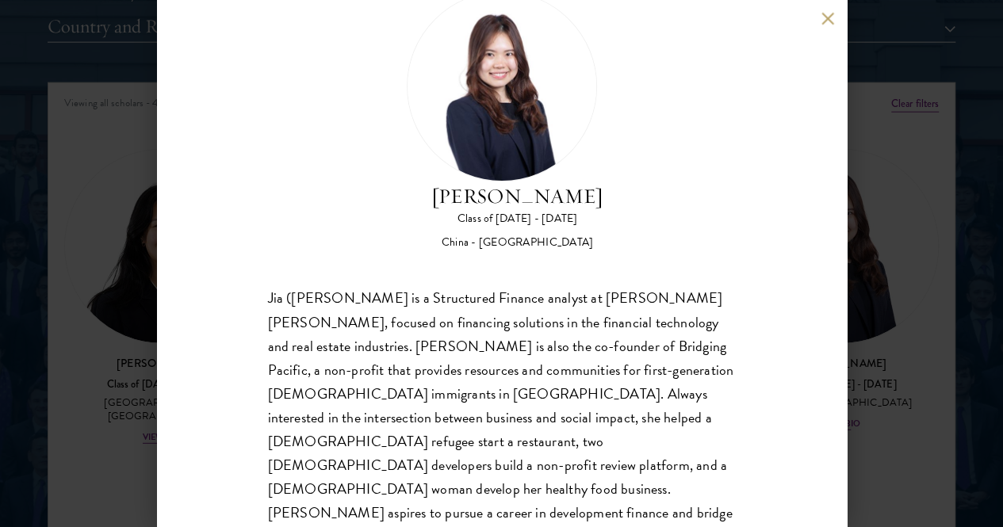
scroll to position [79, 0]
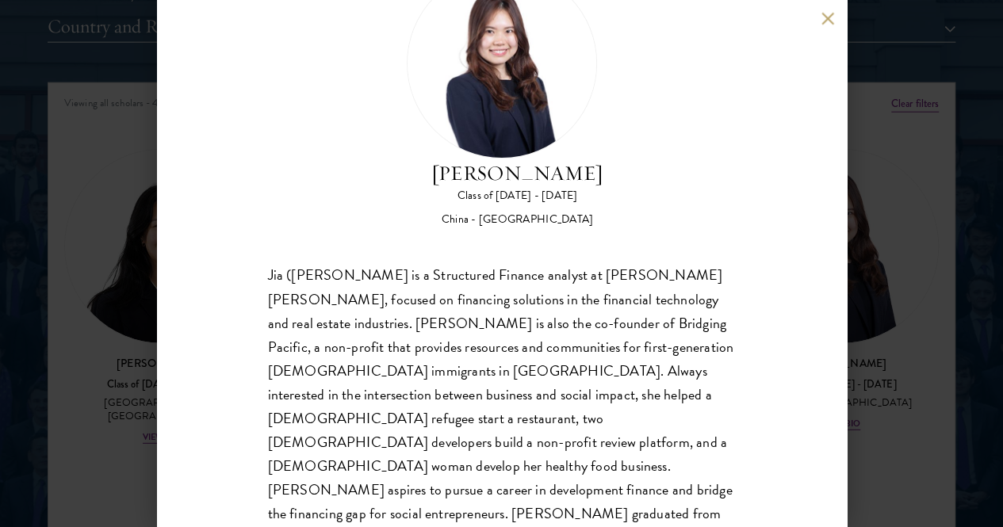
click at [867, 402] on div "[PERSON_NAME] Class of [DATE] - [DATE] [GEOGRAPHIC_DATA] - [GEOGRAPHIC_DATA] [P…" at bounding box center [501, 263] width 1003 height 527
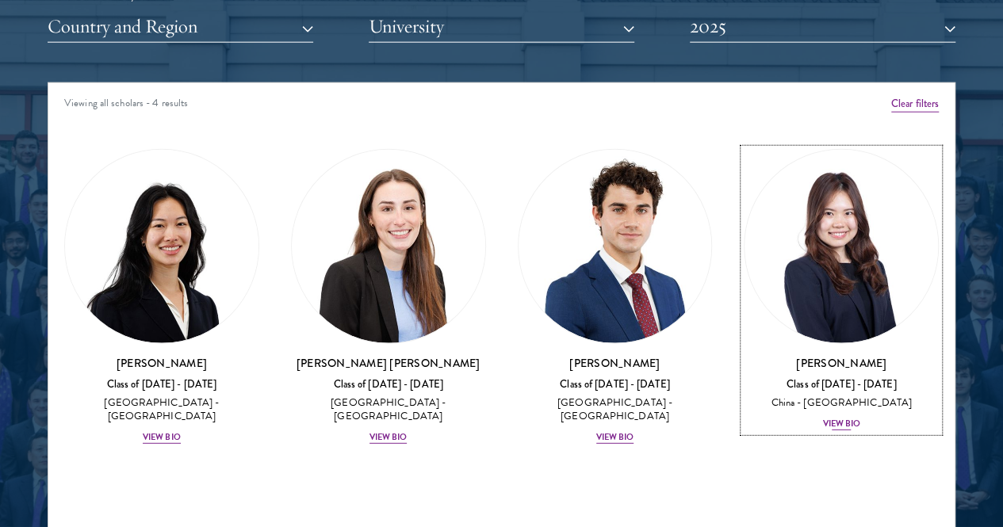
click at [744, 378] on div "Class of [DATE] - [DATE]" at bounding box center [841, 384] width 195 height 13
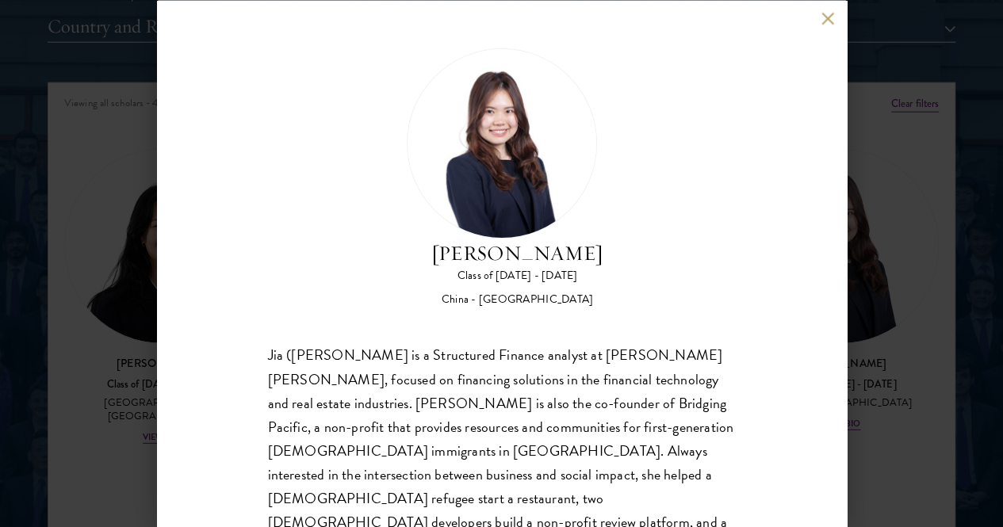
scroll to position [82, 0]
